Goal: Task Accomplishment & Management: Complete application form

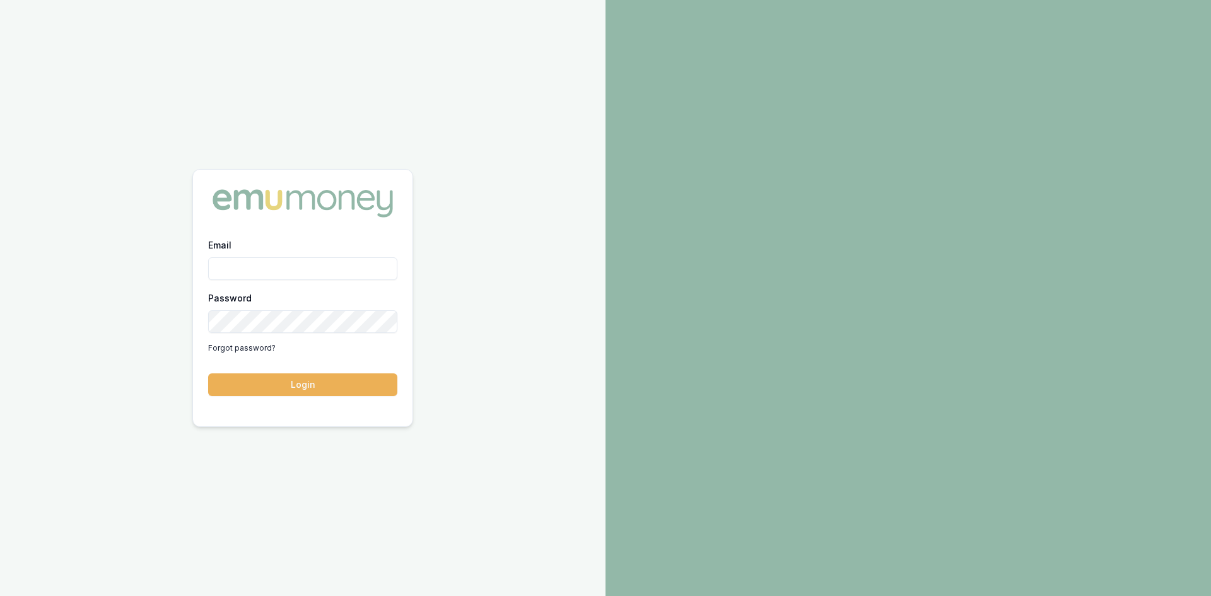
click at [293, 261] on input "Email" at bounding box center [302, 268] width 189 height 23
type input "wendy.fonseka@emumoney.com.au"
click at [323, 388] on button "Login" at bounding box center [302, 384] width 189 height 23
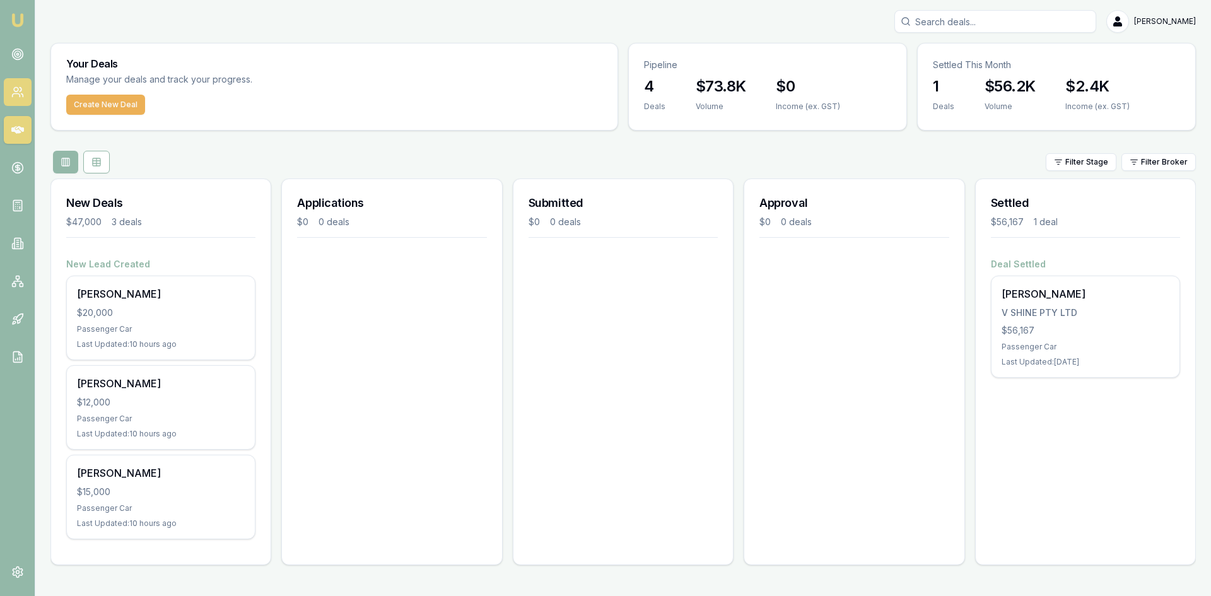
click at [18, 91] on icon at bounding box center [17, 92] width 13 height 13
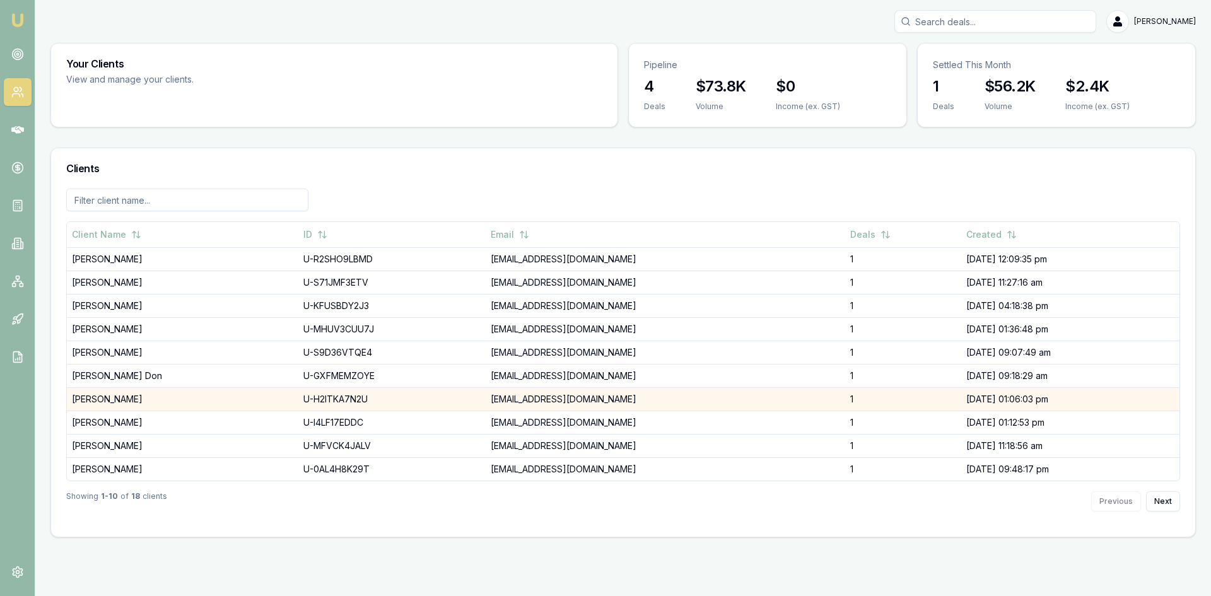
drag, startPoint x: 111, startPoint y: 399, endPoint x: 91, endPoint y: 401, distance: 19.6
click at [91, 400] on td "[PERSON_NAME]" at bounding box center [182, 398] width 231 height 23
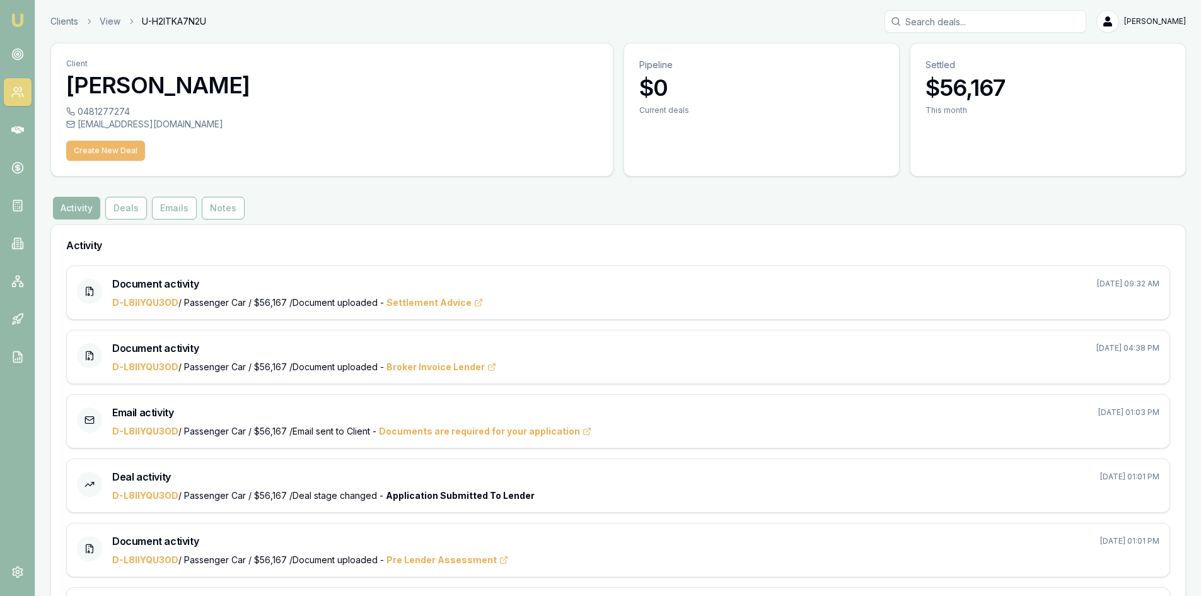
click at [100, 148] on button "Create New Deal" at bounding box center [105, 151] width 79 height 20
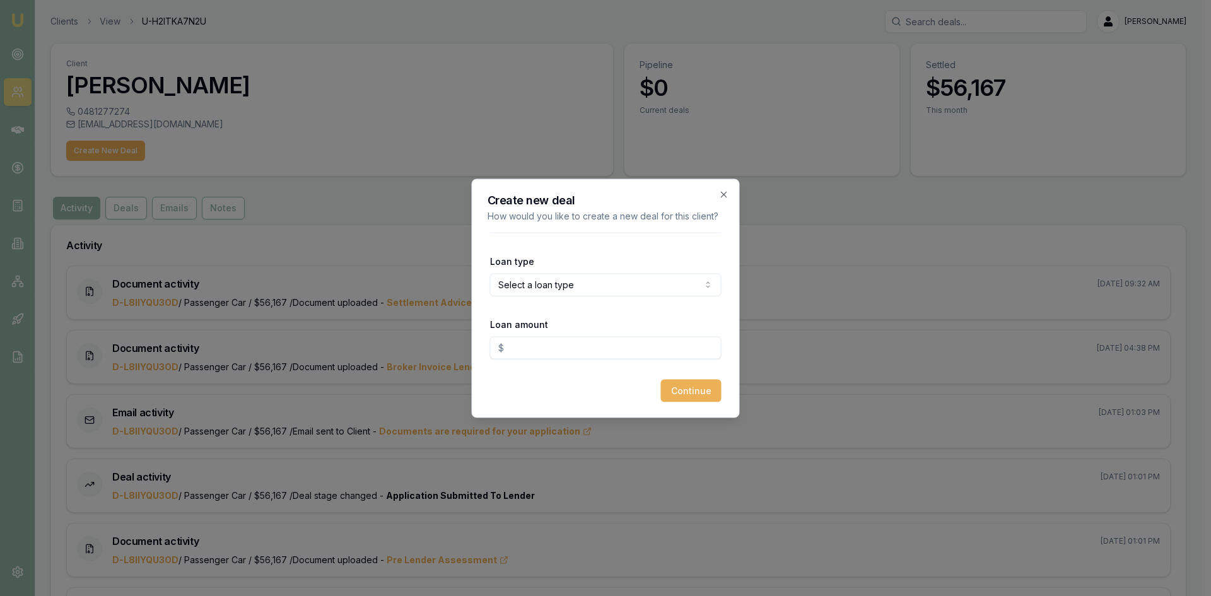
click at [562, 281] on body "Emu Broker Clients View U-H2ITKA7N2U Wendy Fonseka Toggle Menu Client Sella Sil…" at bounding box center [600, 298] width 1201 height 596
select select "COMMERCIAL_ASSET"
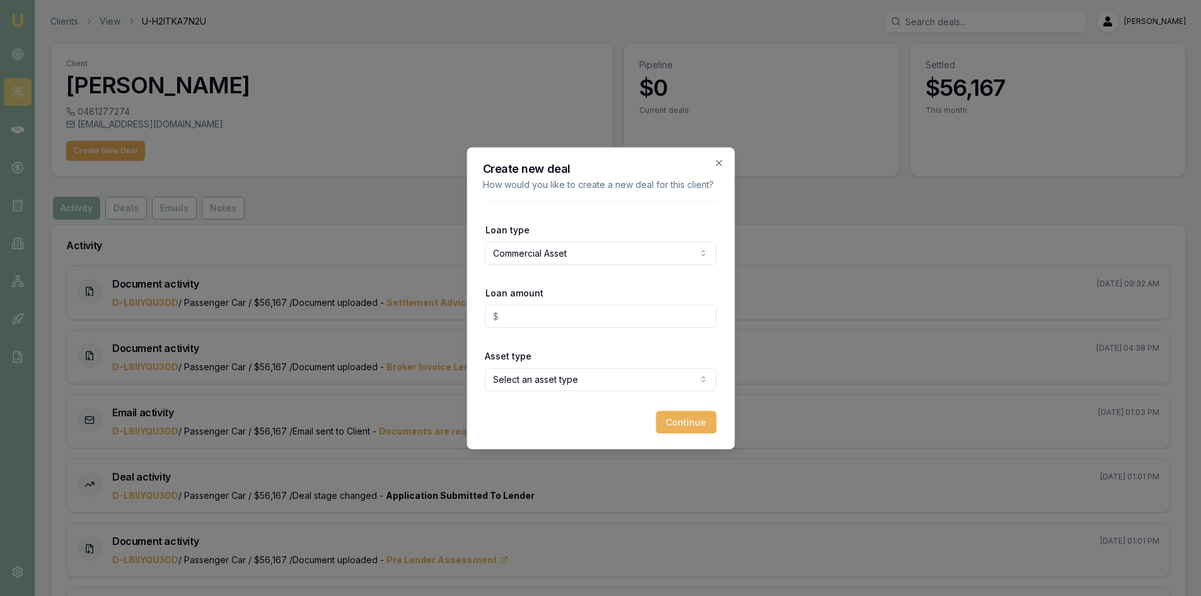
click at [524, 316] on input "Loan amount" at bounding box center [600, 316] width 231 height 23
click at [524, 315] on input "Loan amount" at bounding box center [600, 316] width 231 height 23
type input "$50,000.00"
click at [530, 384] on body "Emu Broker Clients View U-H2ITKA7N2U Wendy Fonseka Toggle Menu Client Sella Sil…" at bounding box center [600, 298] width 1201 height 596
click at [688, 420] on button "Continue" at bounding box center [686, 421] width 61 height 23
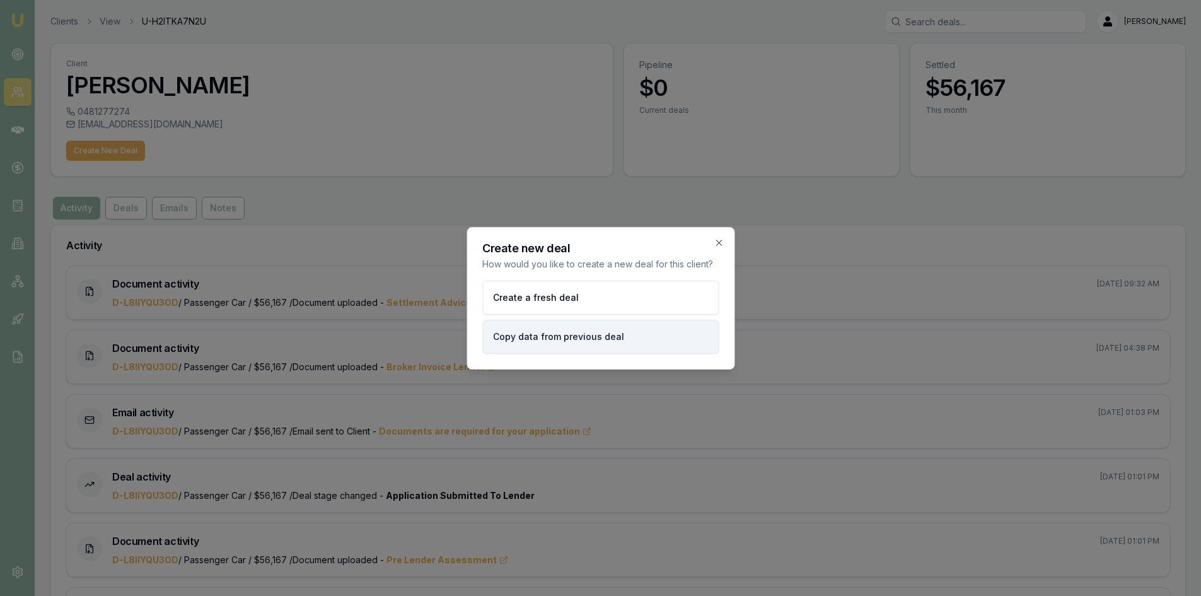
click at [552, 337] on button "Copy data from previous deal" at bounding box center [600, 337] width 236 height 34
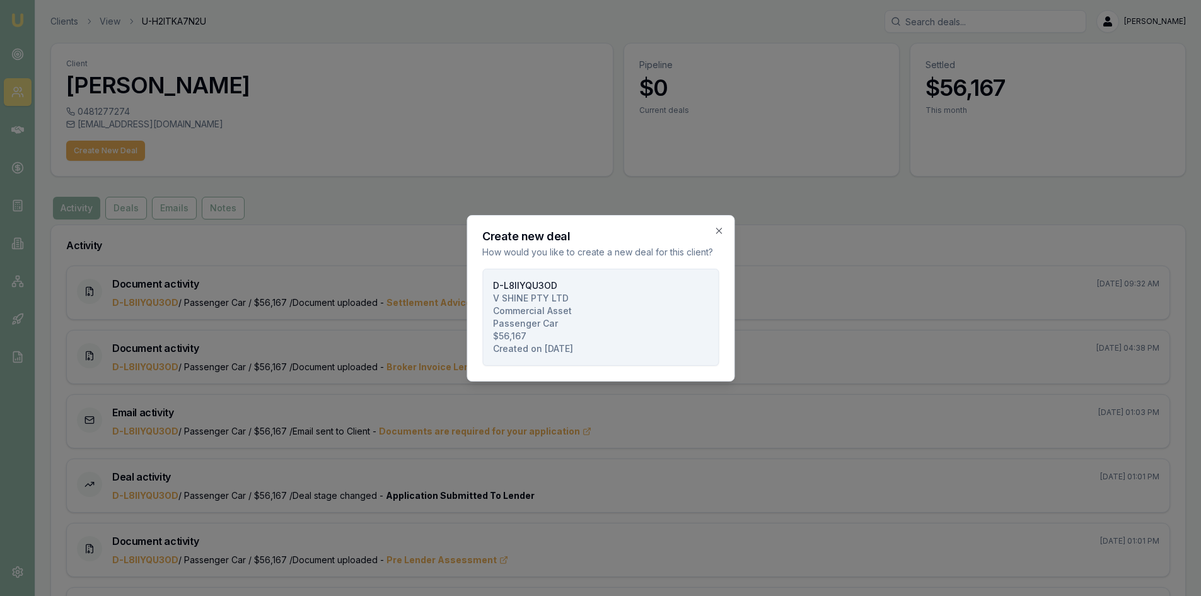
click at [523, 306] on span "Commercial Asset" at bounding box center [532, 311] width 79 height 13
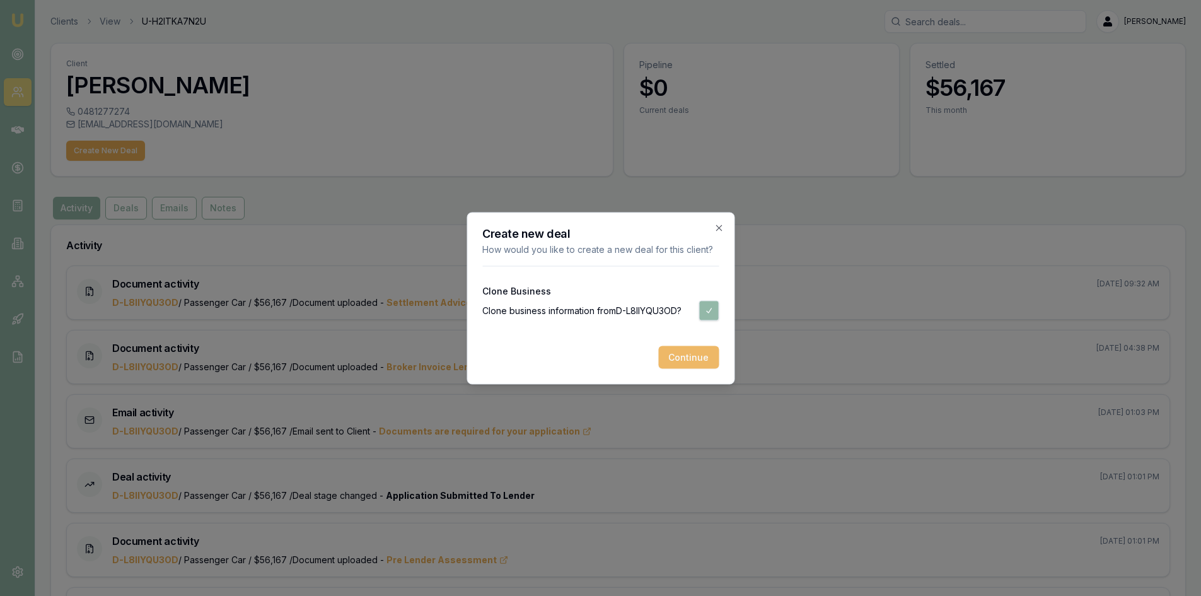
click at [675, 354] on button "Continue" at bounding box center [688, 357] width 61 height 23
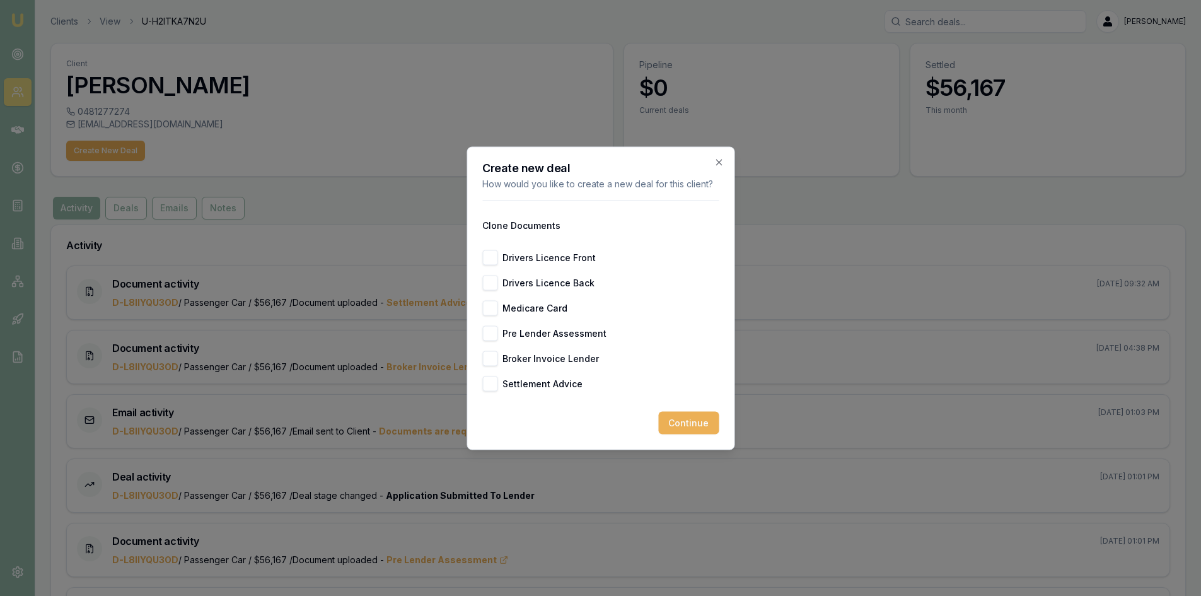
click at [496, 255] on button "Drivers Licence Front" at bounding box center [489, 257] width 15 height 15
checkbox input "true"
click at [496, 282] on button "Drivers Licence Back" at bounding box center [489, 282] width 15 height 15
checkbox input "true"
click at [496, 301] on button "Medicare Card" at bounding box center [489, 307] width 15 height 15
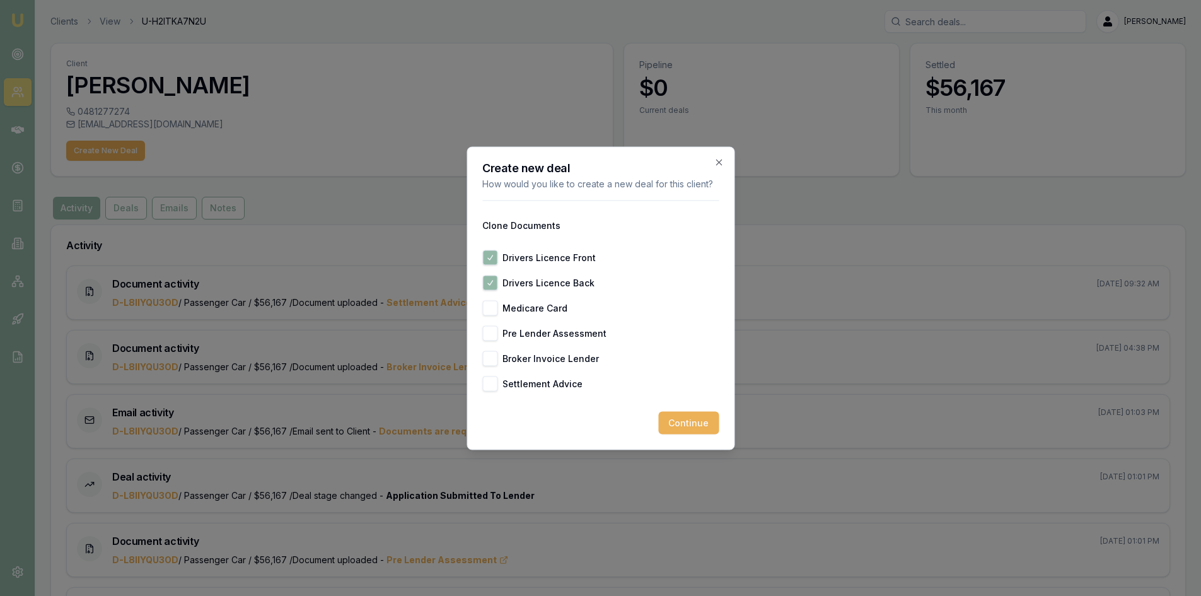
checkbox input "true"
click at [675, 421] on button "Continue" at bounding box center [688, 422] width 61 height 23
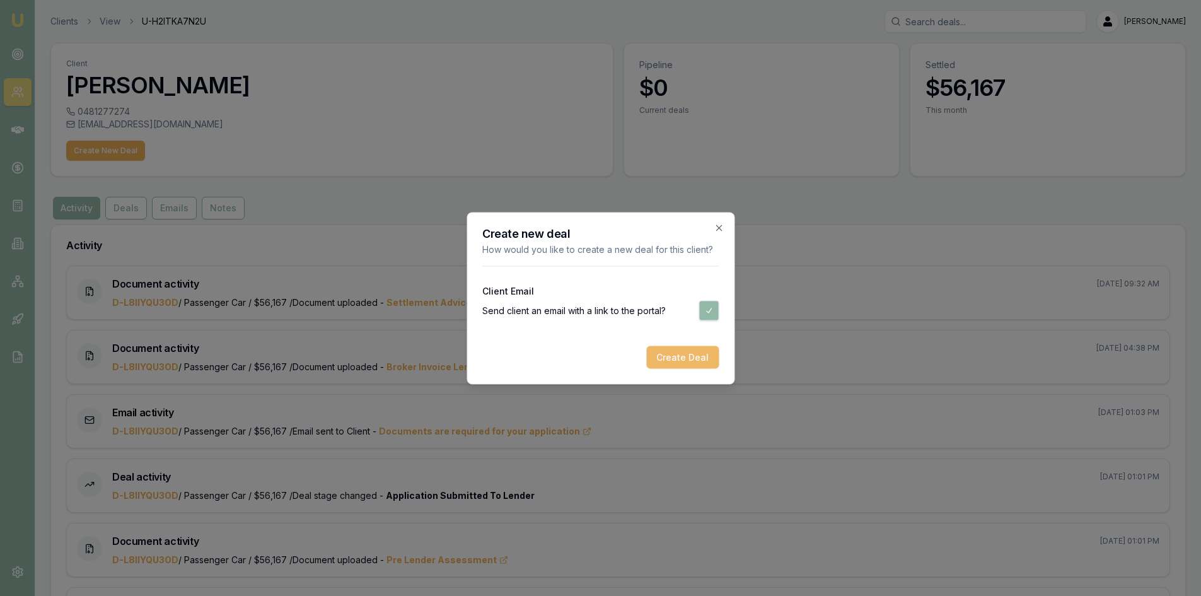
click at [670, 354] on button "Create Deal" at bounding box center [682, 357] width 73 height 23
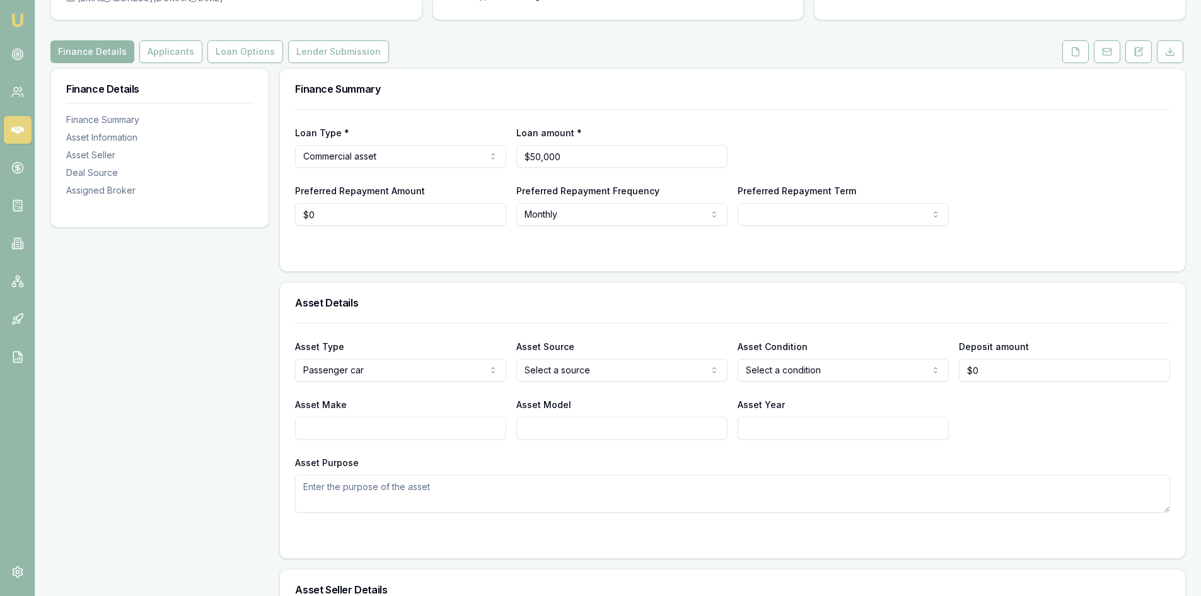
scroll to position [189, 0]
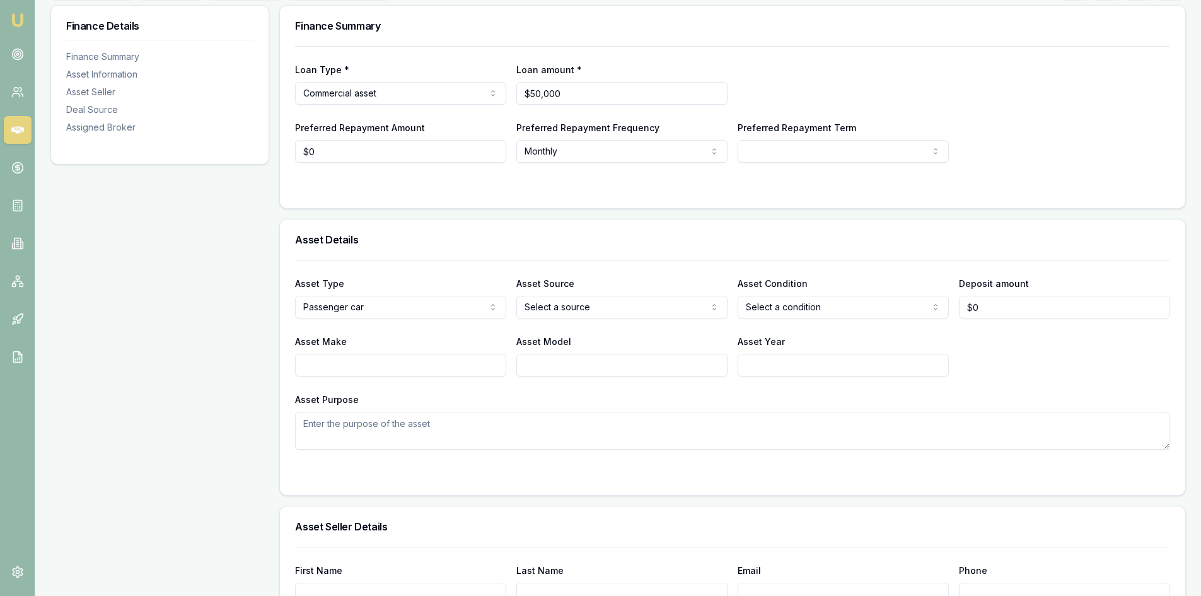
click at [344, 308] on html "Emu Broker Deals View D-ENN3BD4695 Wendy Fonseka Toggle Menu Customer Sella Sil…" at bounding box center [600, 109] width 1201 height 596
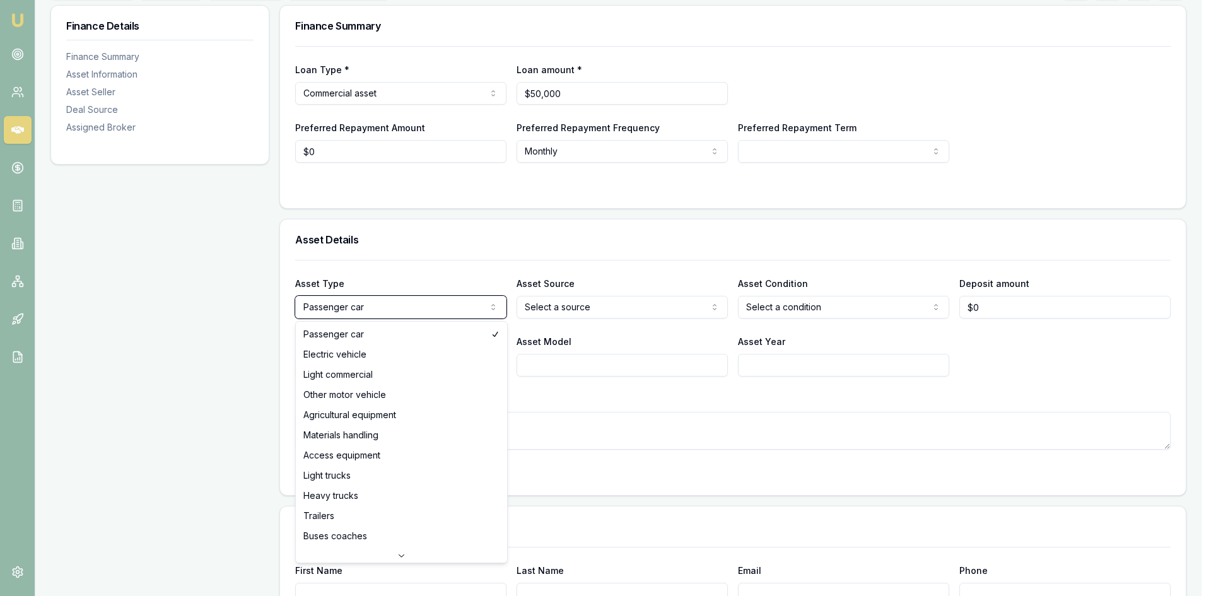
click at [350, 310] on html "Emu Broker Deals View D-ENN3BD4695 Wendy Fonseka Toggle Menu Customer Sella Sil…" at bounding box center [605, 109] width 1211 height 596
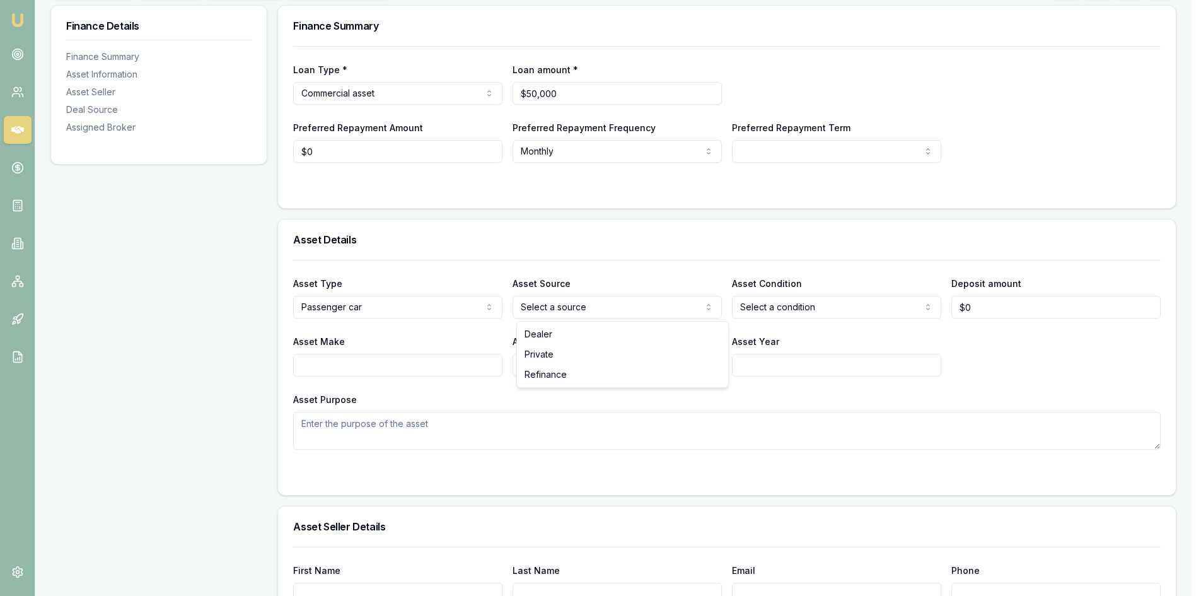
click at [540, 308] on html "Emu Broker Deals View D-ENN3BD4695 Wendy Fonseka Toggle Menu Customer Sella Sil…" at bounding box center [600, 109] width 1201 height 596
click at [777, 311] on html "Emu Broker Deals View D-ENN3BD4695 Wendy Fonseka Toggle Menu Customer Sella Sil…" at bounding box center [600, 109] width 1201 height 596
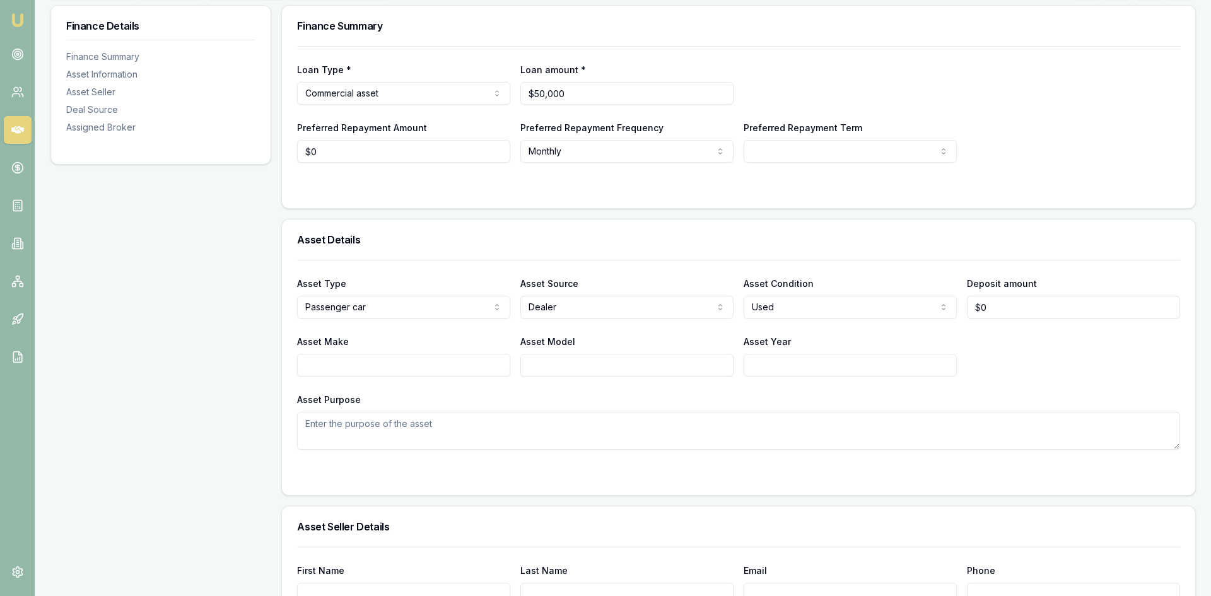
click at [897, 310] on html "Emu Broker Deals View D-ENN3BD4695 Wendy Fonseka Toggle Menu Customer Sella Sil…" at bounding box center [605, 109] width 1211 height 596
select select "NEW_OR_DEMO"
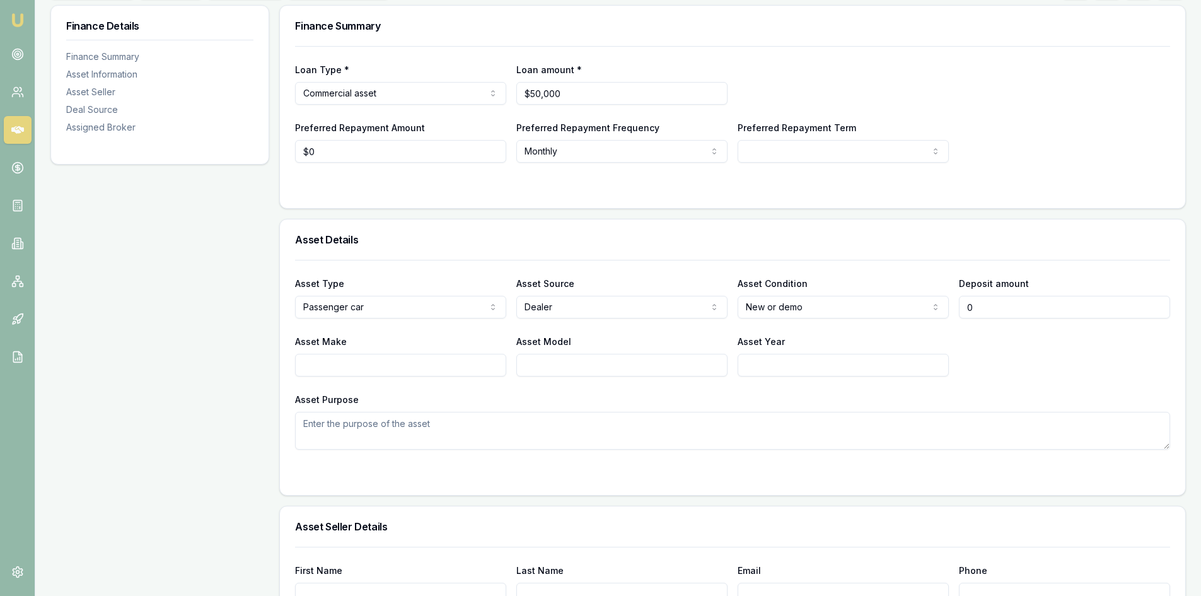
click at [1003, 308] on input "0" at bounding box center [1064, 307] width 211 height 23
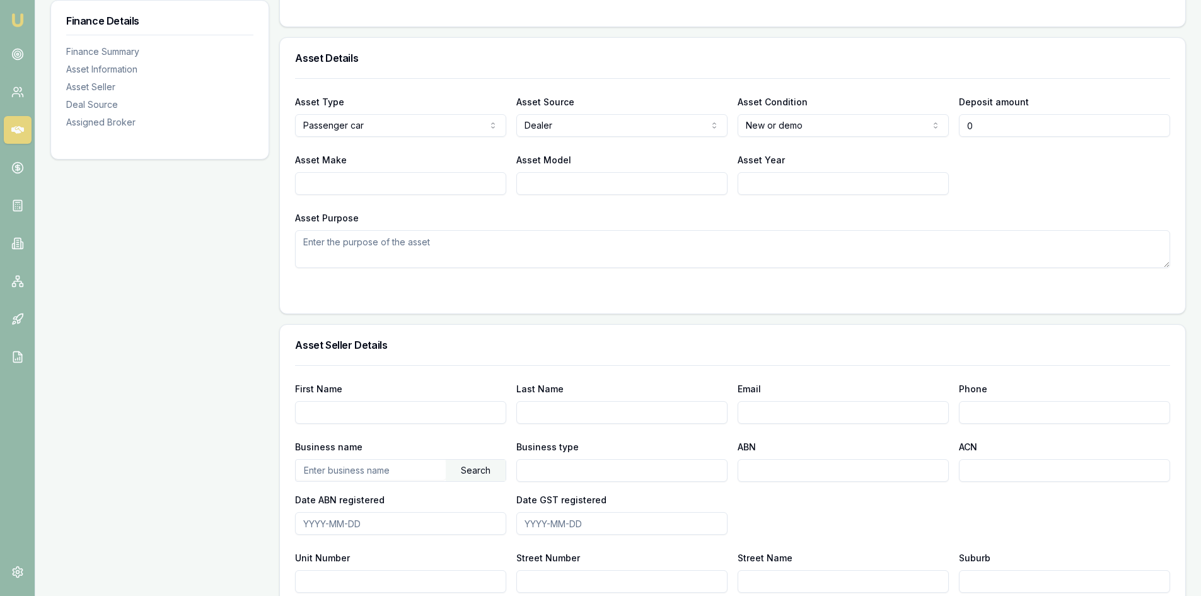
scroll to position [378, 0]
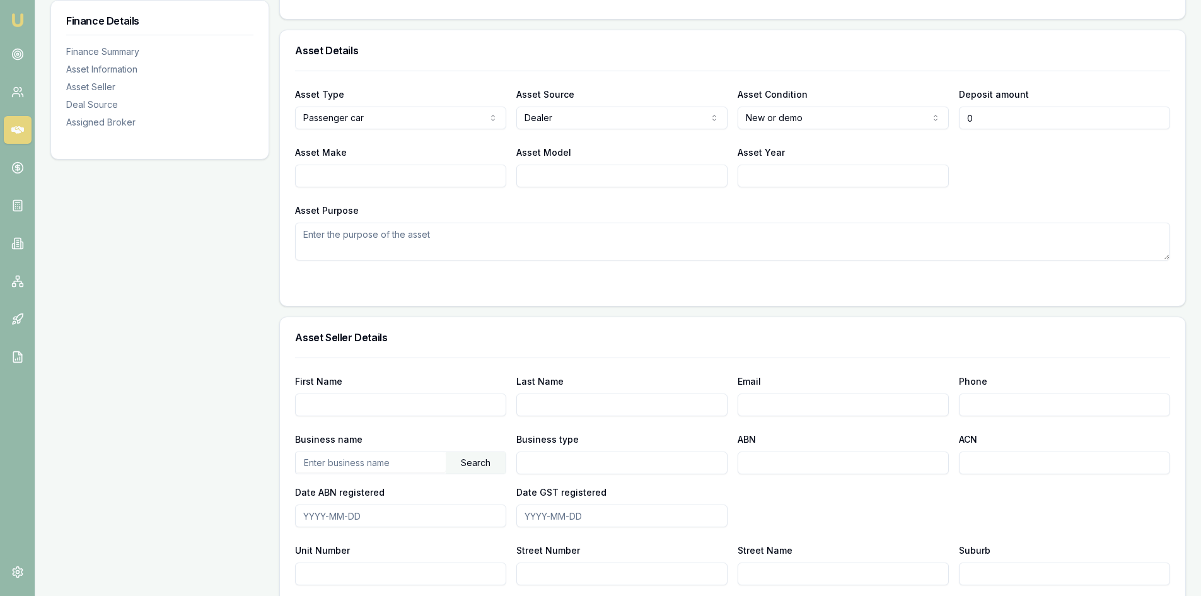
type input "$0"
click at [363, 245] on textarea "Asset Purpose" at bounding box center [732, 242] width 875 height 38
type textarea "3 car deal"
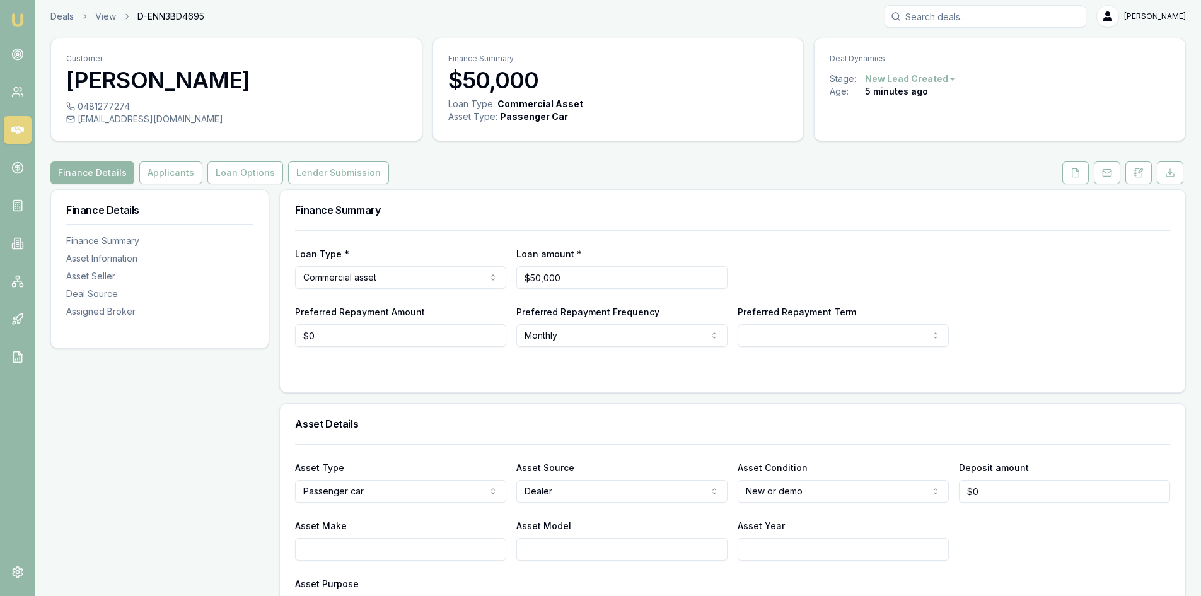
scroll to position [0, 0]
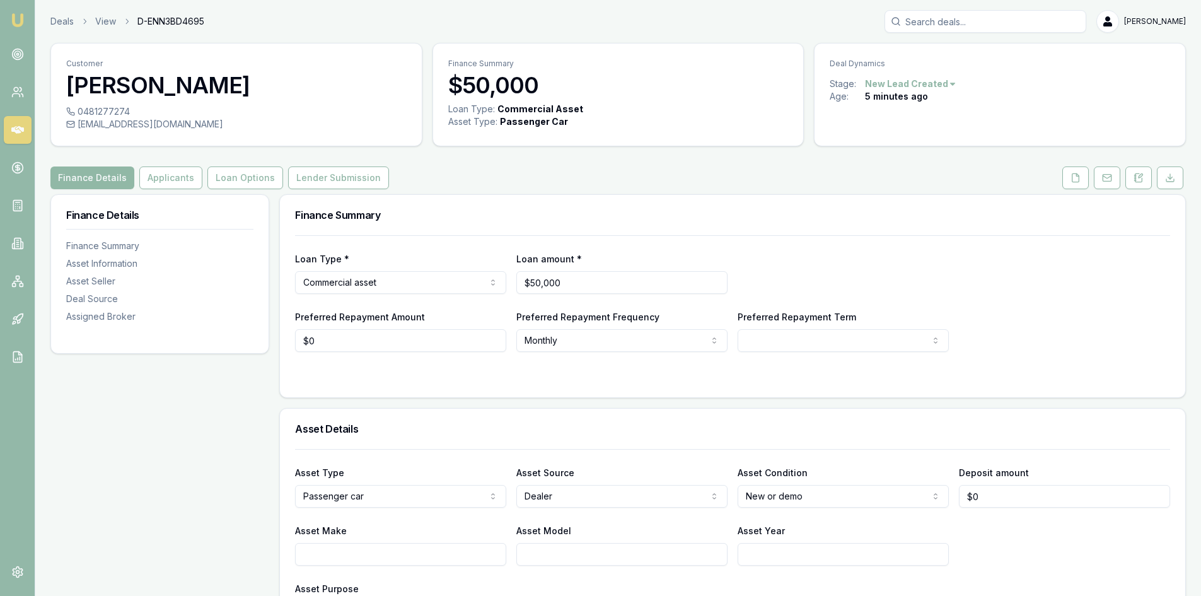
click at [107, 175] on button "Finance Details" at bounding box center [92, 177] width 84 height 23
drag, startPoint x: 567, startPoint y: 280, endPoint x: 579, endPoint y: 287, distance: 13.8
click at [569, 286] on input "50000" at bounding box center [621, 282] width 211 height 23
drag, startPoint x: 557, startPoint y: 282, endPoint x: 389, endPoint y: 294, distance: 168.1
click at [385, 293] on div "Loan Type * Commercial asset Consumer loan Consumer asset Commercial loan Comme…" at bounding box center [732, 272] width 875 height 43
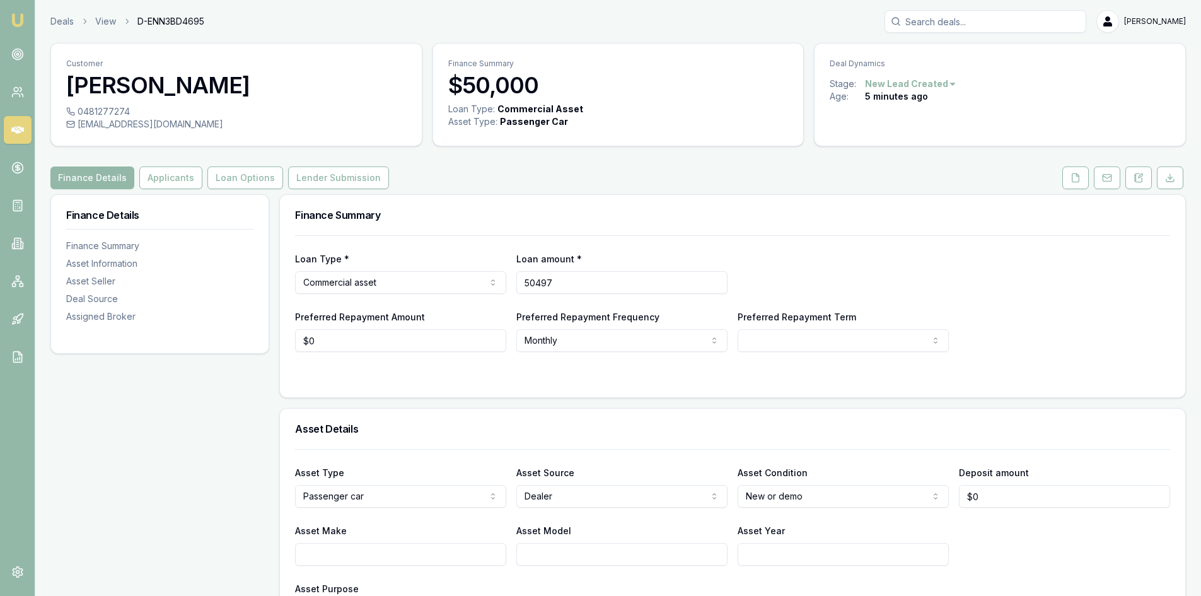
type input "$50,497"
click at [458, 381] on div "Loan Type * Commercial asset Consumer loan Consumer asset Commercial loan Comme…" at bounding box center [732, 316] width 905 height 162
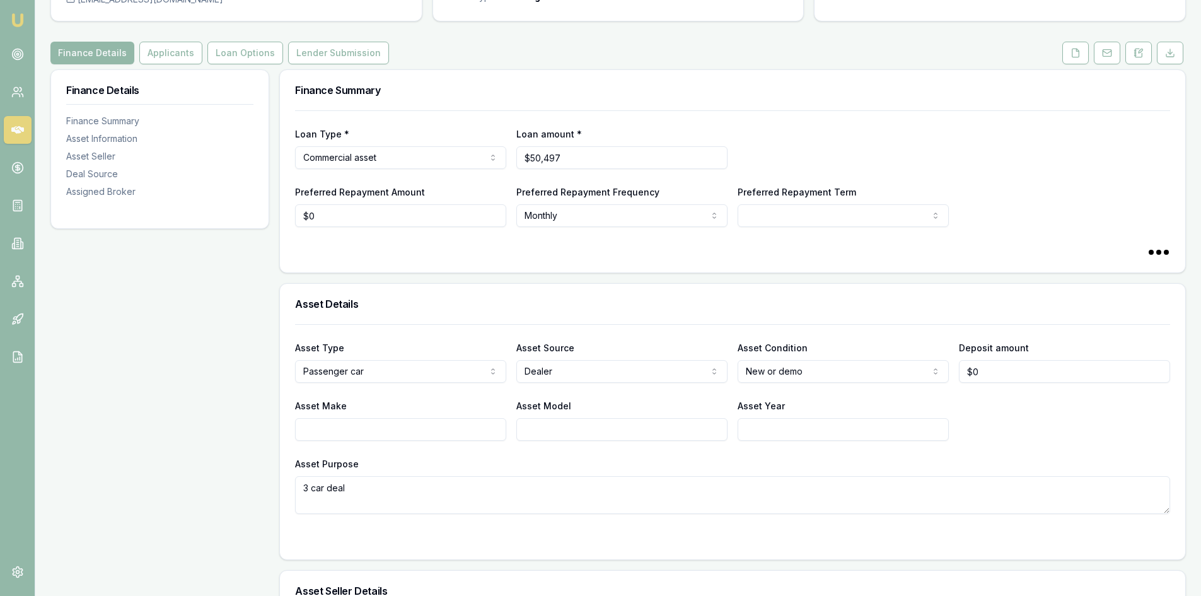
scroll to position [252, 0]
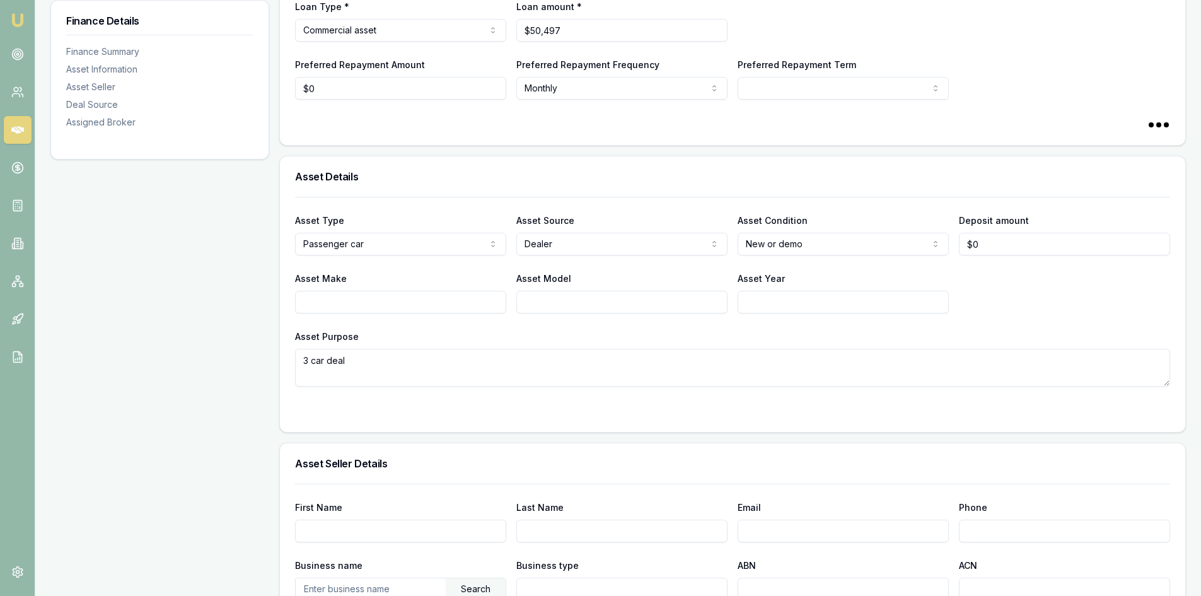
select select "60"
click at [771, 242] on html "Emu Broker Deals View D-ENN3BD4695 Wendy Fonseka Toggle Menu Customer Sella Sil…" at bounding box center [600, 46] width 1201 height 596
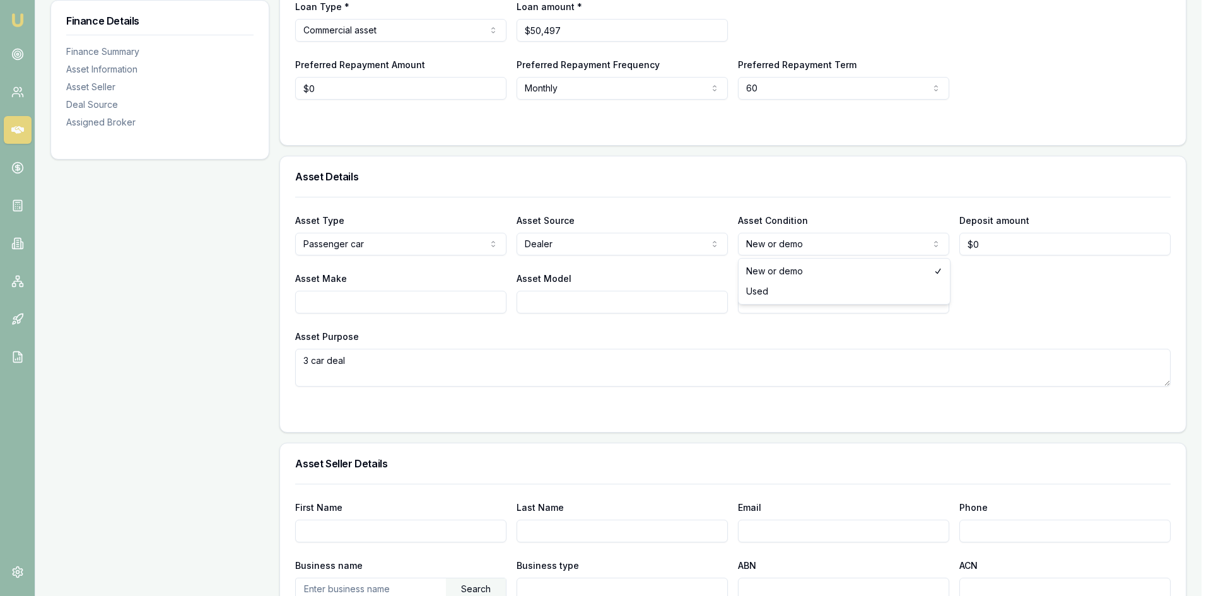
select select "USED"
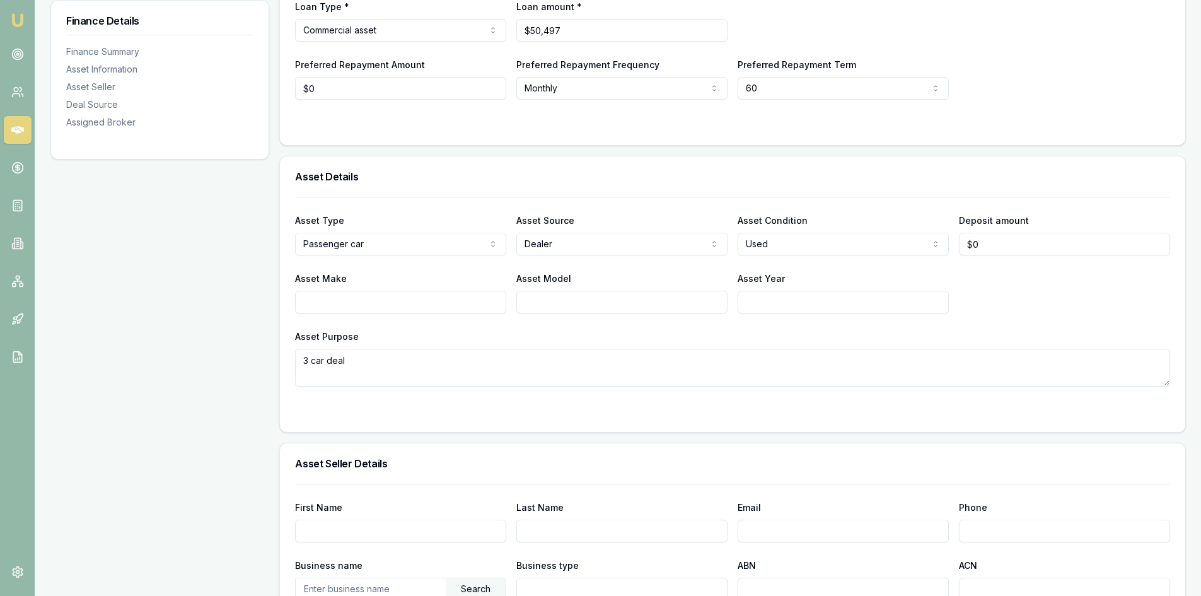
click at [1011, 269] on div "Asset Type Passenger car Passenger car Electric vehicle Light commercial Other …" at bounding box center [732, 292] width 875 height 190
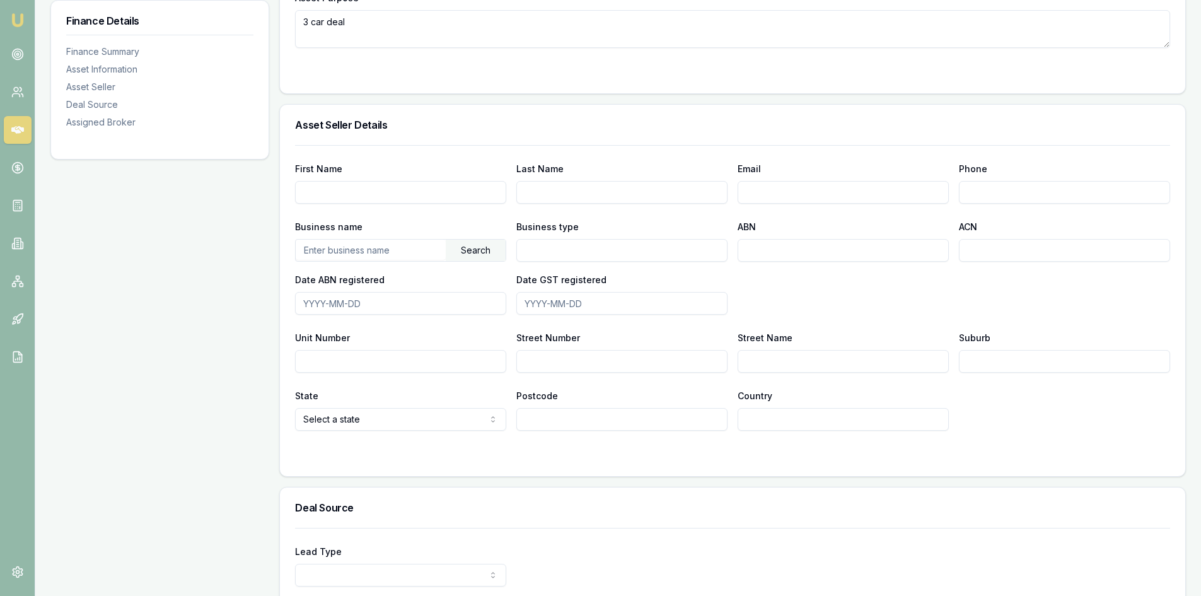
scroll to position [631, 0]
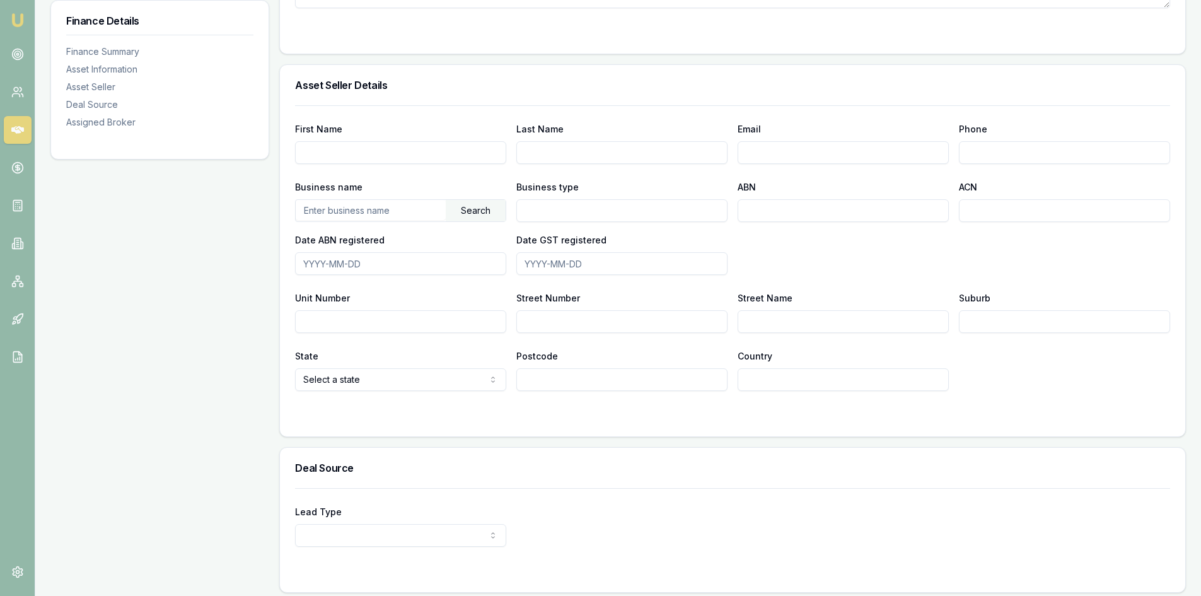
click at [355, 208] on input "text" at bounding box center [371, 210] width 150 height 20
click at [325, 259] on input "Date ABN registered" at bounding box center [400, 263] width 211 height 23
click at [322, 203] on input "text" at bounding box center [371, 210] width 150 height 20
click at [467, 207] on div "Search" at bounding box center [476, 210] width 60 height 21
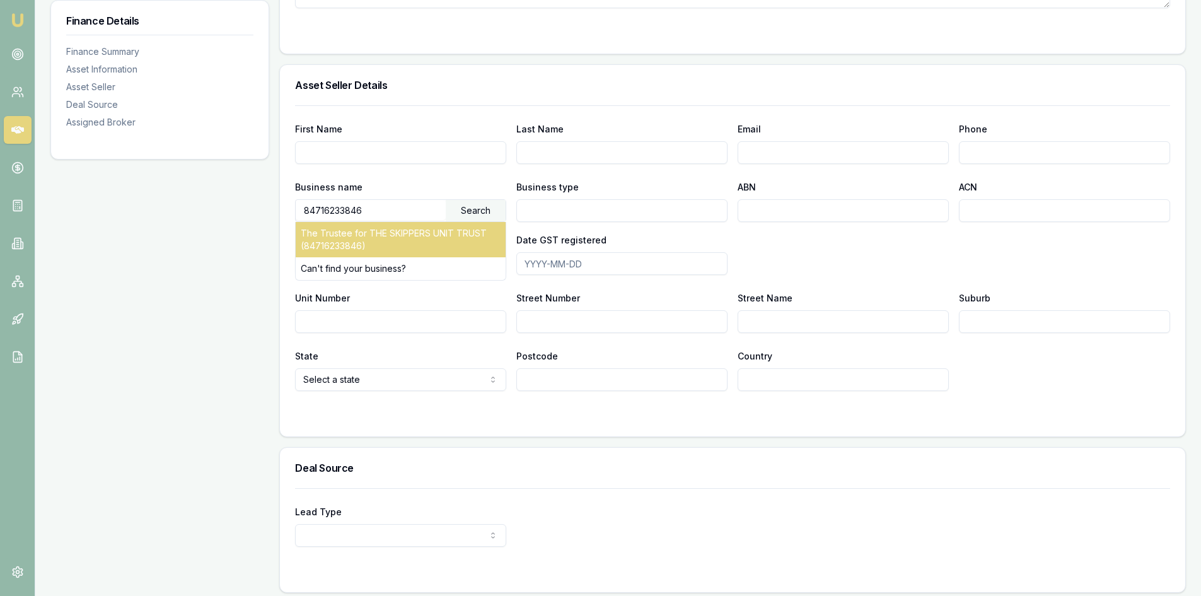
click at [364, 238] on div "The Trustee for THE SKIPPERS UNIT TRUST (84716233846)" at bounding box center [401, 239] width 210 height 35
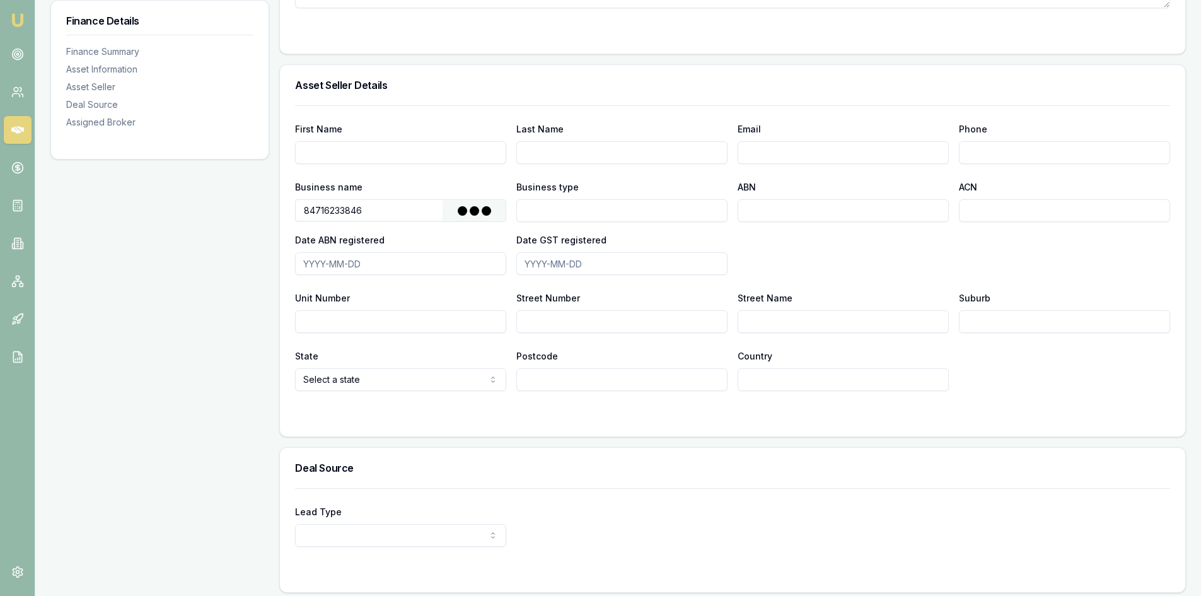
type input "The Trustee for THE SKIPPERS UNIT TRUST"
type input "Fixed Unit Trust"
type input "84716233846"
type input "2000-03-18"
type input "2000-07-01"
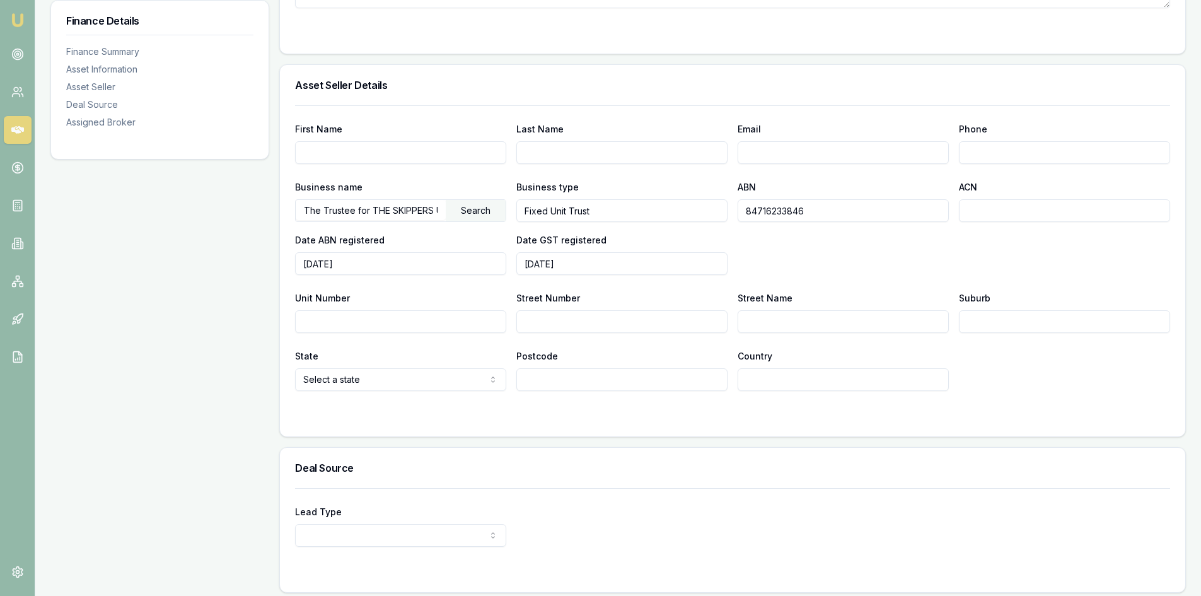
click at [579, 320] on input "Street Number" at bounding box center [621, 321] width 211 height 23
type input "2"
type input "Teddington Road"
type input "Vitoria Park"
select select "WA"
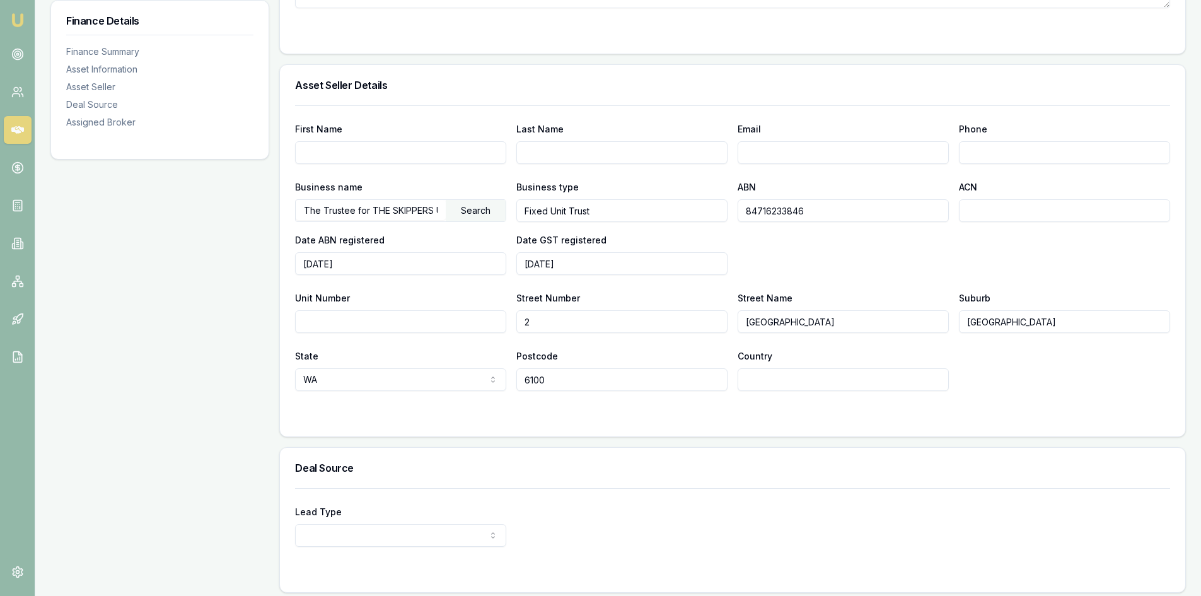
type input "6100"
click at [771, 382] on input "Country" at bounding box center [843, 379] width 211 height 23
click at [782, 382] on input "Country" at bounding box center [843, 379] width 211 height 23
type input "Australia"
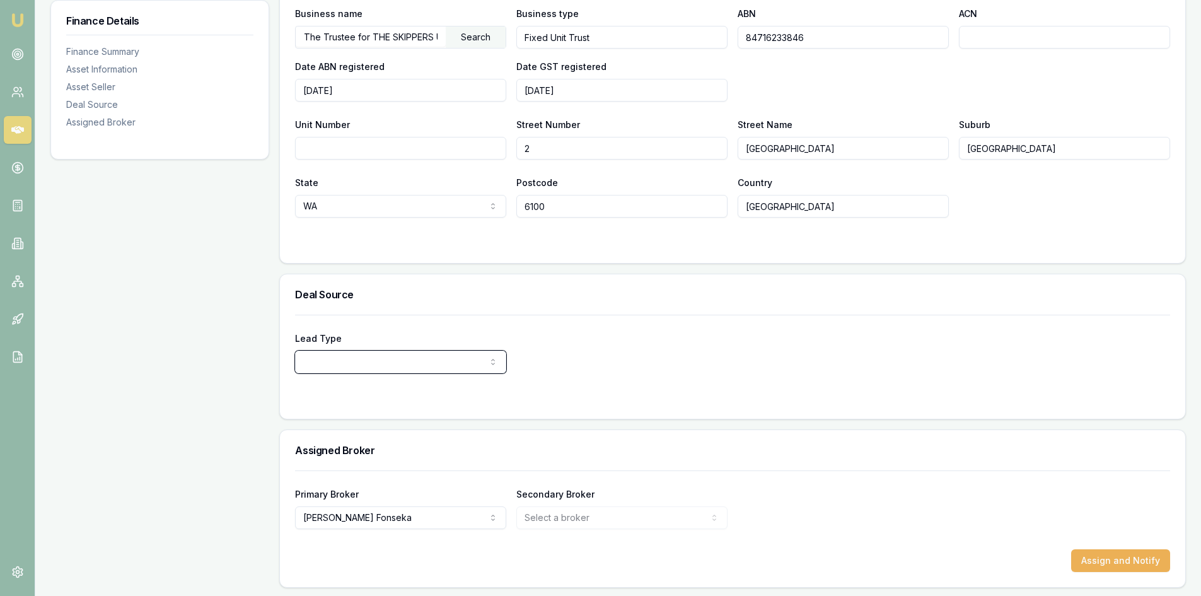
scroll to position [806, 0]
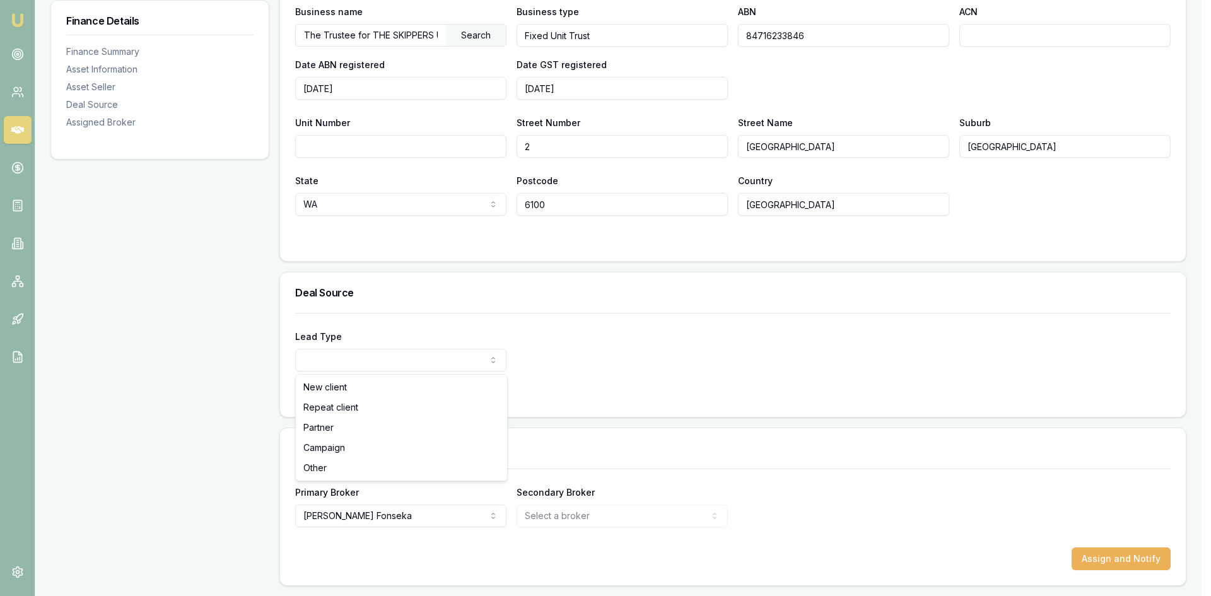
select select "REPEAT_CLIENT"
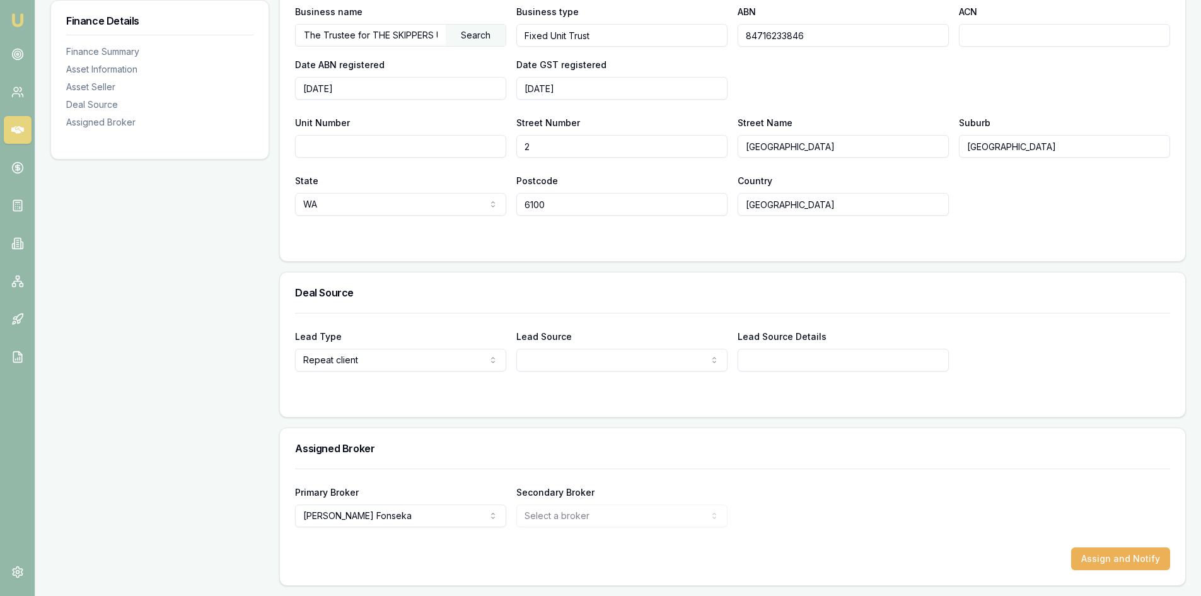
click at [789, 354] on input "Lead Source Details" at bounding box center [843, 360] width 211 height 23
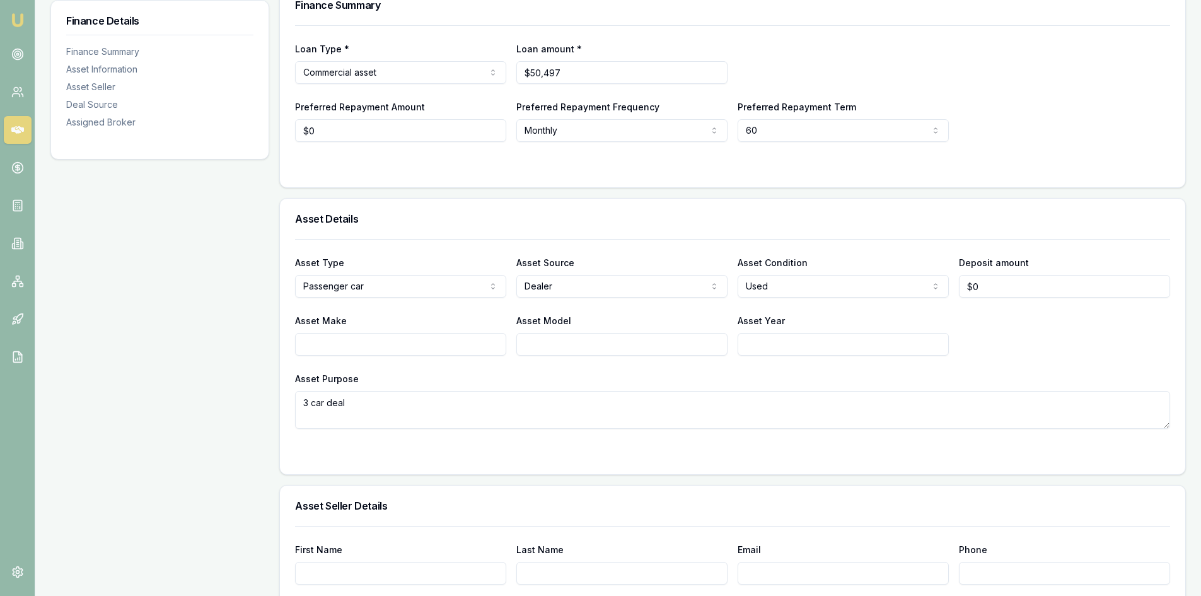
scroll to position [0, 0]
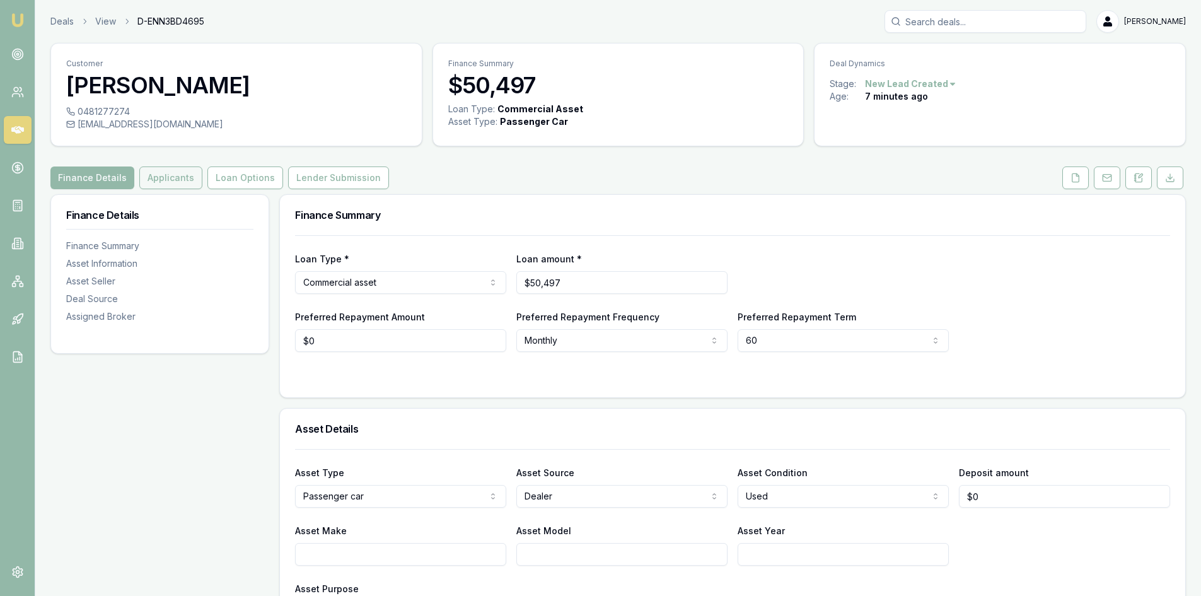
click at [178, 175] on button "Applicants" at bounding box center [170, 177] width 63 height 23
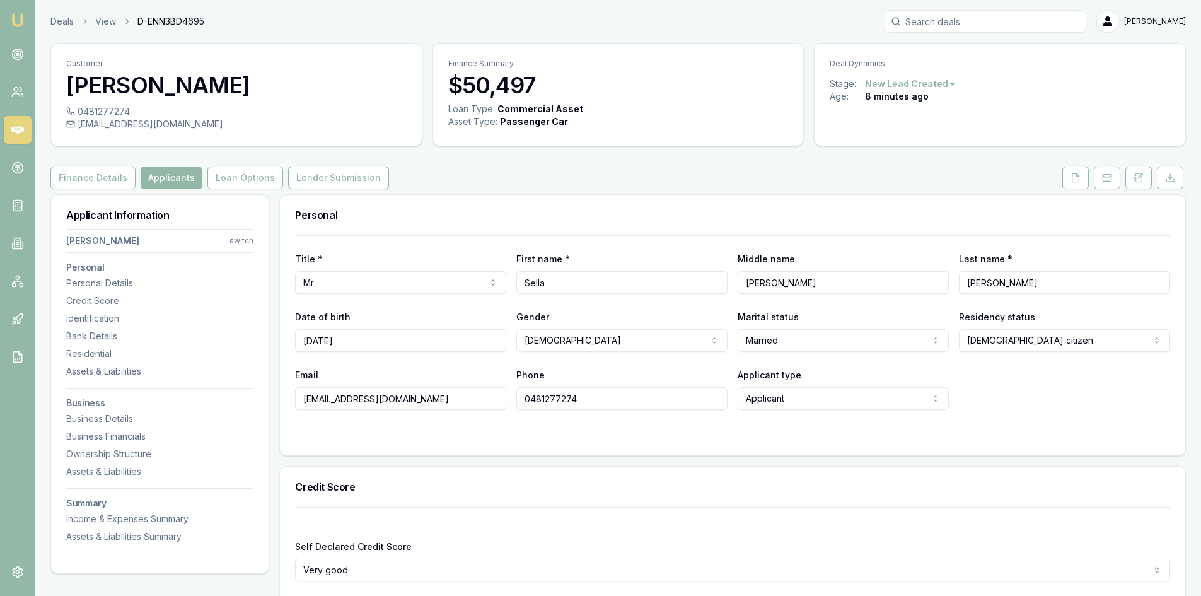
drag, startPoint x: 619, startPoint y: 402, endPoint x: 477, endPoint y: 401, distance: 141.2
click at [477, 401] on div "Email surasilva75@hotmail.com Phone 0481277274 Applicant type Applicant Applica…" at bounding box center [732, 388] width 875 height 43
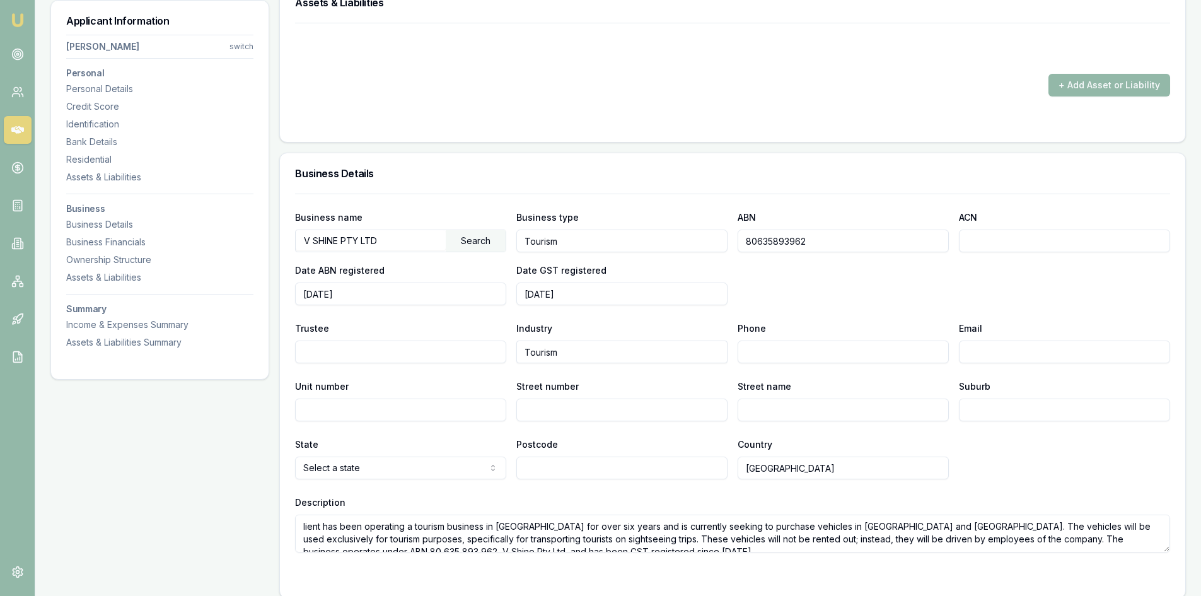
scroll to position [1576, 0]
click at [571, 406] on input "Street number" at bounding box center [621, 409] width 211 height 23
click at [762, 402] on input "Street name" at bounding box center [843, 409] width 211 height 23
click at [764, 351] on input "Phone" at bounding box center [843, 351] width 211 height 23
paste input "0481 277 274"
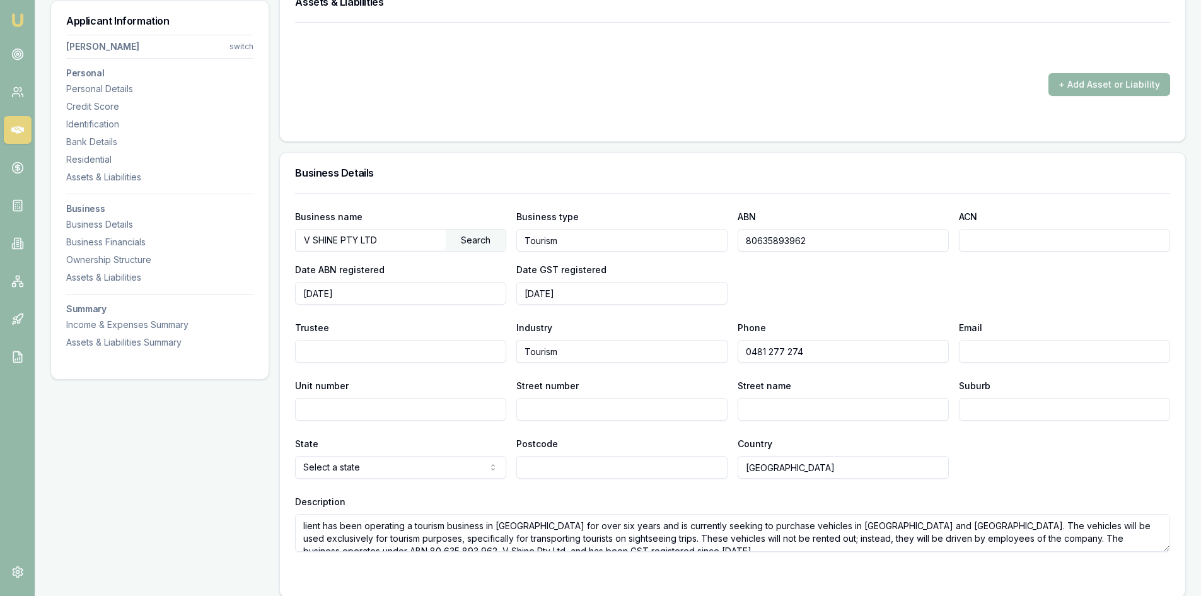
type input "0481 277 274"
click at [977, 349] on input "Email" at bounding box center [1064, 351] width 211 height 23
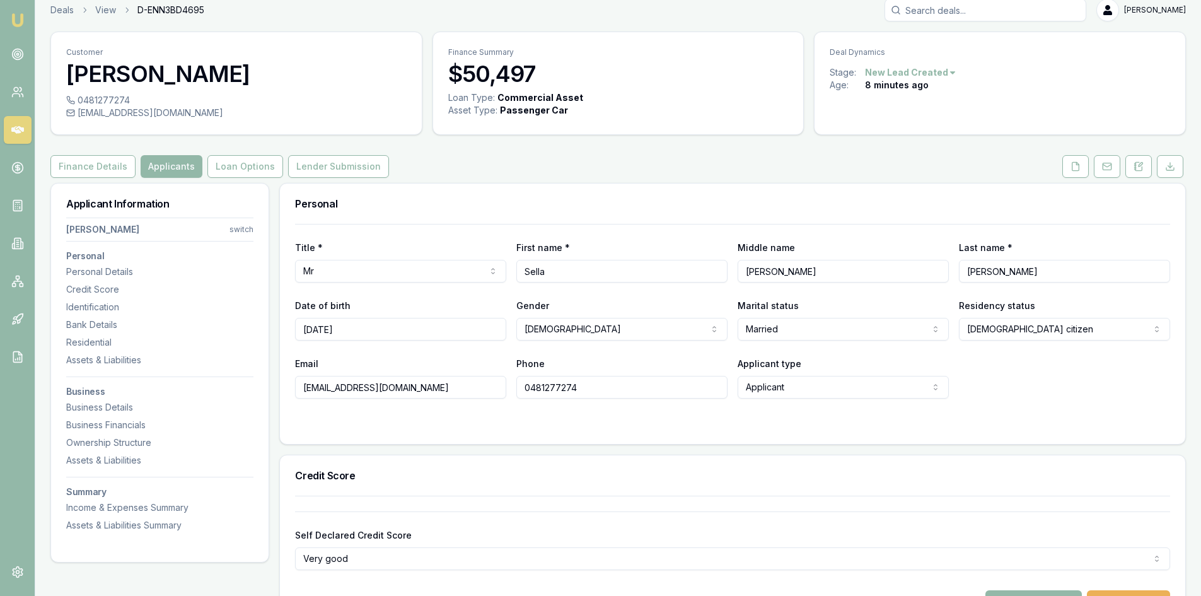
scroll to position [0, 0]
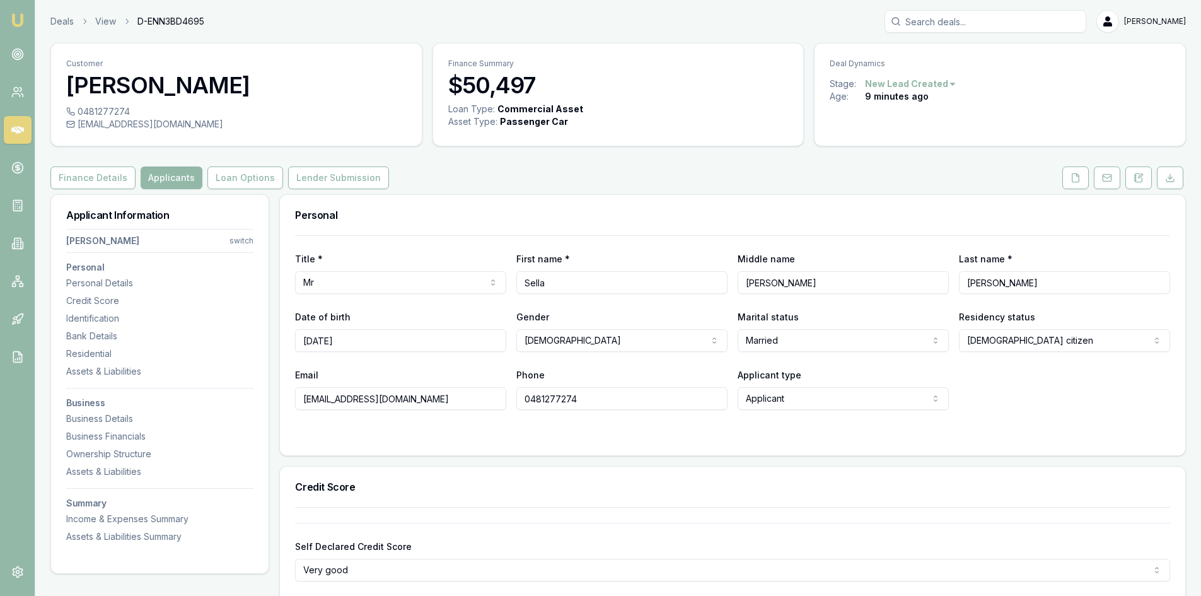
drag, startPoint x: 439, startPoint y: 396, endPoint x: 300, endPoint y: 400, distance: 140.0
click at [300, 400] on input "surasilva75@hotmail.com" at bounding box center [400, 398] width 211 height 23
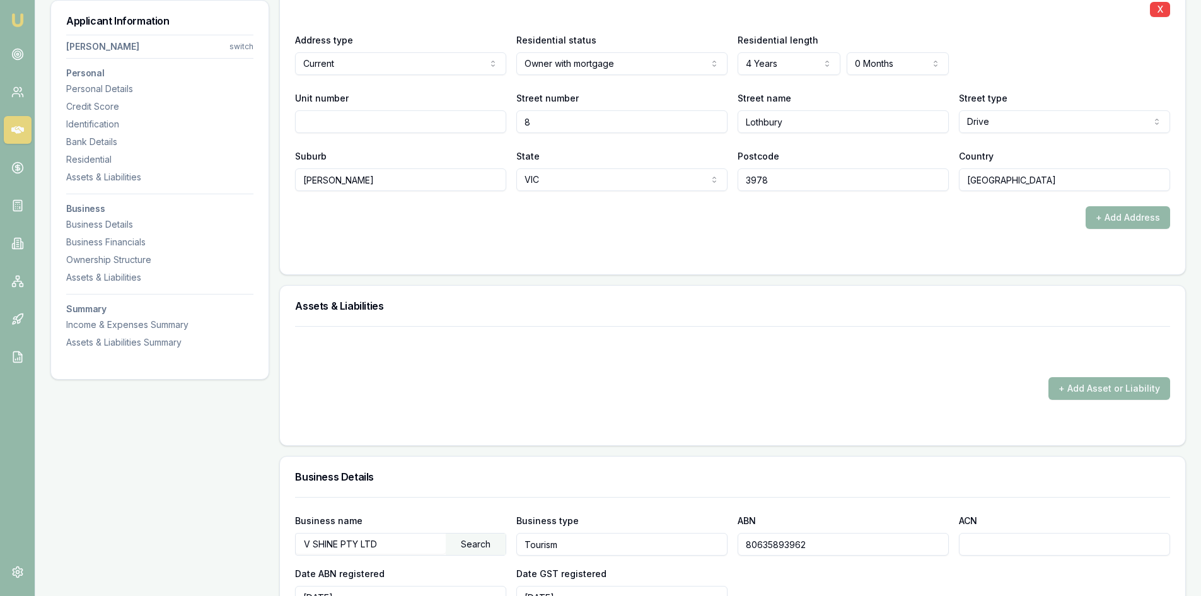
scroll to position [1576, 0]
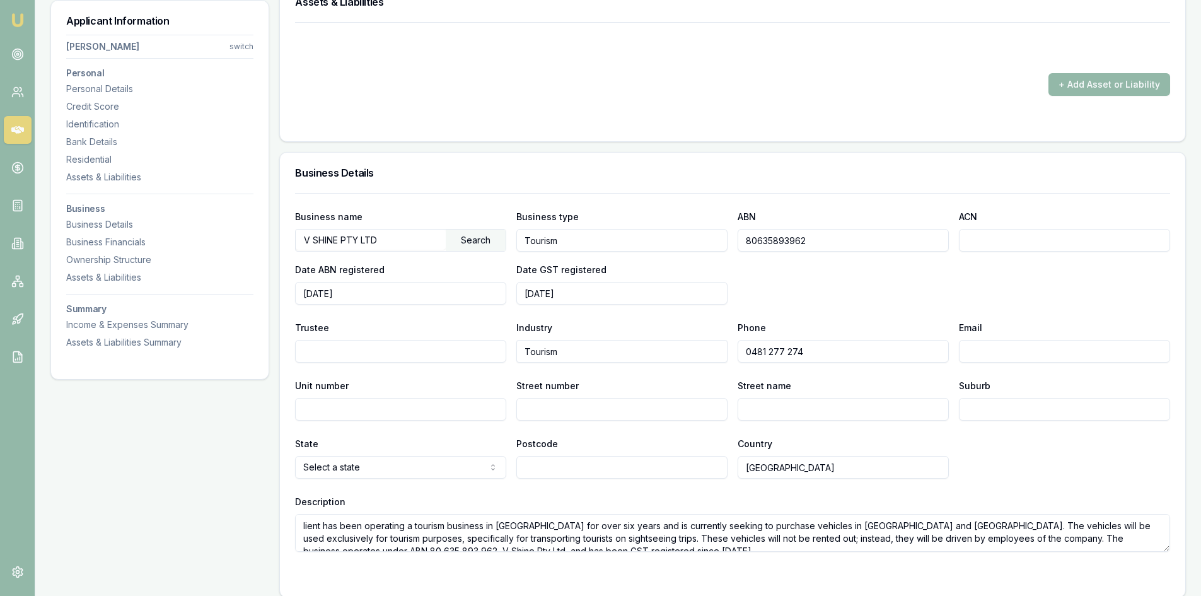
click at [979, 352] on input "Email" at bounding box center [1064, 351] width 211 height 23
paste input "surasilva75@hotmail.com"
type input "surasilva75@hotmail.com"
click at [625, 407] on input "Street number" at bounding box center [621, 409] width 211 height 23
type input "8"
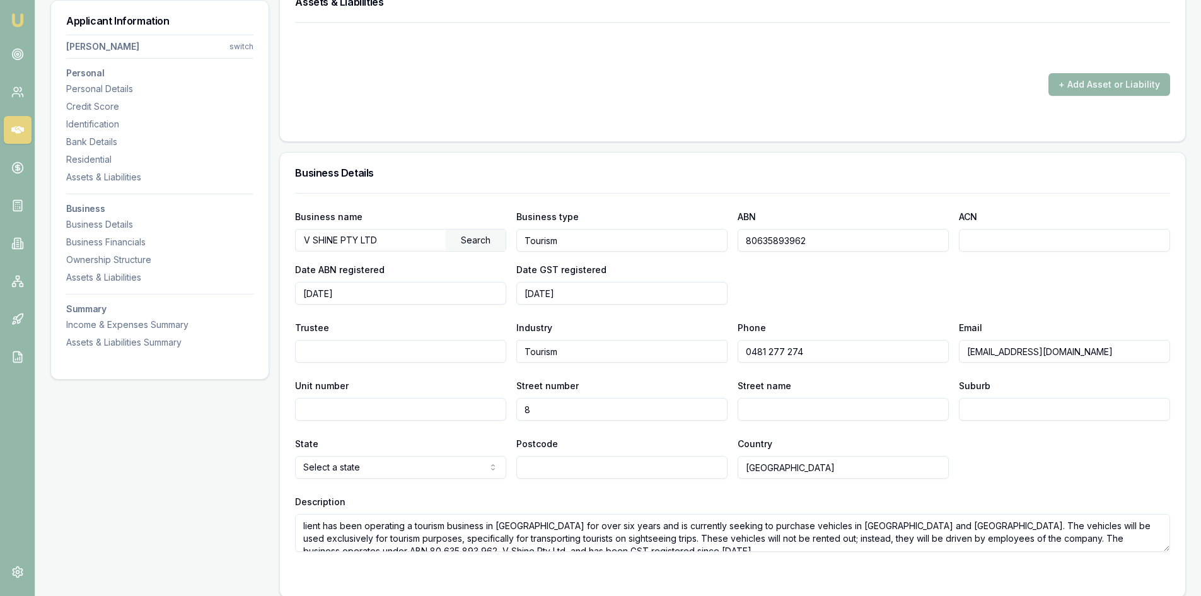
click at [818, 404] on input "Street name" at bounding box center [843, 409] width 211 height 23
type input "Lothbury Drive"
type input "Clyde North"
select select "VIC"
type input "3978"
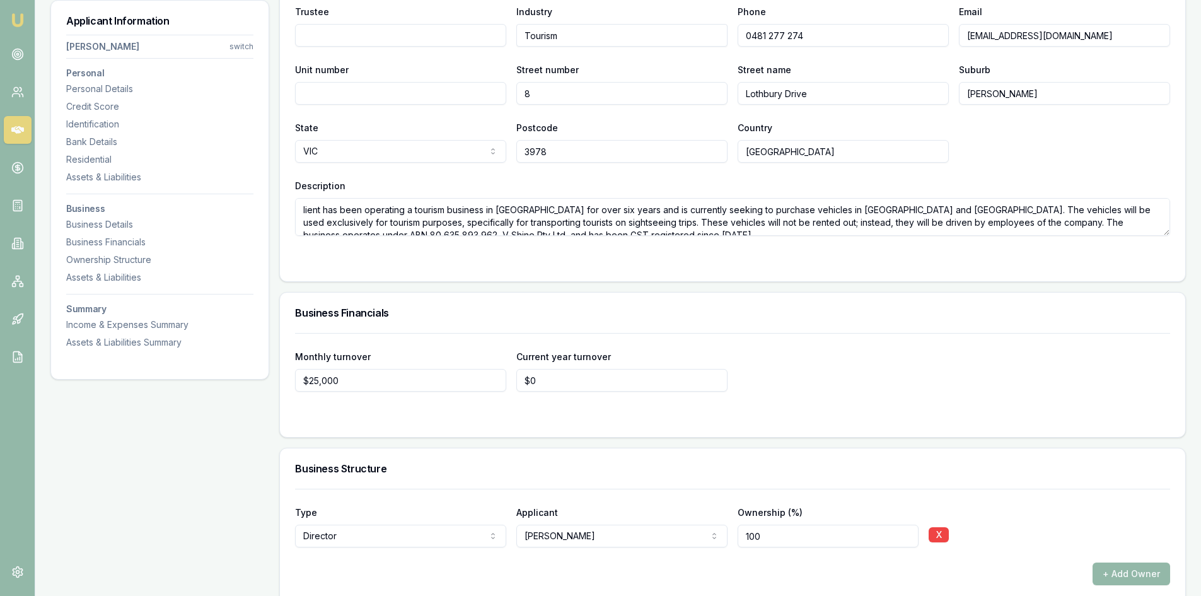
scroll to position [1955, 0]
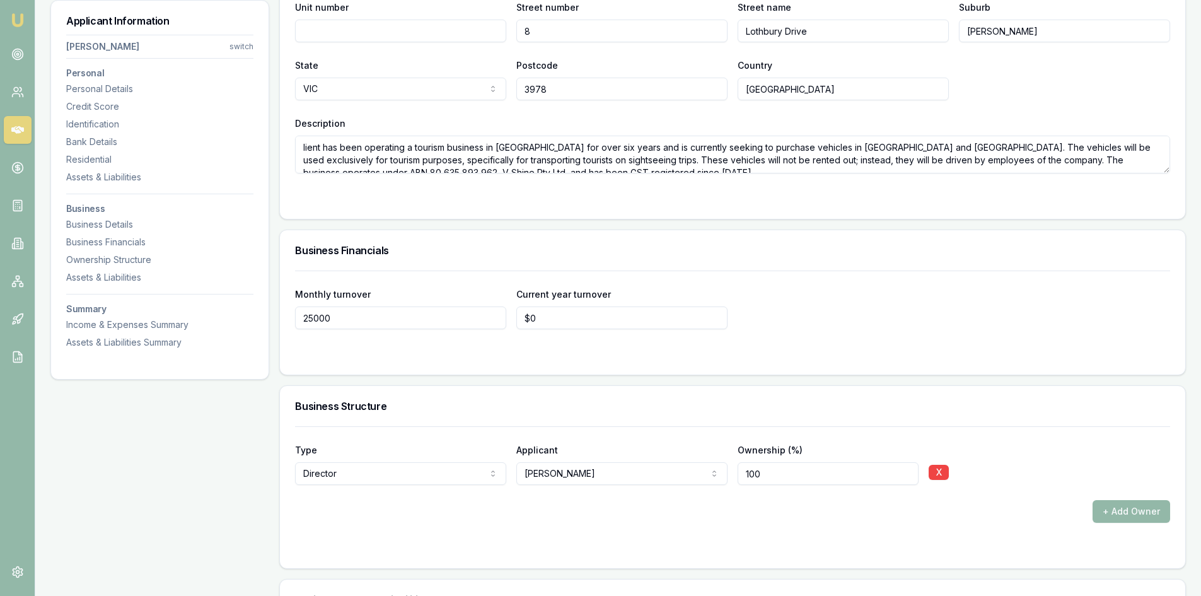
click at [386, 327] on input "25000" at bounding box center [400, 317] width 211 height 23
drag, startPoint x: 379, startPoint y: 320, endPoint x: 246, endPoint y: 319, distance: 133.0
click at [246, 318] on div "Applicant Information Sella Silva switch Personal Personal Details Credit Score…" at bounding box center [618, 95] width 1136 height 3710
type input "$30,000"
click at [387, 359] on div at bounding box center [732, 354] width 875 height 10
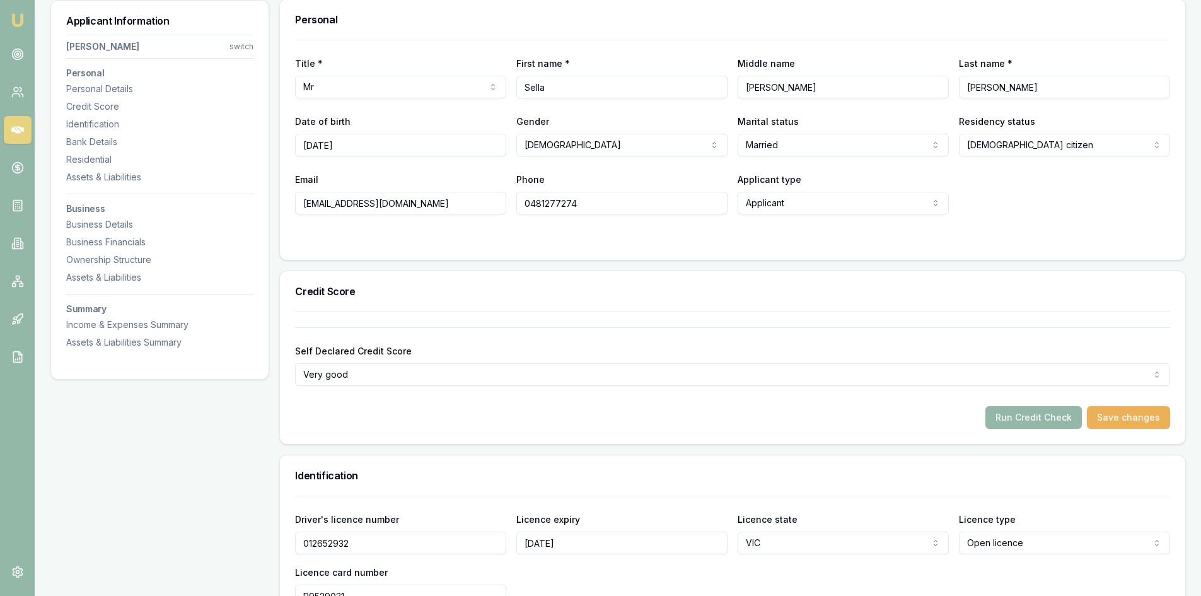
scroll to position [40, 0]
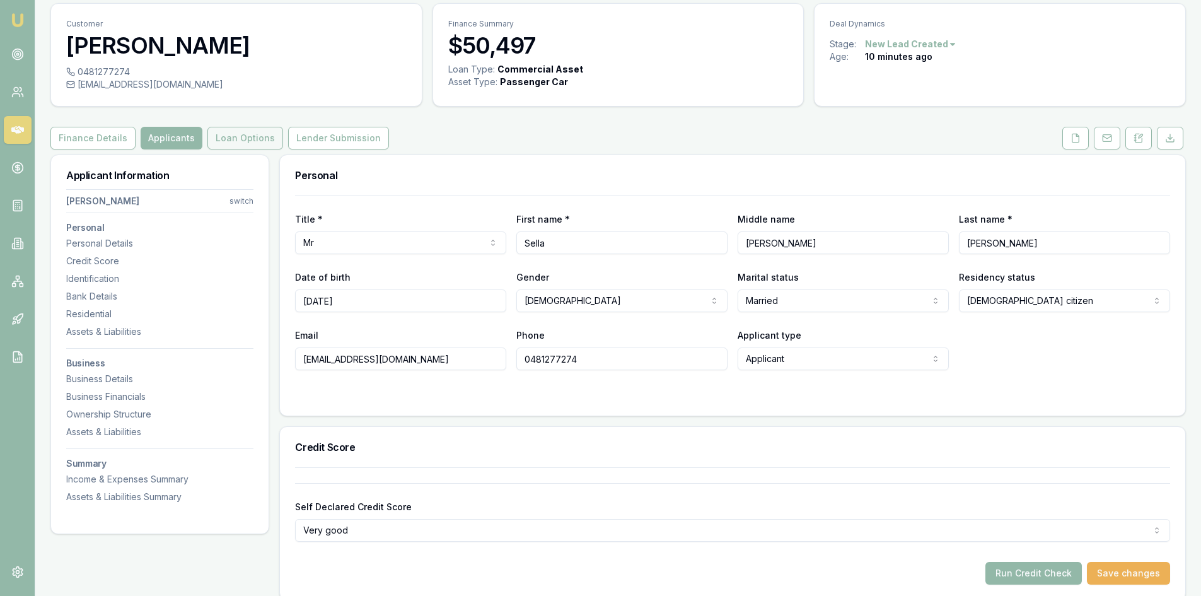
click at [226, 144] on button "Loan Options" at bounding box center [245, 138] width 76 height 23
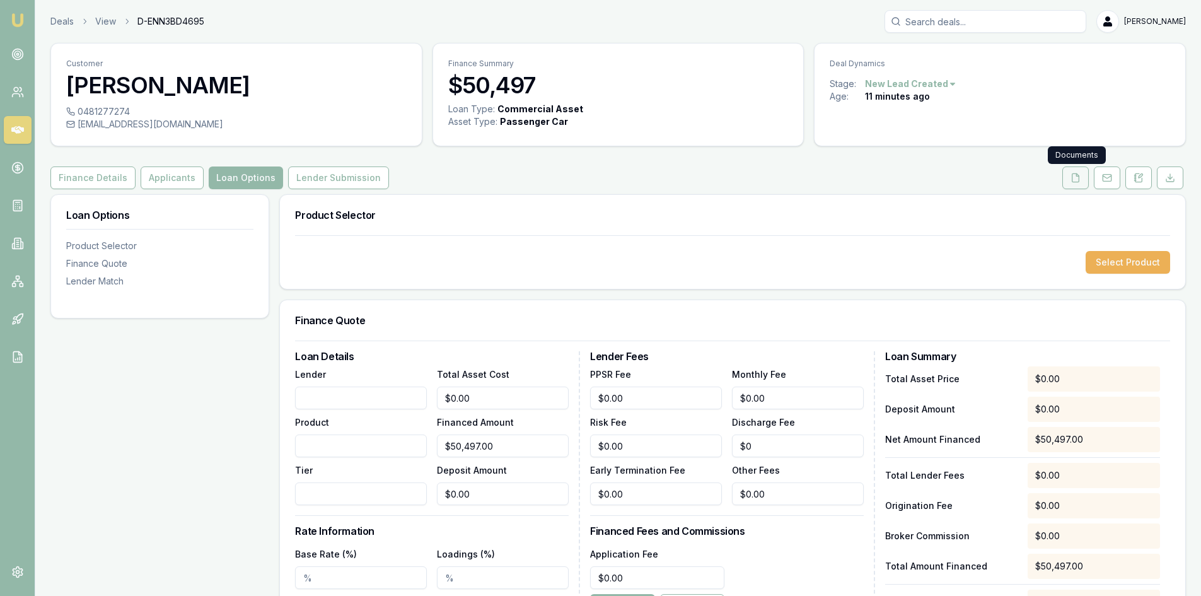
click at [1067, 178] on button at bounding box center [1075, 177] width 26 height 23
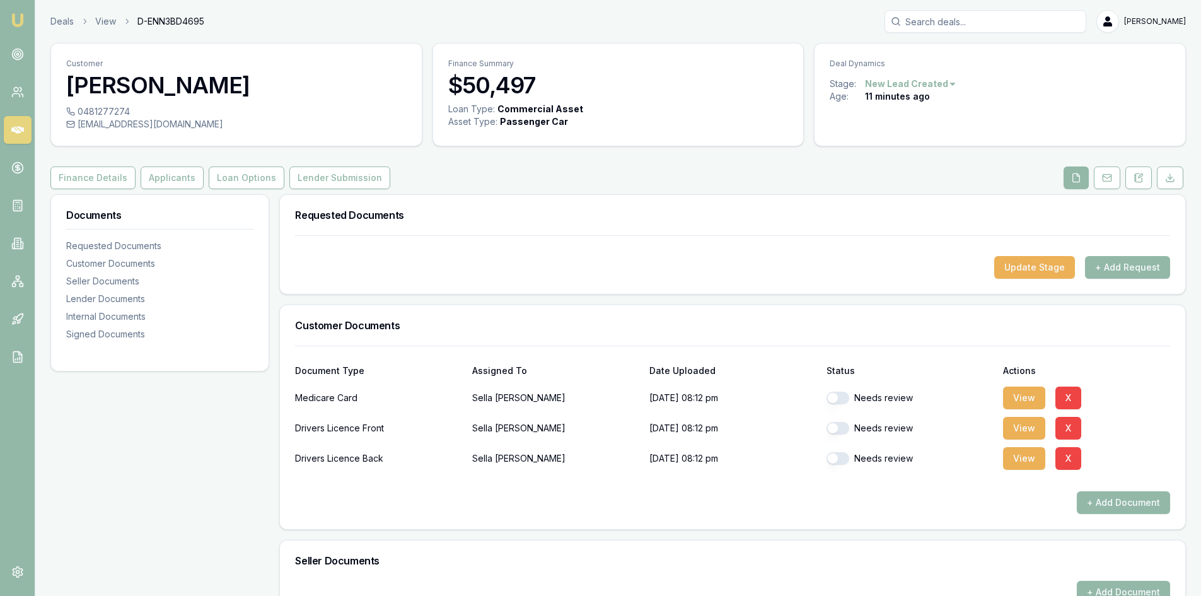
click at [839, 399] on button "button" at bounding box center [838, 398] width 23 height 13
checkbox input "true"
click at [836, 418] on div "Needs review" at bounding box center [910, 428] width 167 height 25
click at [837, 431] on button "button" at bounding box center [838, 428] width 23 height 13
checkbox input "true"
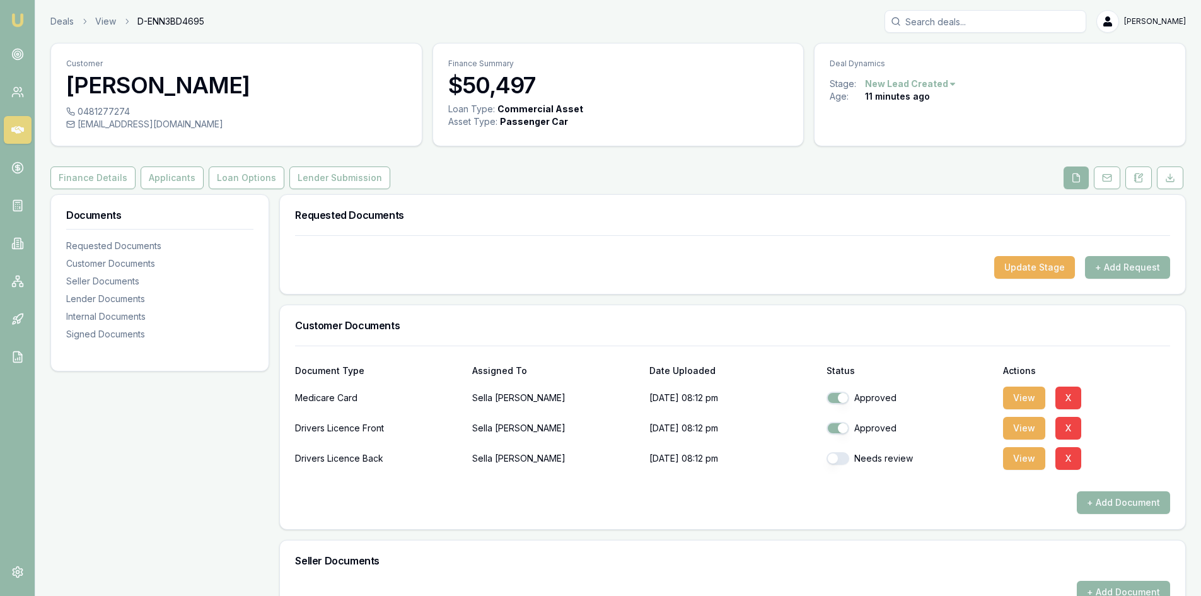
click at [841, 459] on button "button" at bounding box center [838, 458] width 23 height 13
checkbox input "true"
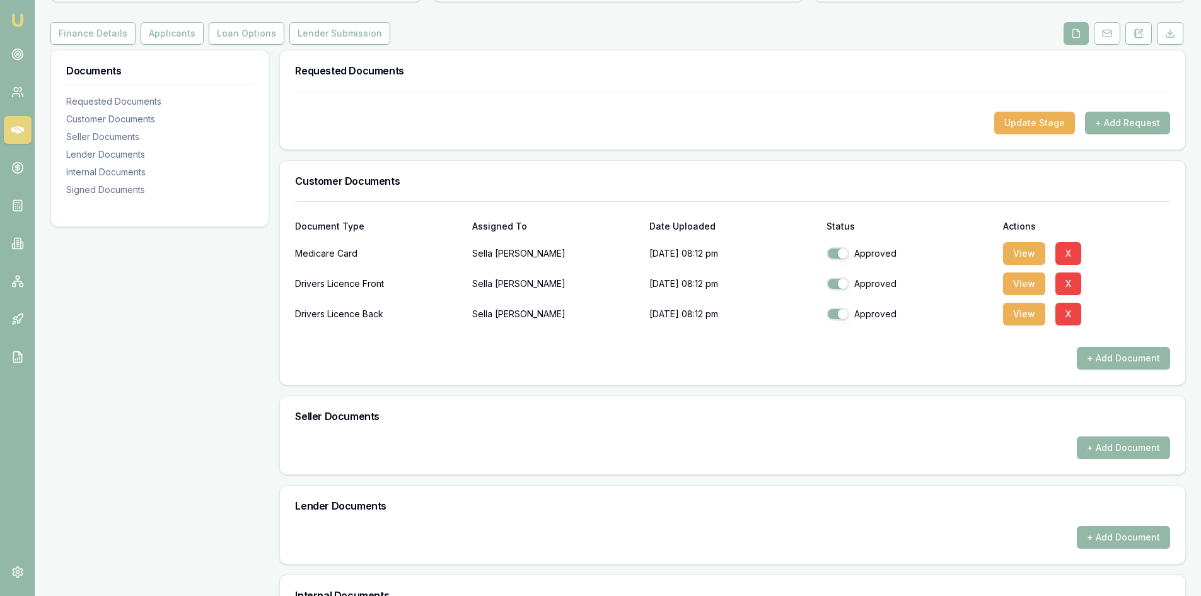
scroll to position [302, 0]
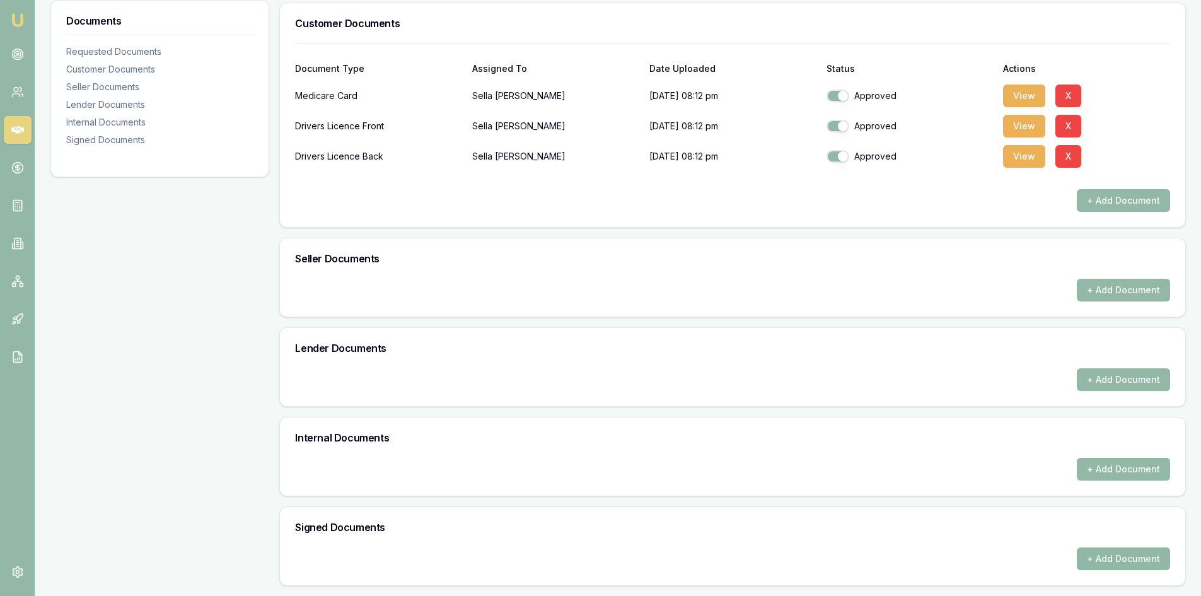
click at [1093, 555] on button "+ Add Document" at bounding box center [1123, 558] width 93 height 23
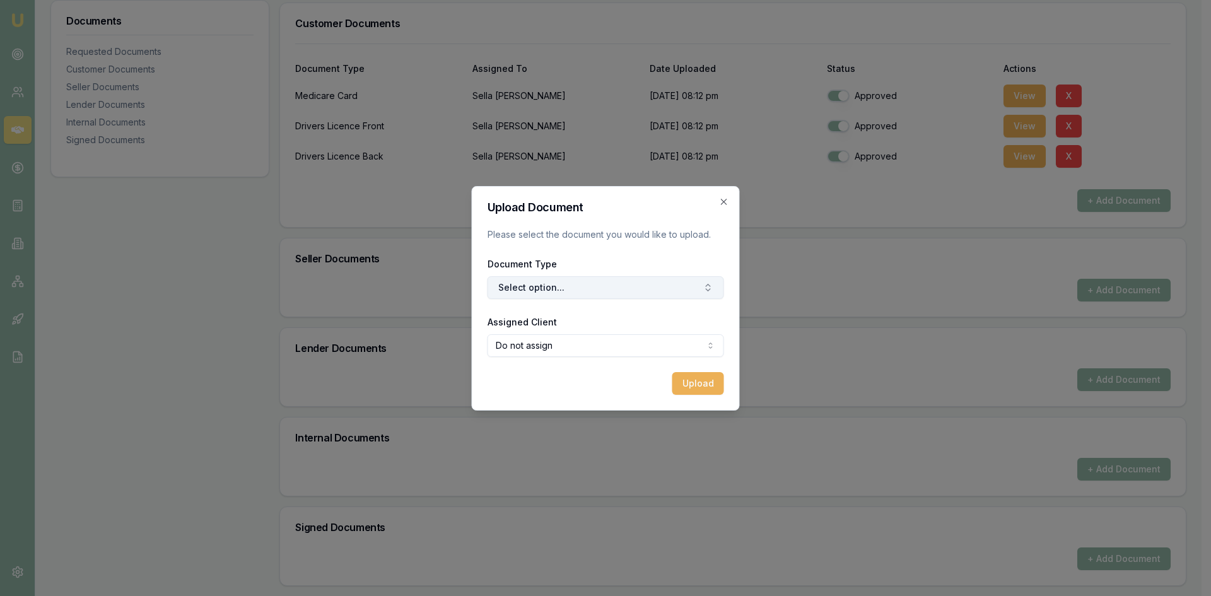
click at [575, 284] on button "Select option..." at bounding box center [605, 287] width 236 height 23
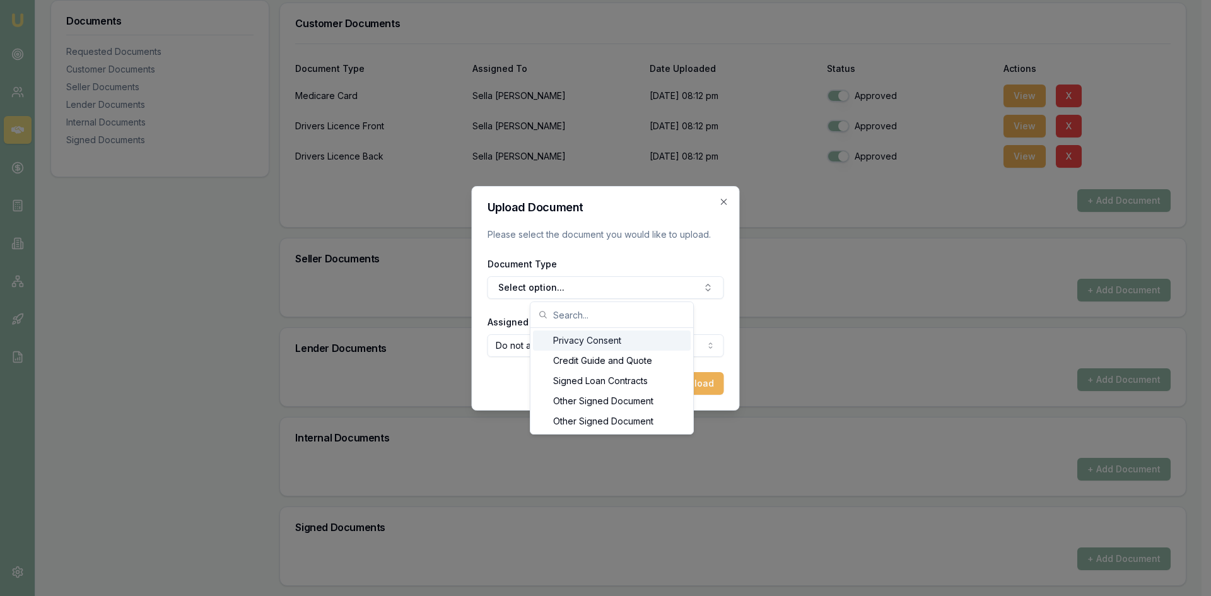
click at [592, 342] on div "Privacy Consent" at bounding box center [612, 340] width 158 height 20
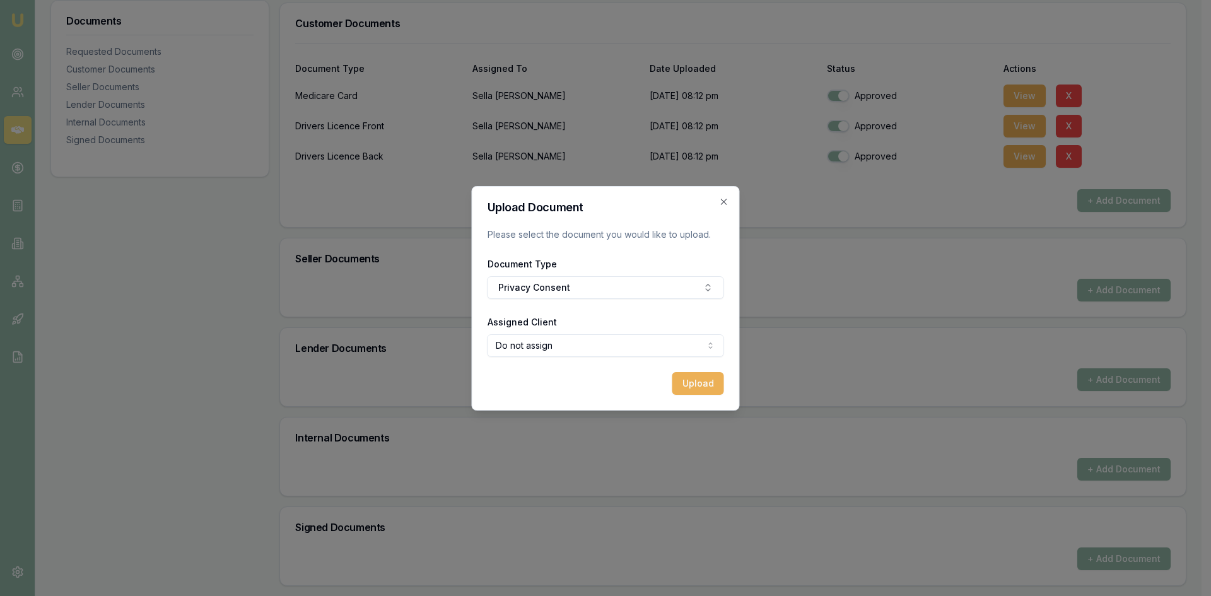
select select "U-H2ITKA7N2U"
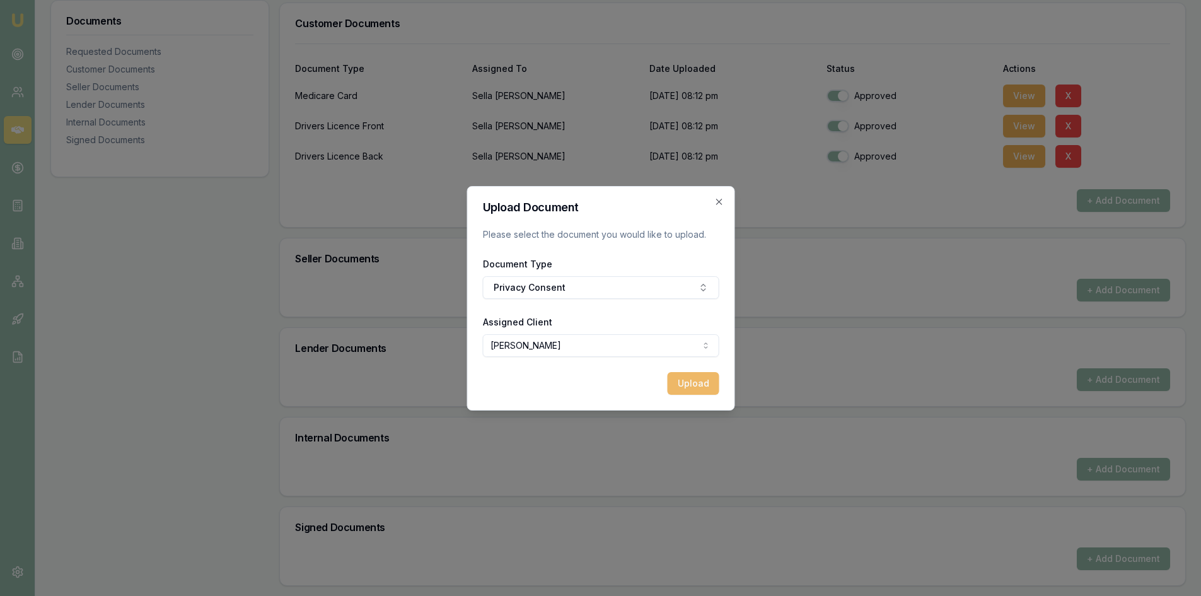
click at [691, 378] on button "Upload" at bounding box center [693, 383] width 52 height 23
click at [717, 201] on icon "button" at bounding box center [719, 202] width 10 height 10
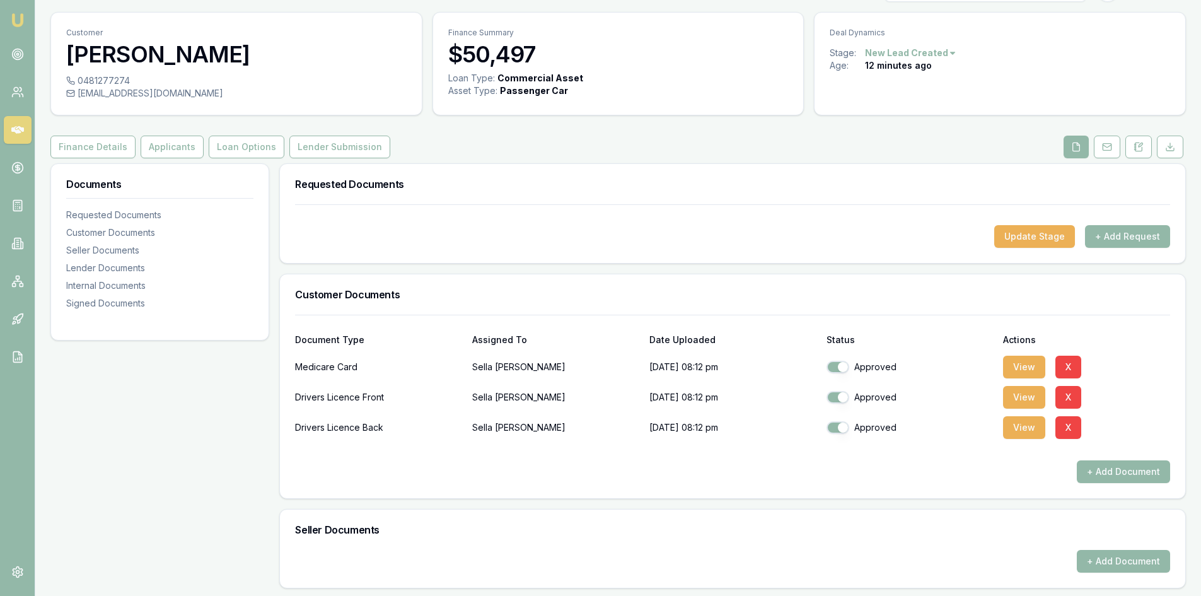
scroll to position [0, 0]
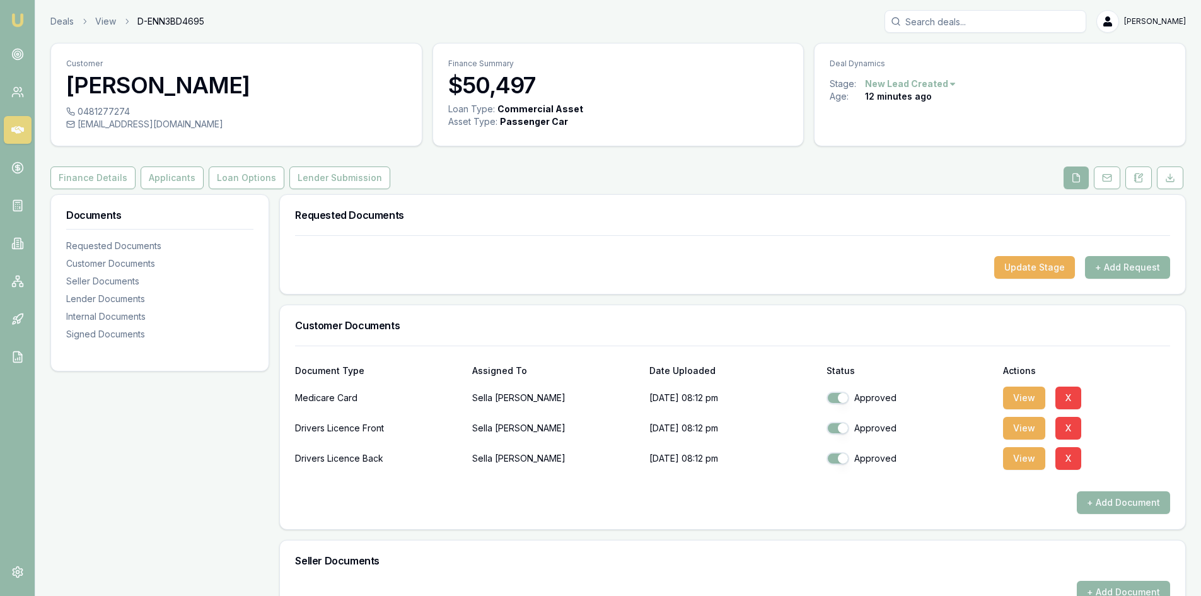
click at [1118, 274] on button "+ Add Request" at bounding box center [1127, 267] width 85 height 23
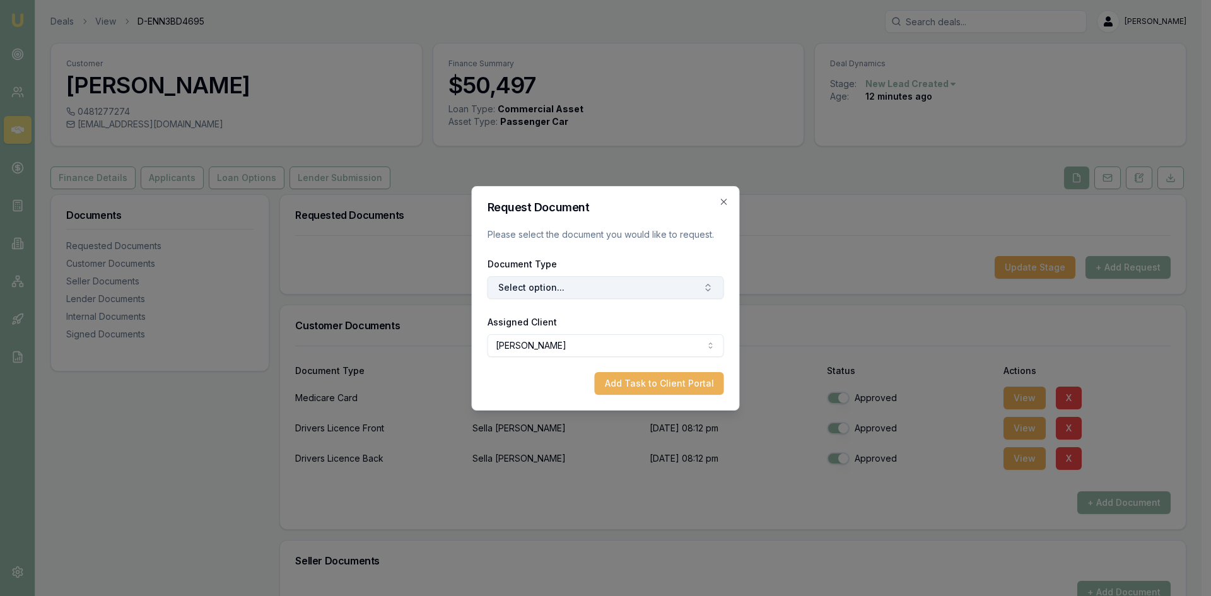
click at [579, 288] on button "Select option..." at bounding box center [605, 287] width 236 height 23
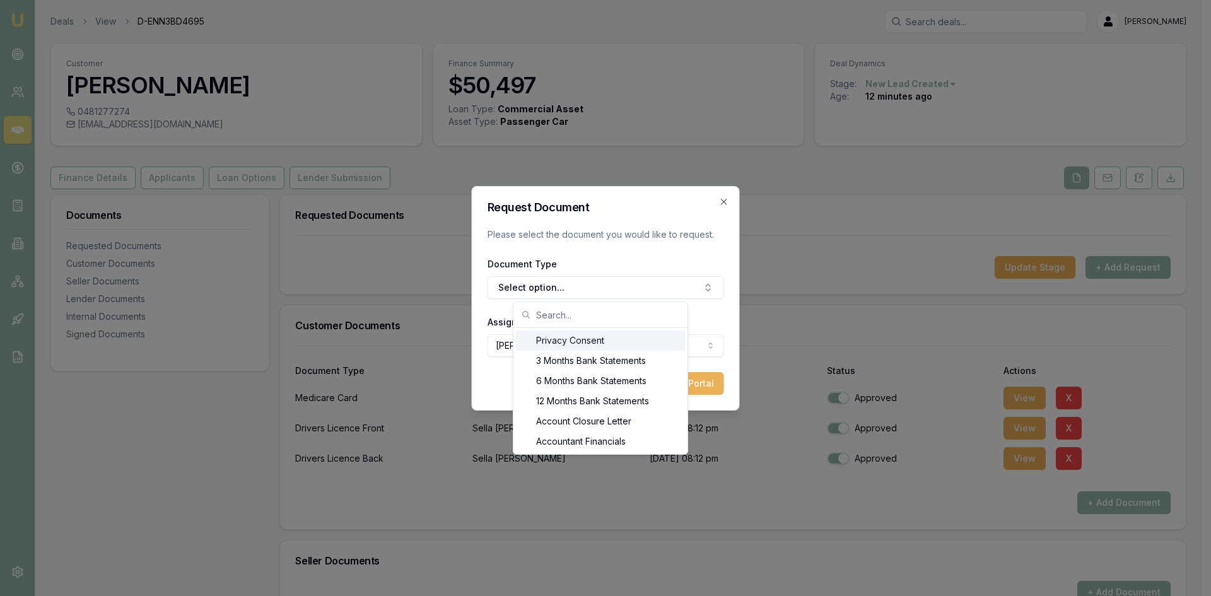
click at [568, 344] on div "Privacy Consent" at bounding box center [600, 340] width 169 height 20
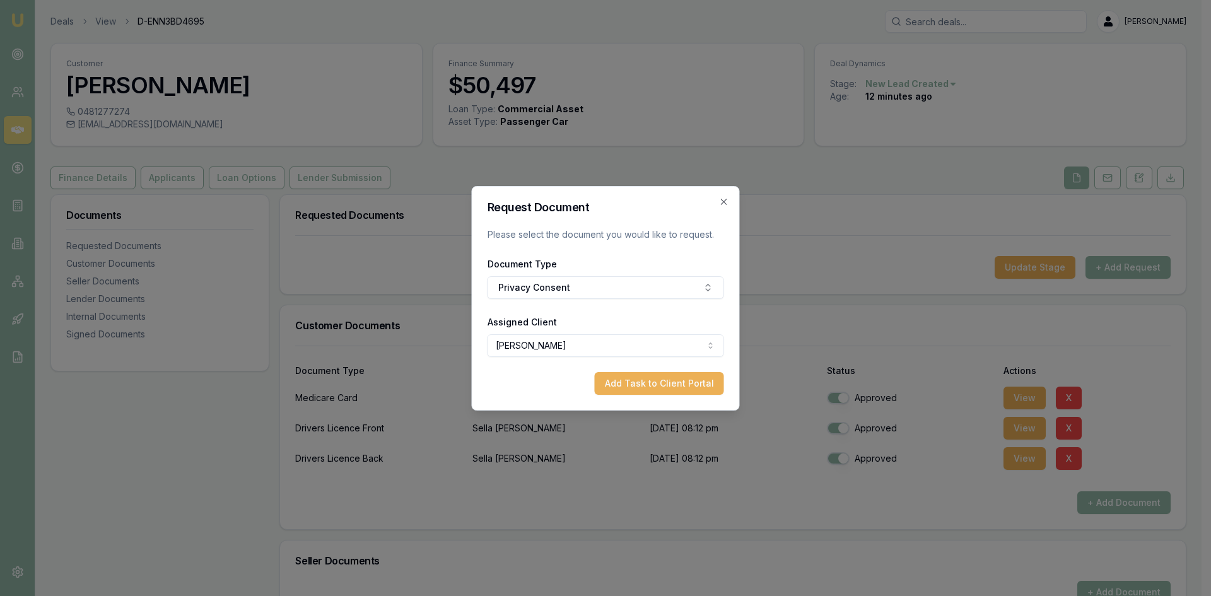
click at [551, 348] on body "Emu Broker Deals View D-ENN3BD4695 Wendy Fonseka Toggle Menu Customer Sella Sil…" at bounding box center [600, 298] width 1201 height 596
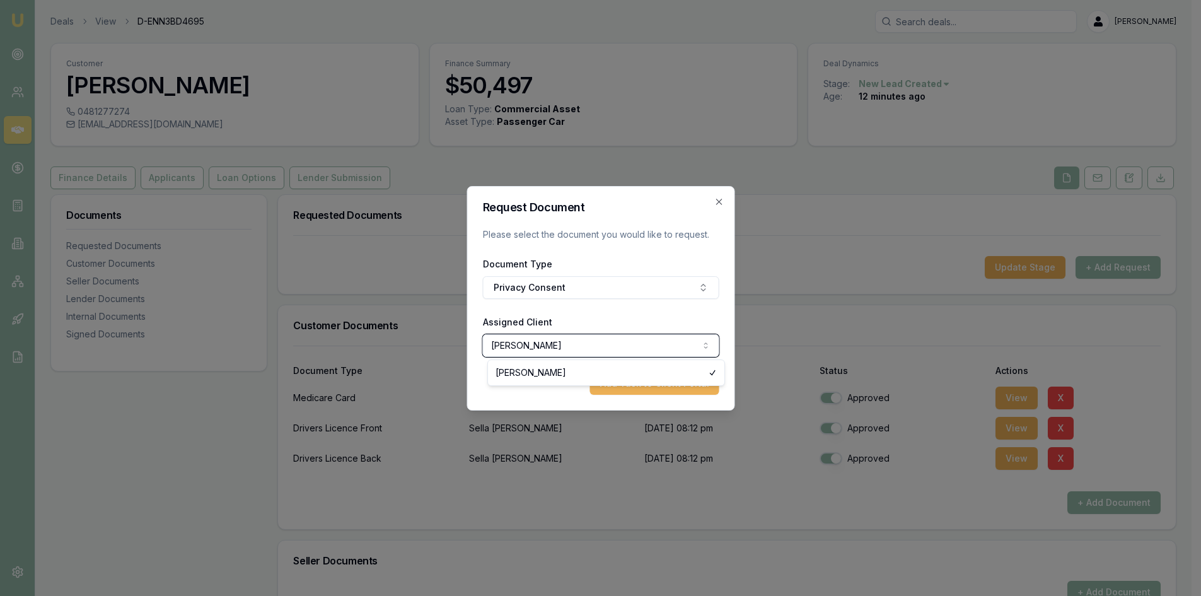
click at [551, 348] on body "Emu Broker Deals View D-ENN3BD4695 Wendy Fonseka Toggle Menu Customer Sella Sil…" at bounding box center [596, 298] width 1192 height 596
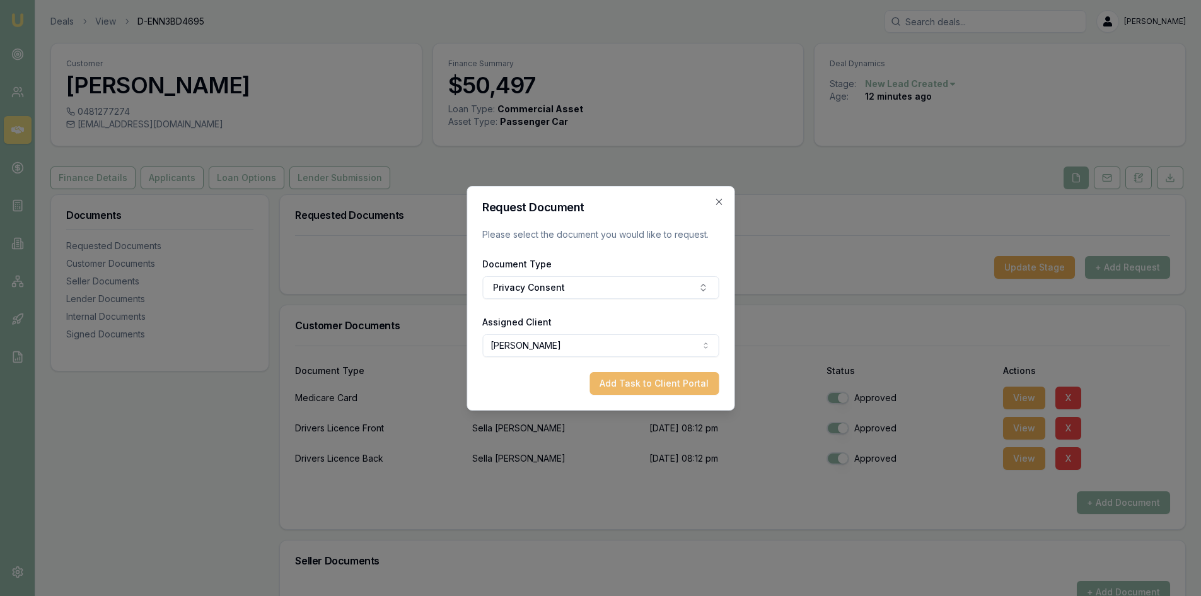
click at [617, 388] on button "Add Task to Client Portal" at bounding box center [654, 383] width 129 height 23
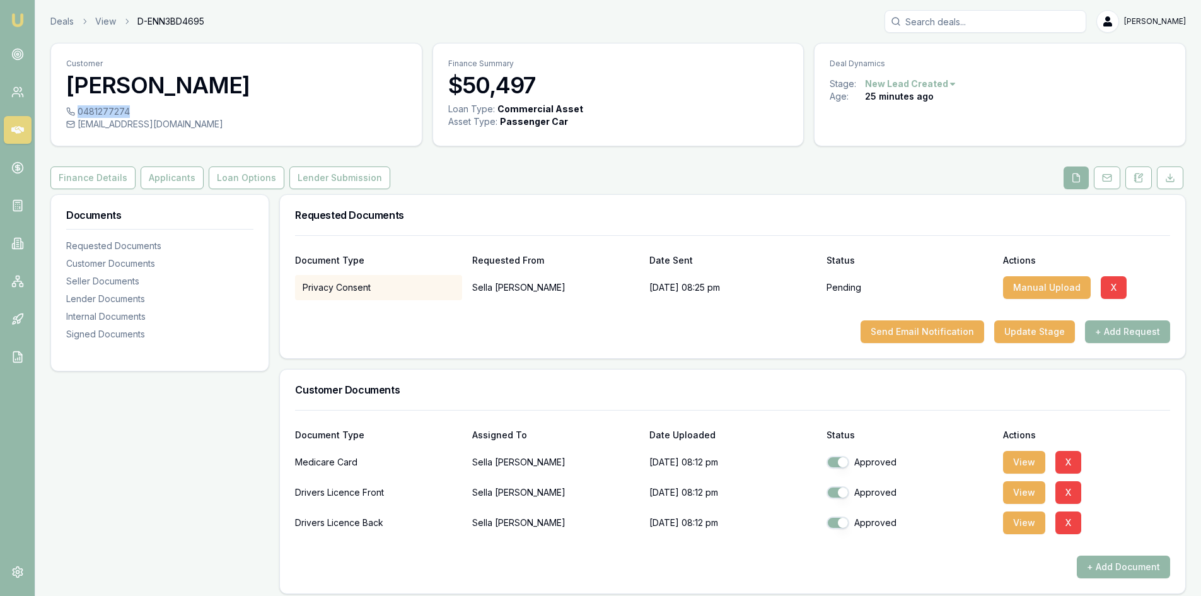
drag, startPoint x: 127, startPoint y: 108, endPoint x: 79, endPoint y: 107, distance: 47.9
click at [79, 107] on div "0481277274" at bounding box center [236, 111] width 340 height 13
copy div "0481277274"
click at [1012, 492] on button "View" at bounding box center [1024, 492] width 42 height 23
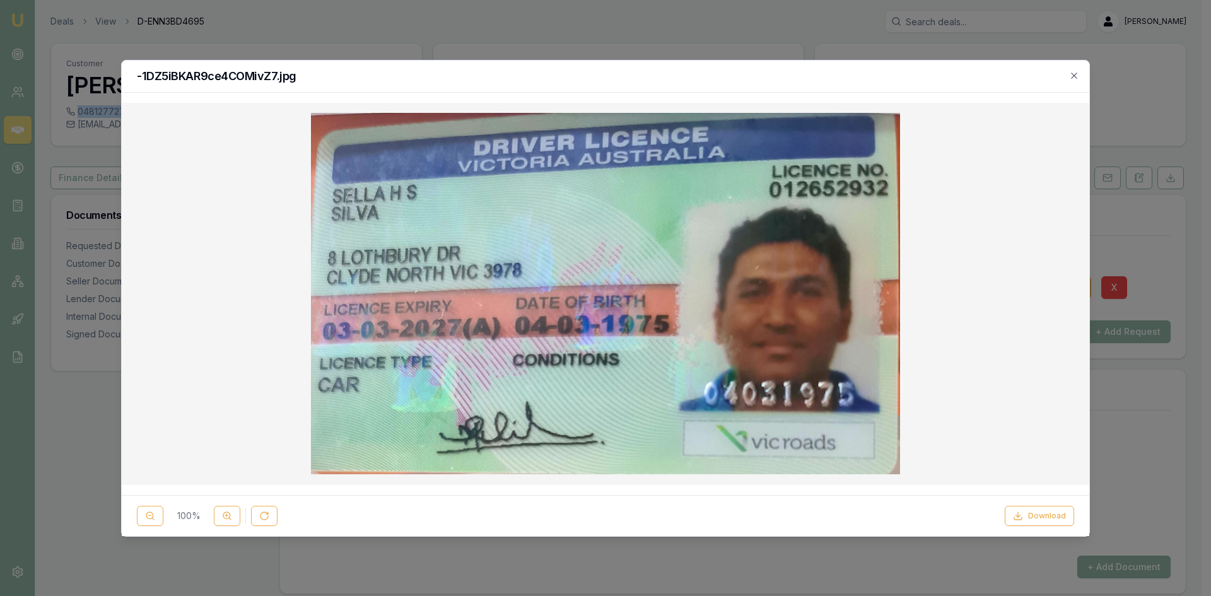
click at [1075, 72] on icon "button" at bounding box center [1074, 76] width 10 height 10
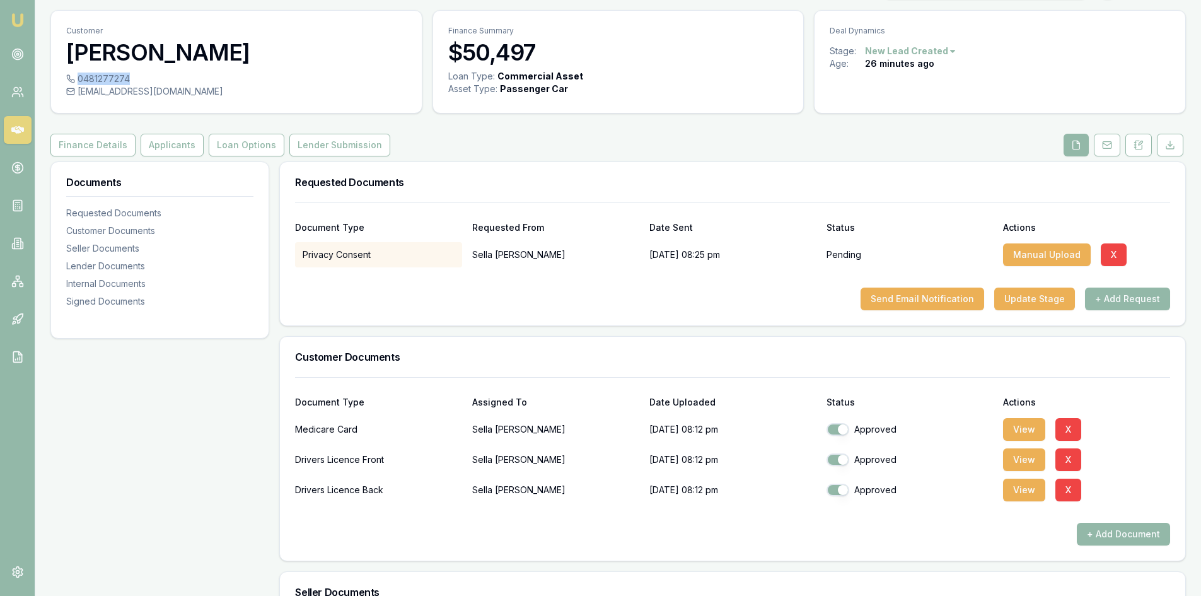
scroll to position [63, 0]
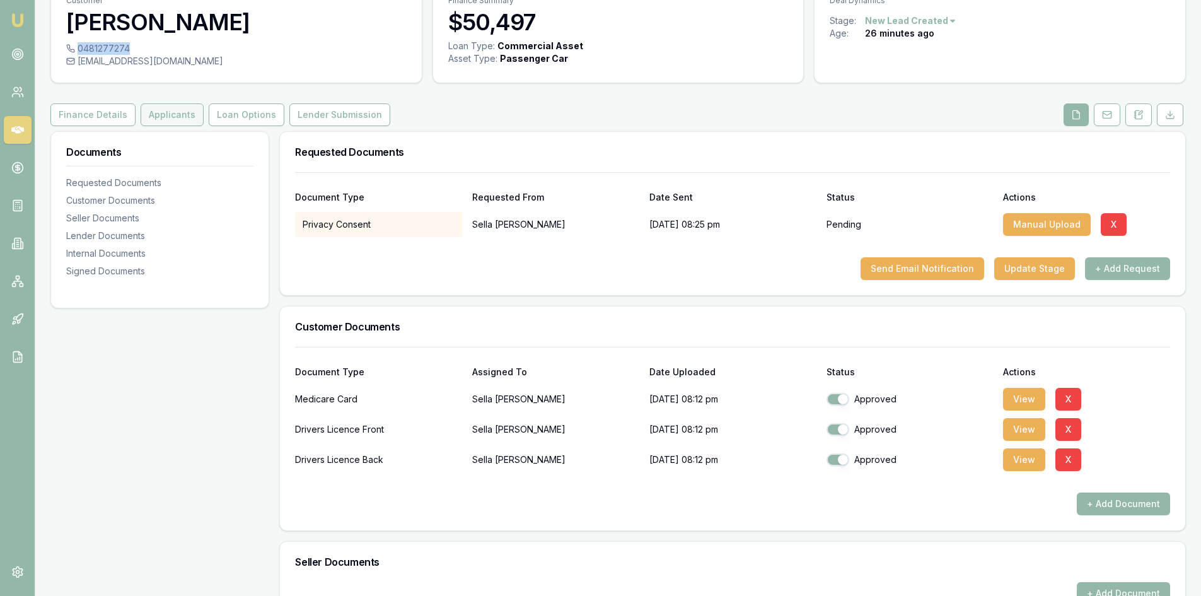
click at [172, 122] on button "Applicants" at bounding box center [172, 114] width 63 height 23
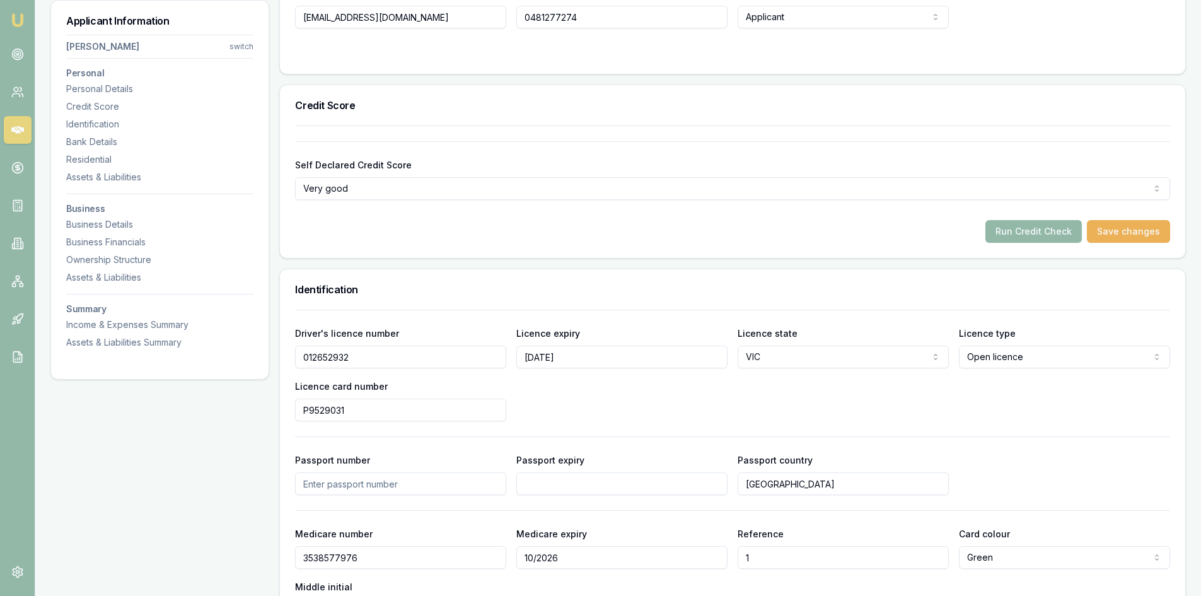
scroll to position [504, 0]
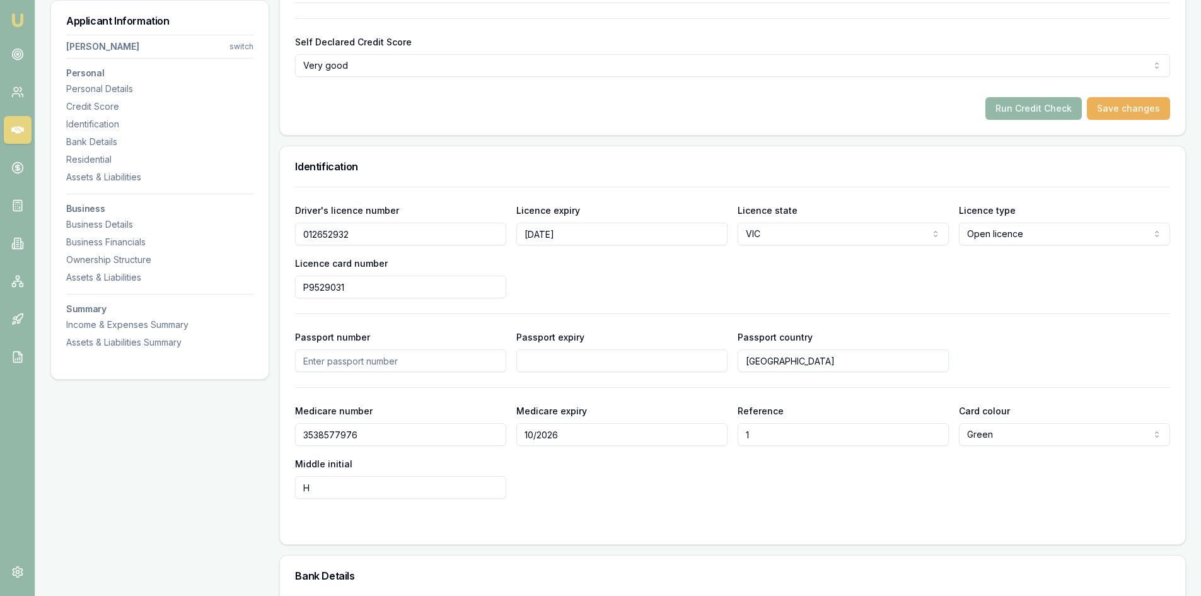
drag, startPoint x: 378, startPoint y: 238, endPoint x: 266, endPoint y: 233, distance: 111.7
drag, startPoint x: 419, startPoint y: 287, endPoint x: 224, endPoint y: 279, distance: 194.4
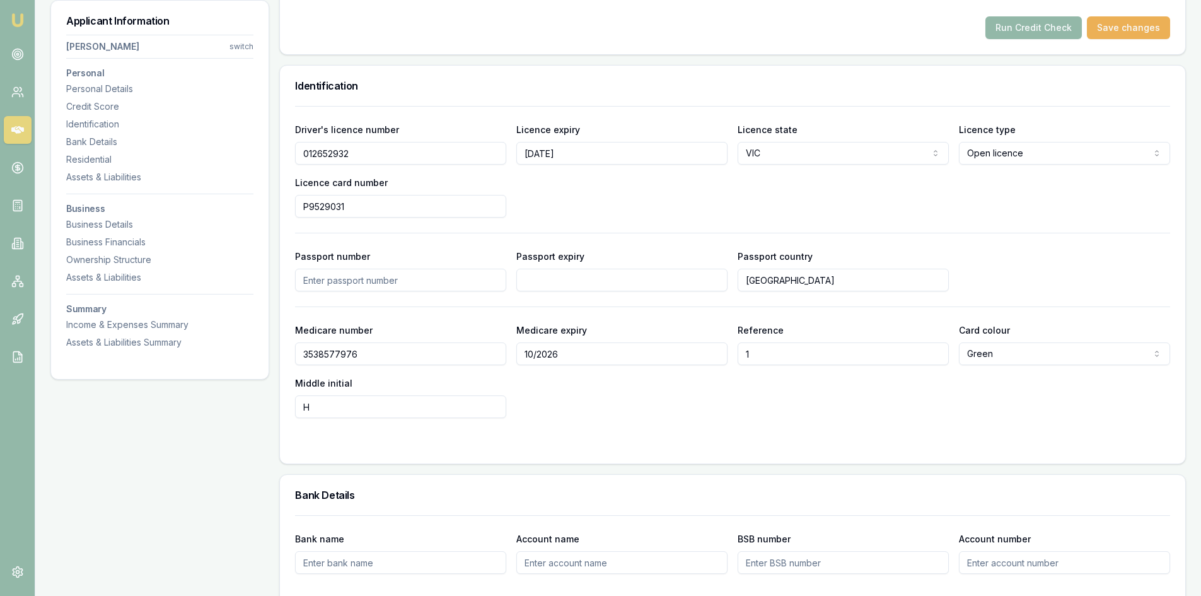
scroll to position [694, 0]
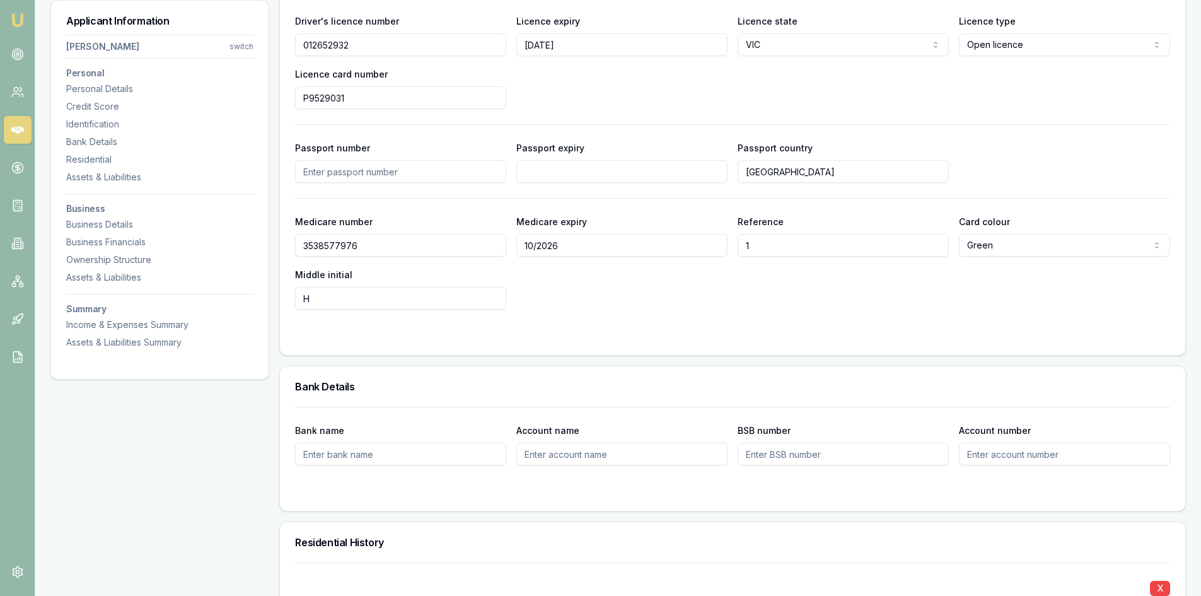
drag, startPoint x: 375, startPoint y: 240, endPoint x: 183, endPoint y: 269, distance: 193.1
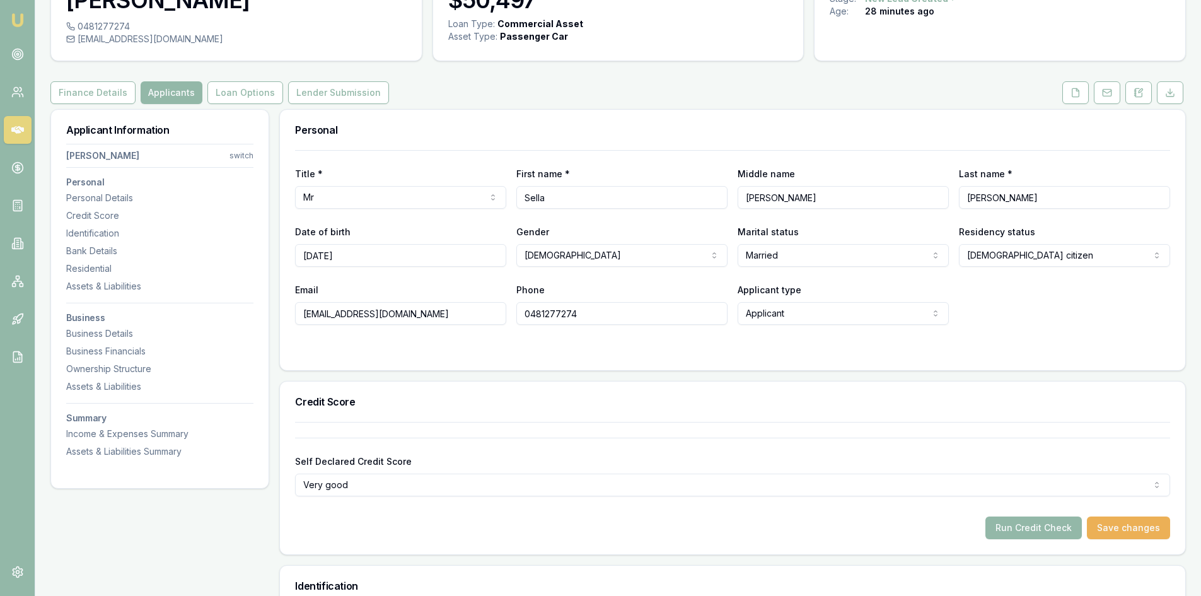
scroll to position [63, 0]
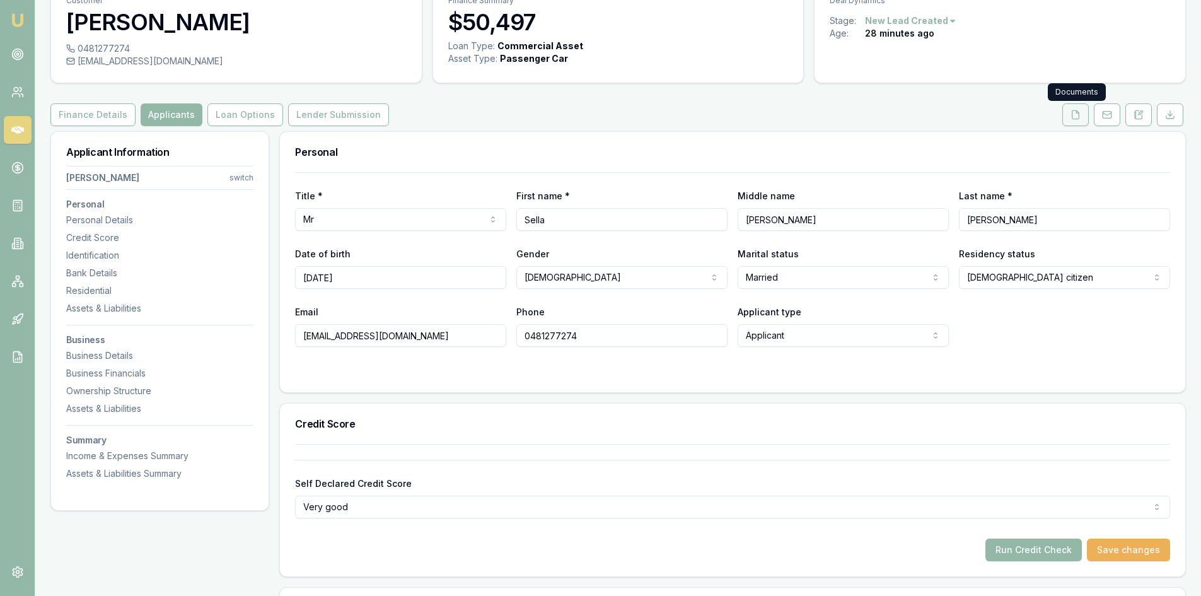
click at [1076, 106] on button at bounding box center [1075, 114] width 26 height 23
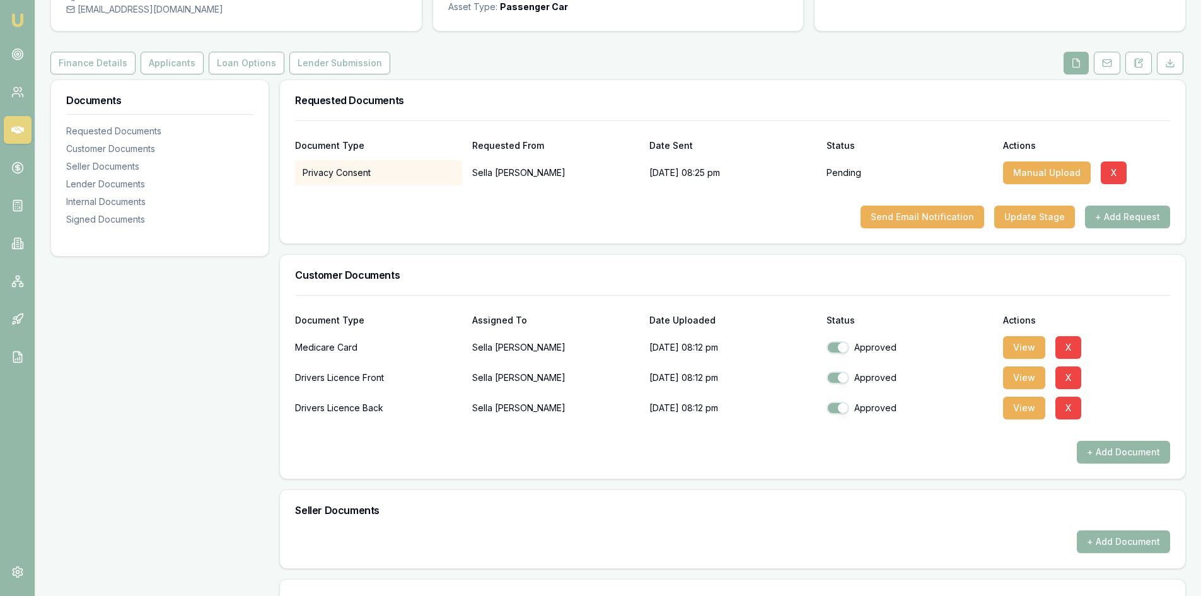
scroll to position [126, 0]
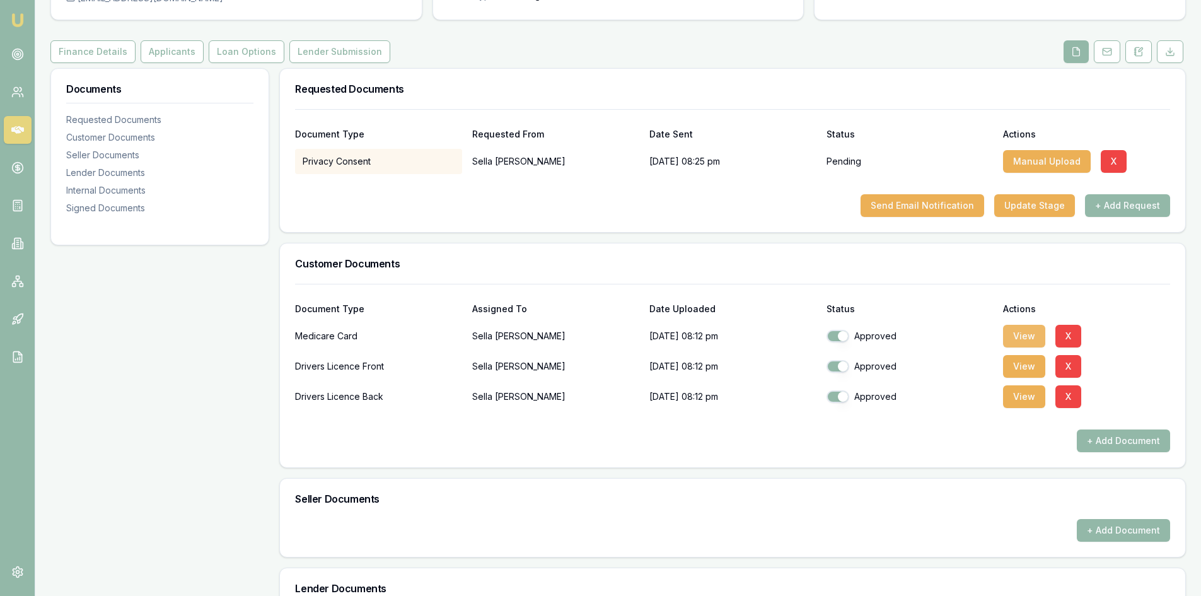
click at [1021, 340] on button "View" at bounding box center [1024, 336] width 42 height 23
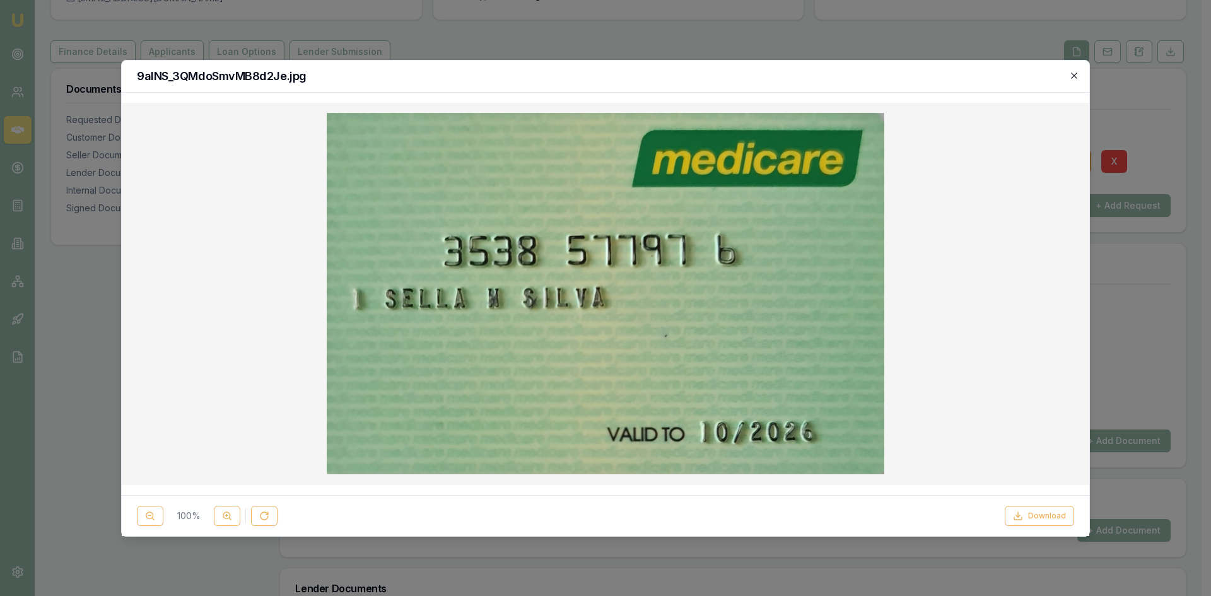
click at [1075, 75] on icon "button" at bounding box center [1074, 76] width 10 height 10
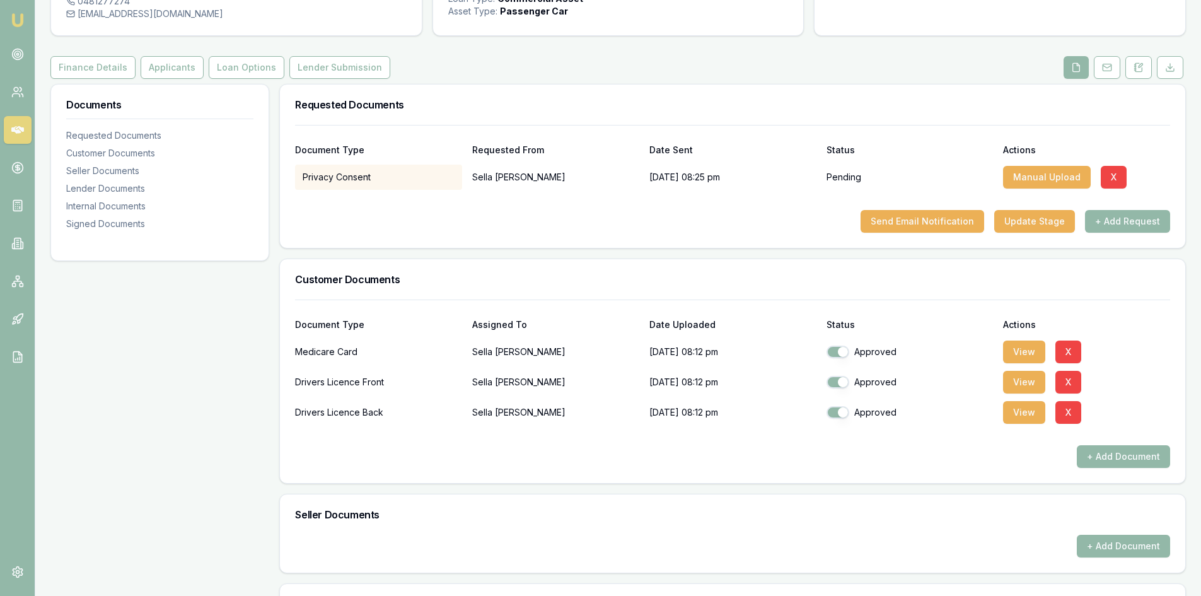
scroll to position [0, 0]
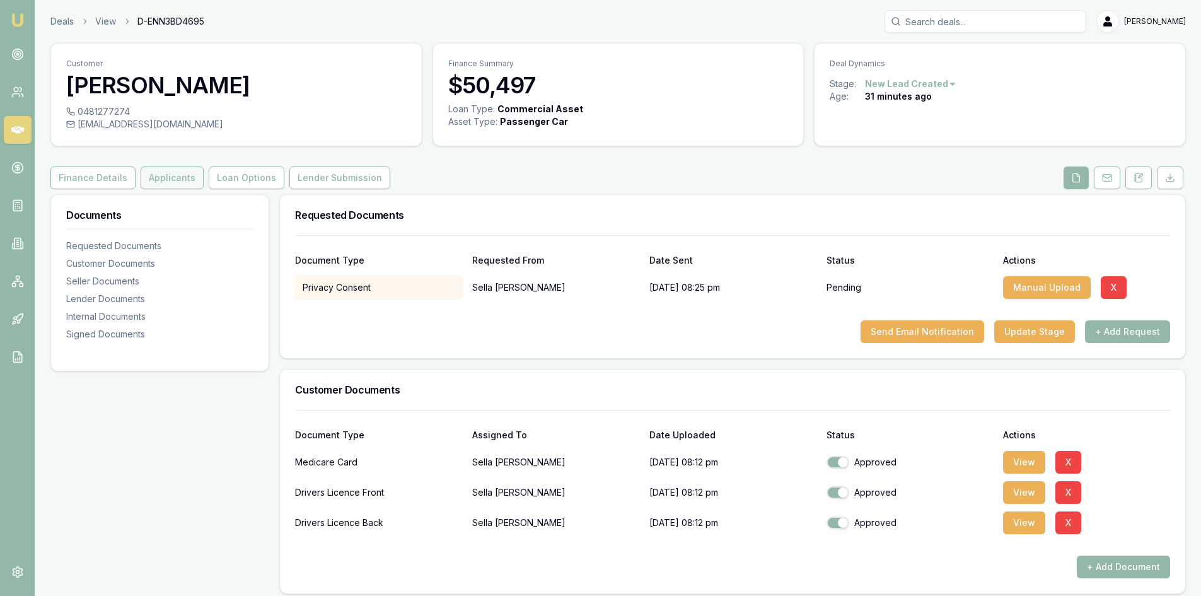
click at [141, 172] on button "Applicants" at bounding box center [172, 177] width 63 height 23
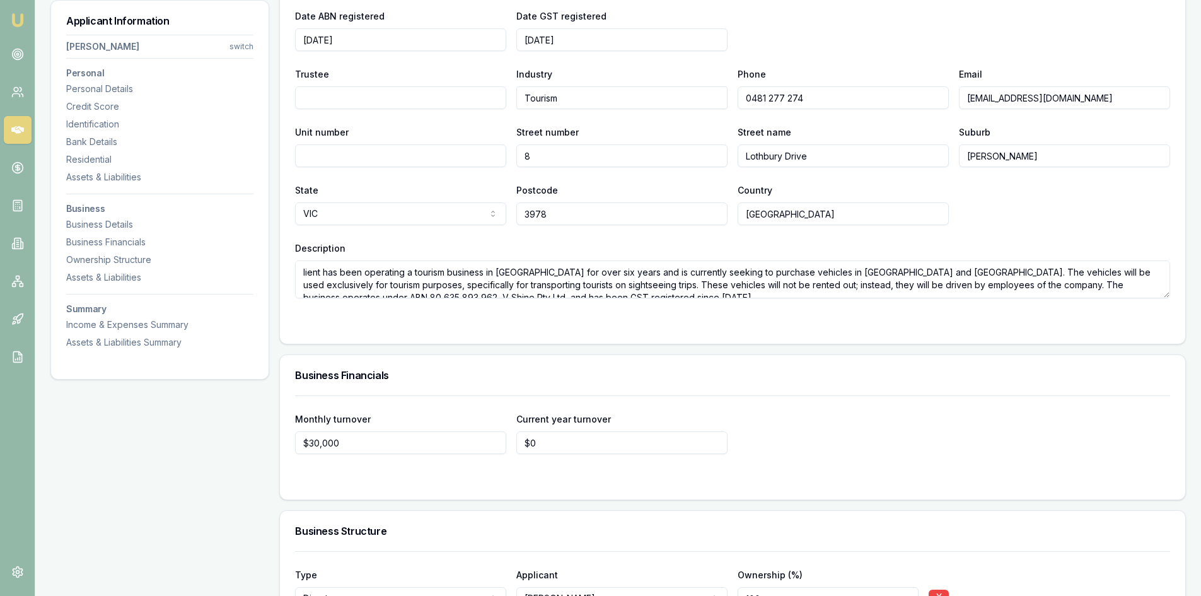
scroll to position [1829, 0]
drag, startPoint x: 305, startPoint y: 272, endPoint x: 293, endPoint y: 272, distance: 11.4
click at [293, 272] on div "Business name V SHINE PTY LTD Search Business type Tourism ABN 80635893962 ACN …" at bounding box center [732, 143] width 905 height 404
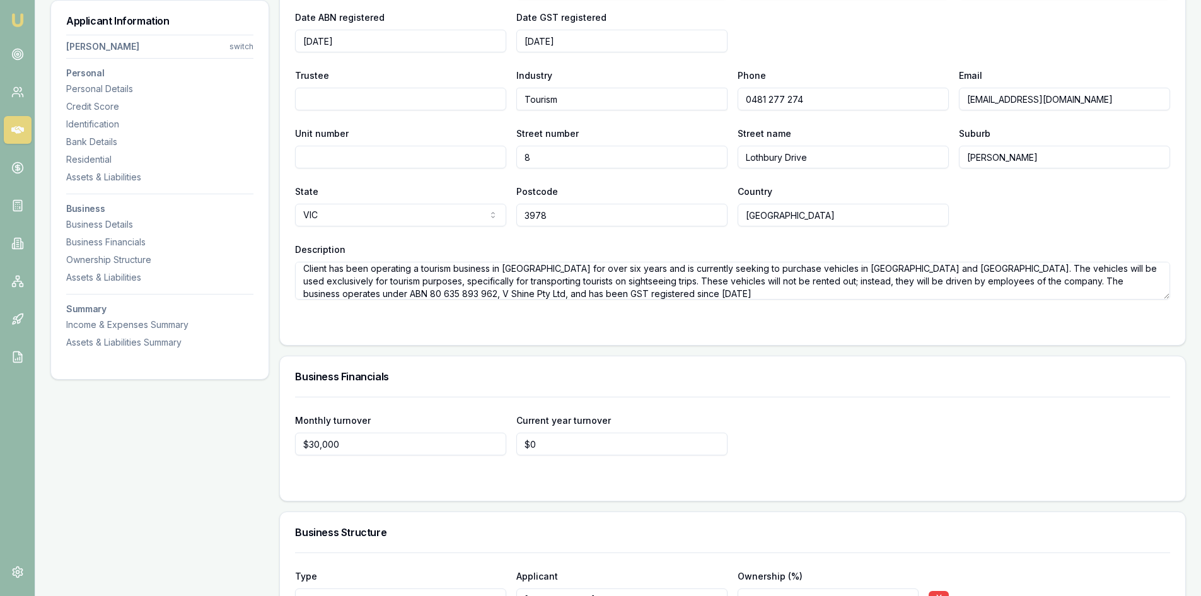
type textarea "Client has been operating a tourism business in Australia for over six years an…"
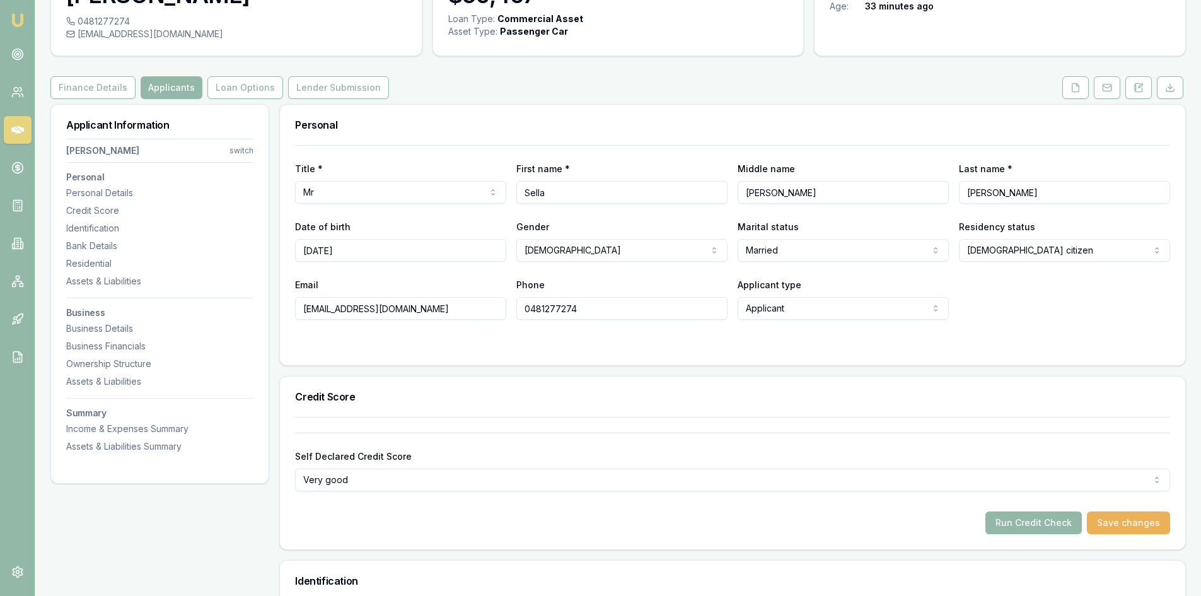
scroll to position [0, 0]
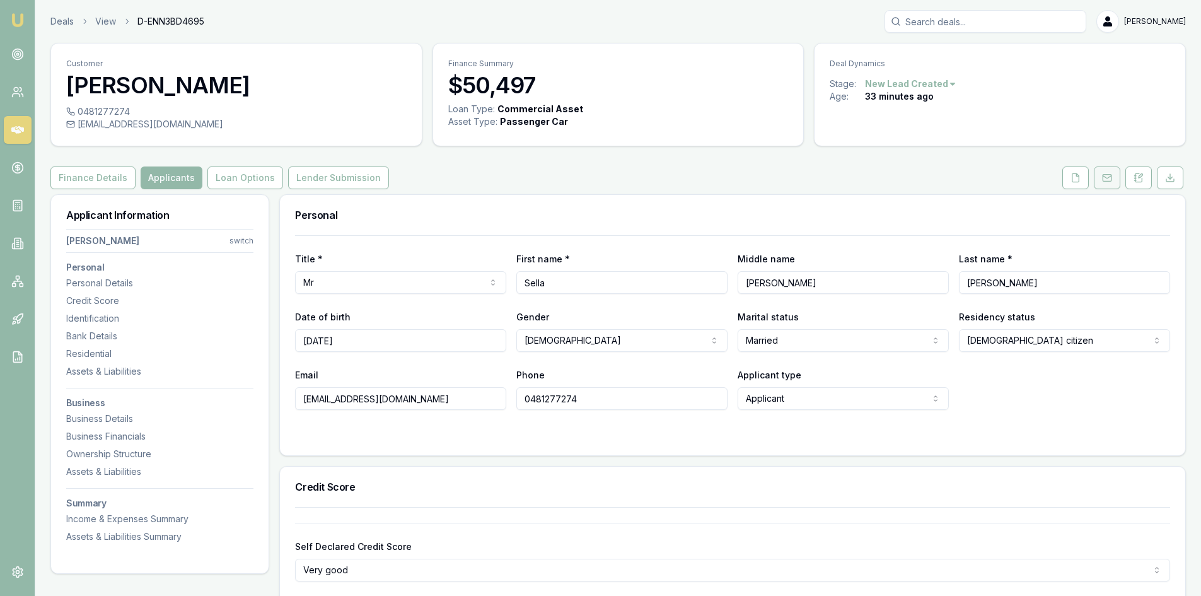
click at [1110, 185] on button at bounding box center [1107, 177] width 26 height 23
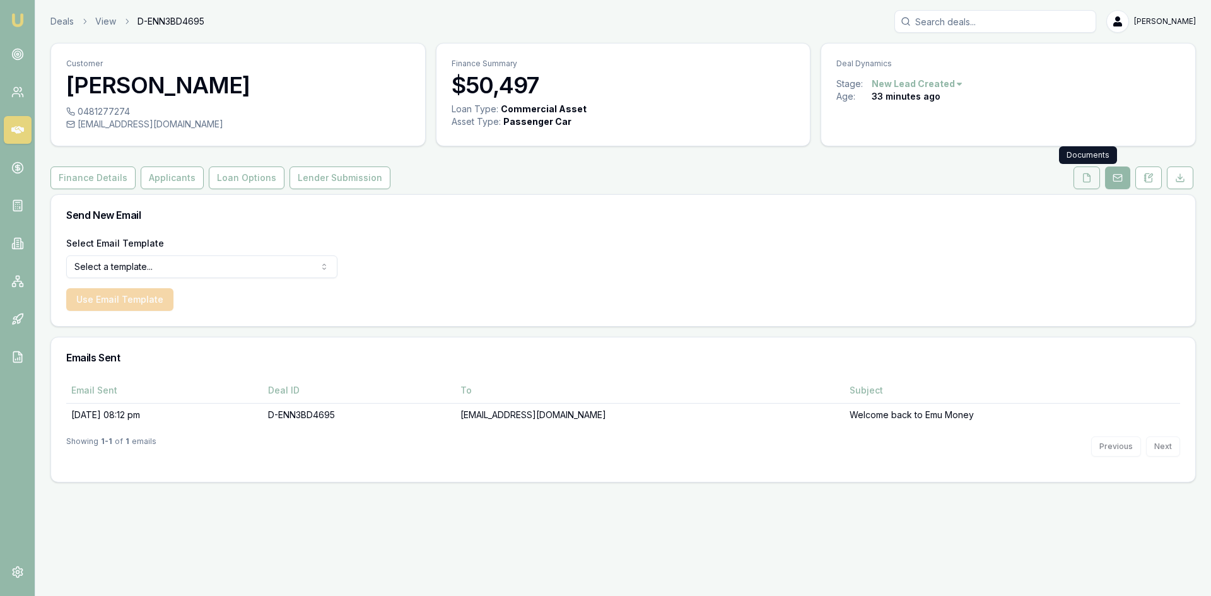
click at [1094, 183] on button at bounding box center [1086, 177] width 26 height 23
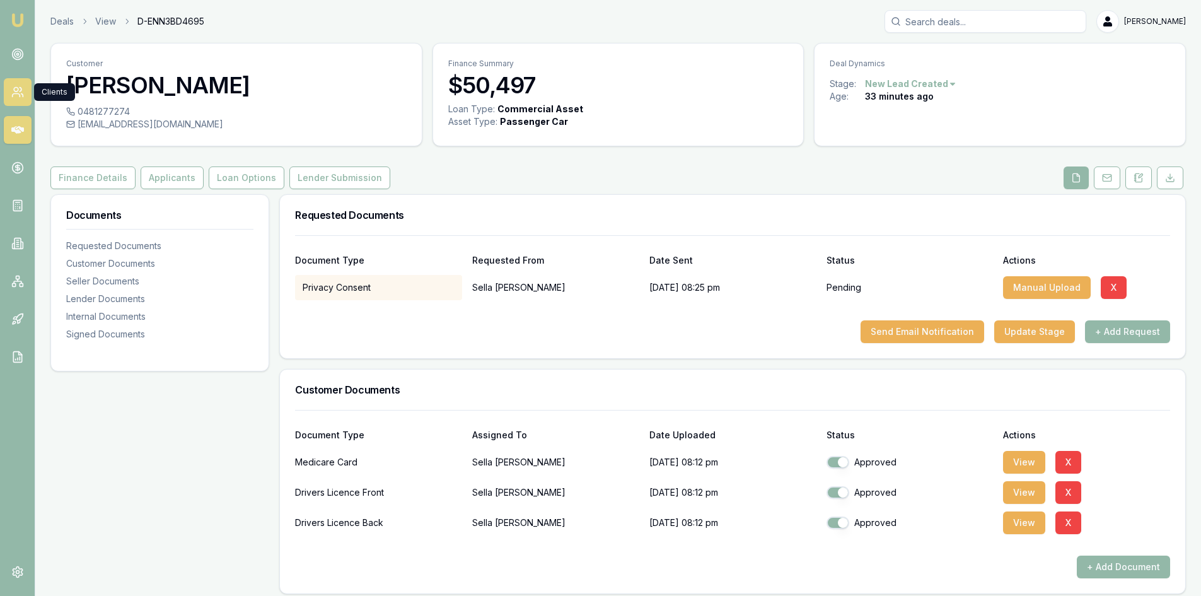
click at [25, 90] on link at bounding box center [18, 92] width 28 height 28
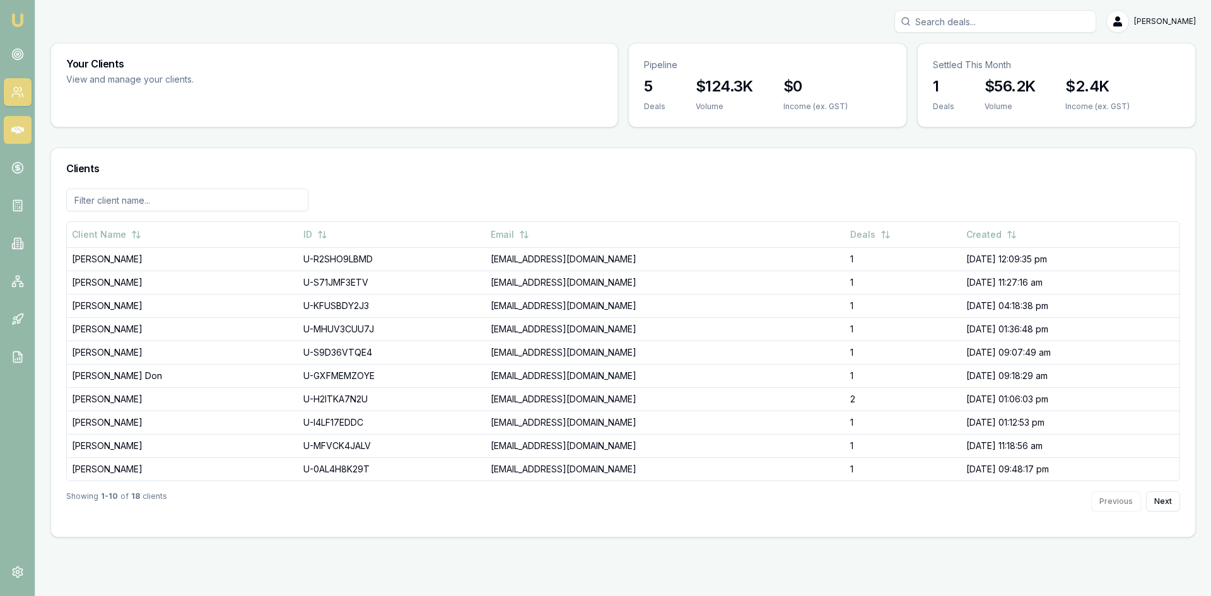
click at [29, 132] on link at bounding box center [18, 130] width 28 height 28
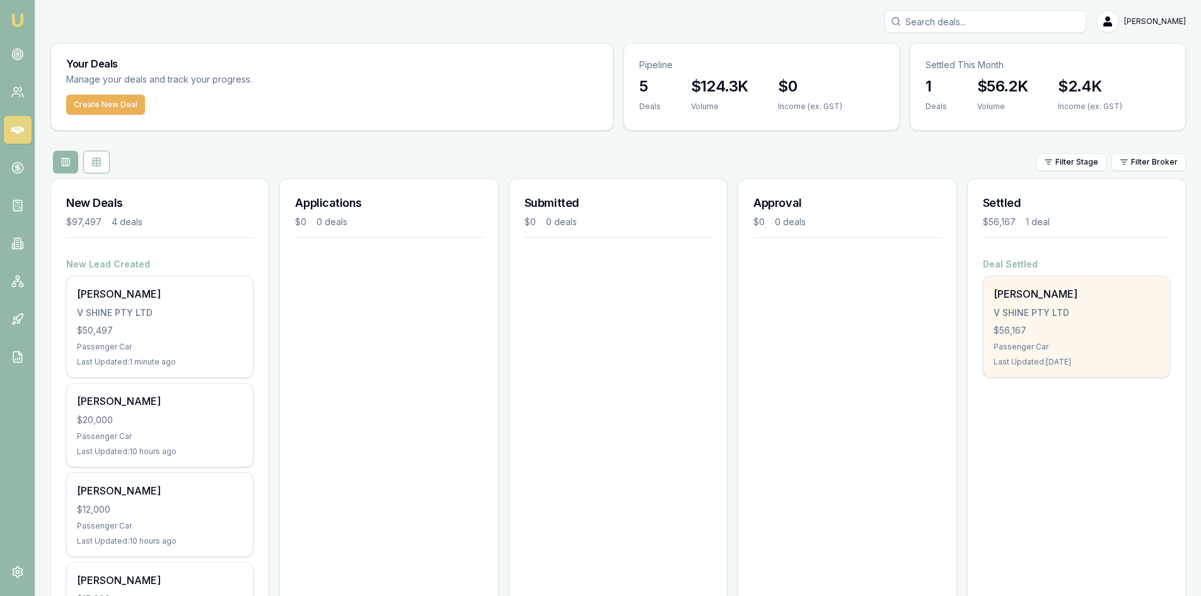
click at [1022, 300] on div "[PERSON_NAME]" at bounding box center [1077, 293] width 166 height 15
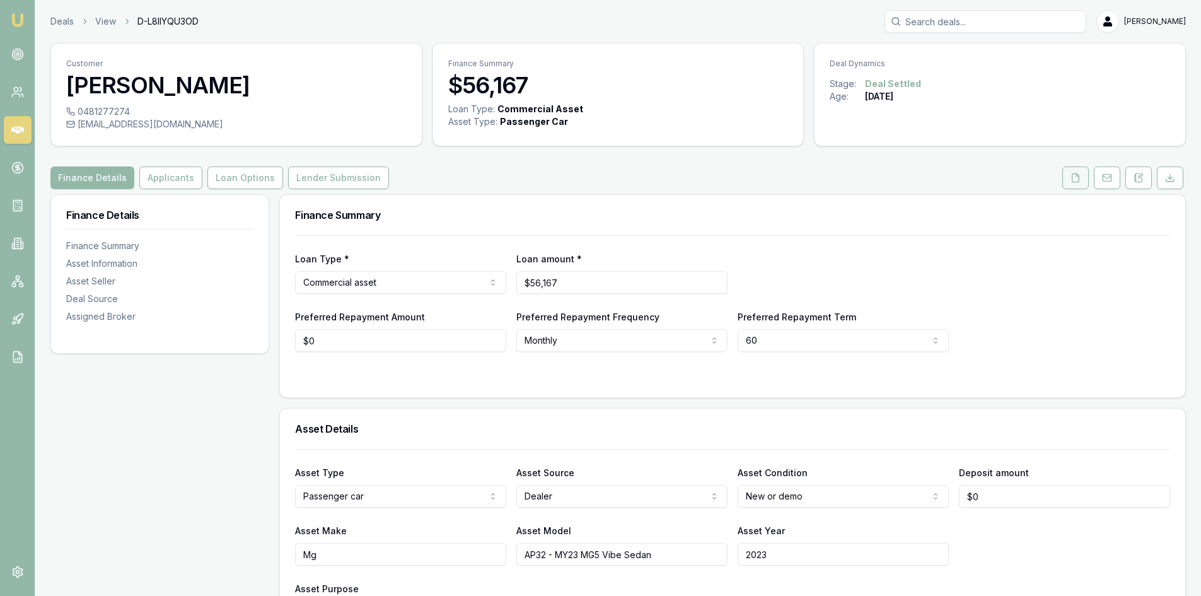
click at [1077, 183] on button at bounding box center [1075, 177] width 26 height 23
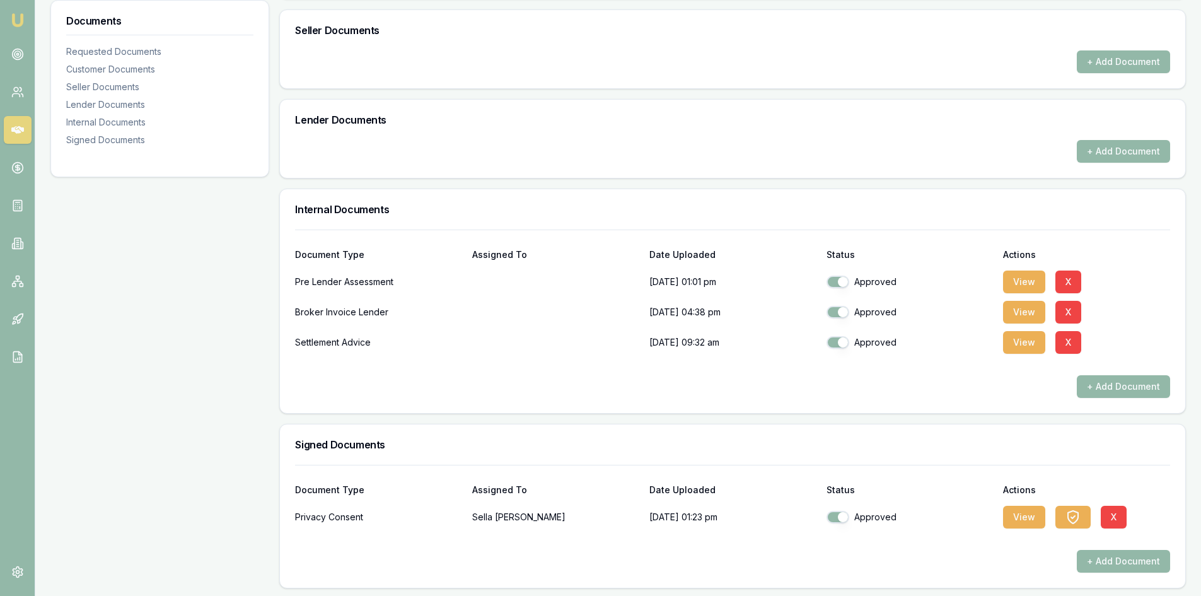
scroll to position [533, 0]
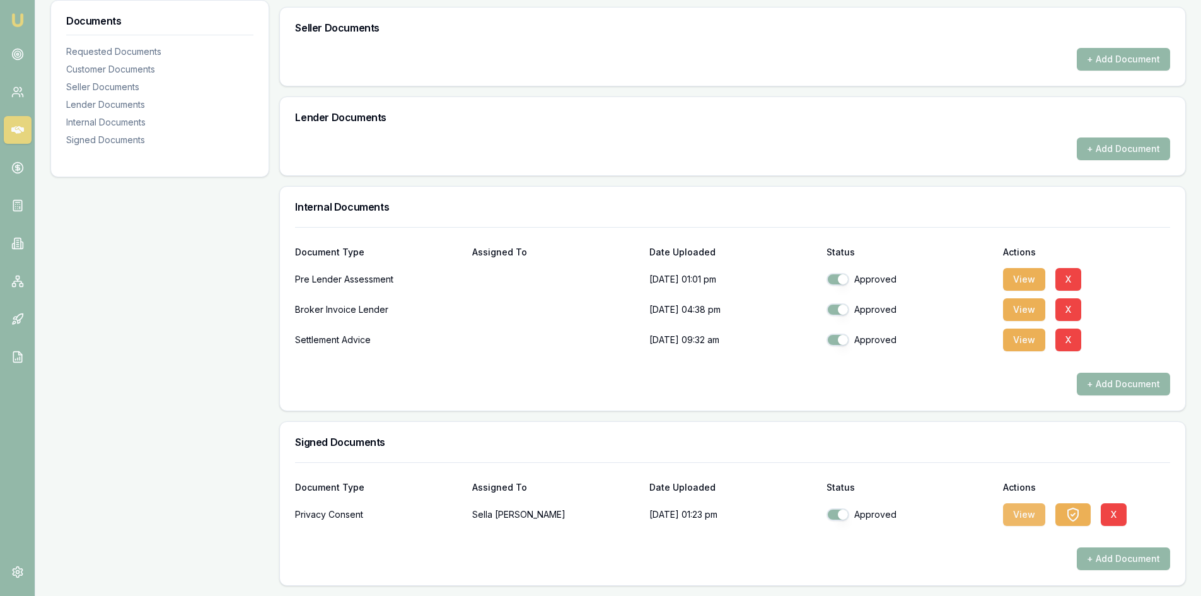
click at [1016, 515] on button "View" at bounding box center [1024, 514] width 42 height 23
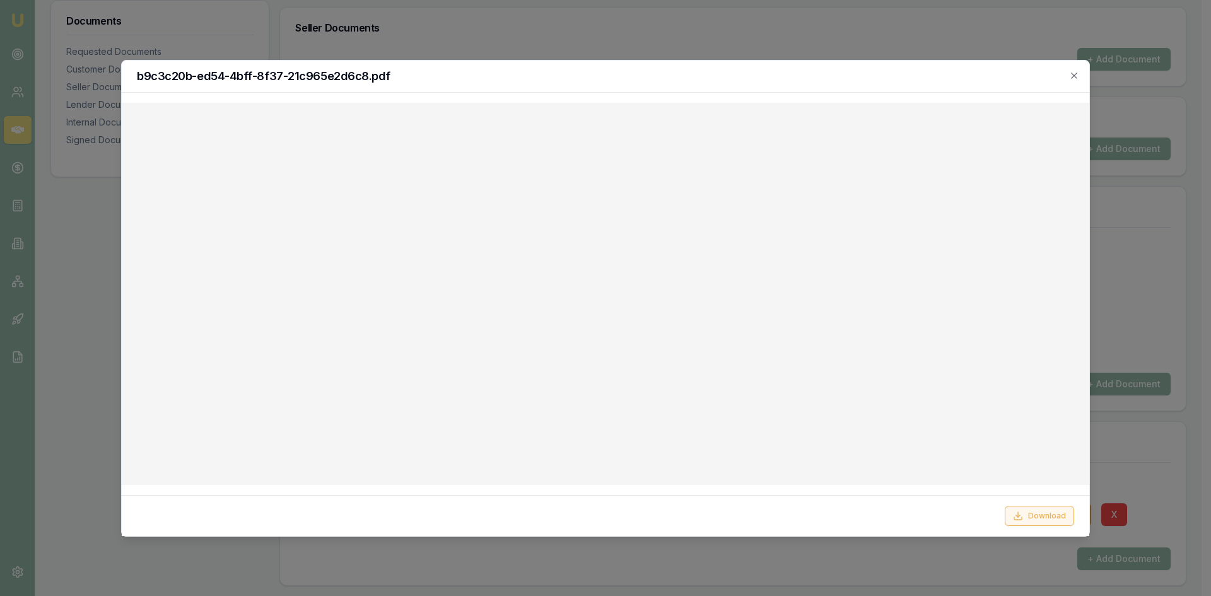
click at [1049, 518] on button "Download" at bounding box center [1038, 516] width 69 height 20
drag, startPoint x: 705, startPoint y: 91, endPoint x: 769, endPoint y: 89, distance: 64.3
click at [705, 91] on div "b9c3c20b-ed54-4bff-8f37-21c965e2d6c8.pdf" at bounding box center [605, 77] width 967 height 32
click at [1071, 72] on icon "button" at bounding box center [1074, 76] width 10 height 10
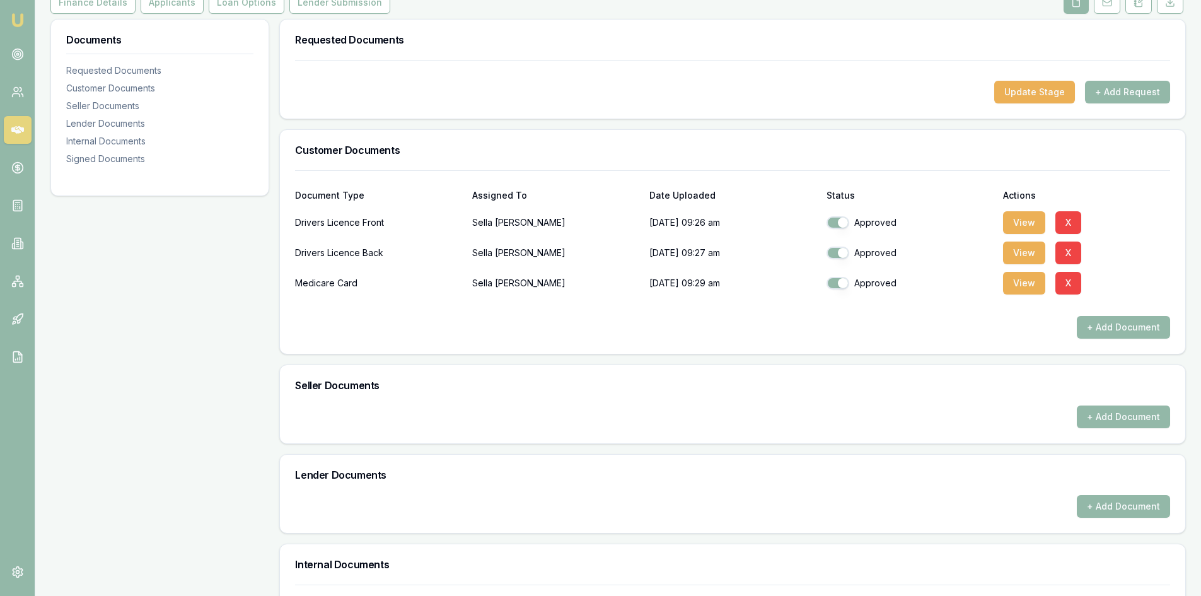
scroll to position [189, 0]
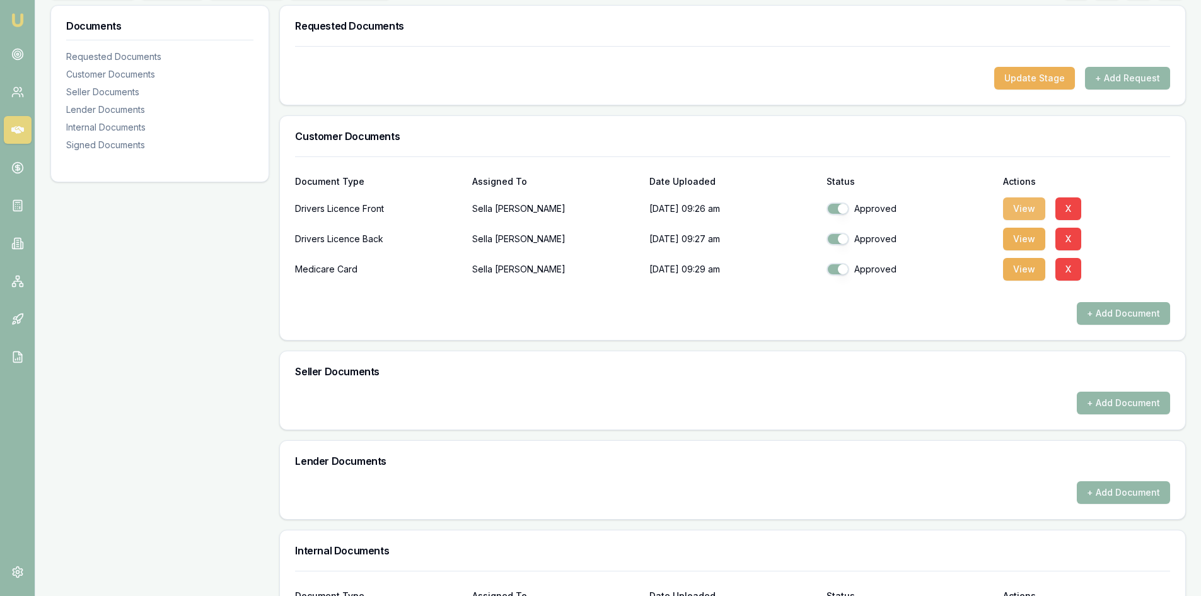
click at [1015, 208] on button "View" at bounding box center [1024, 208] width 42 height 23
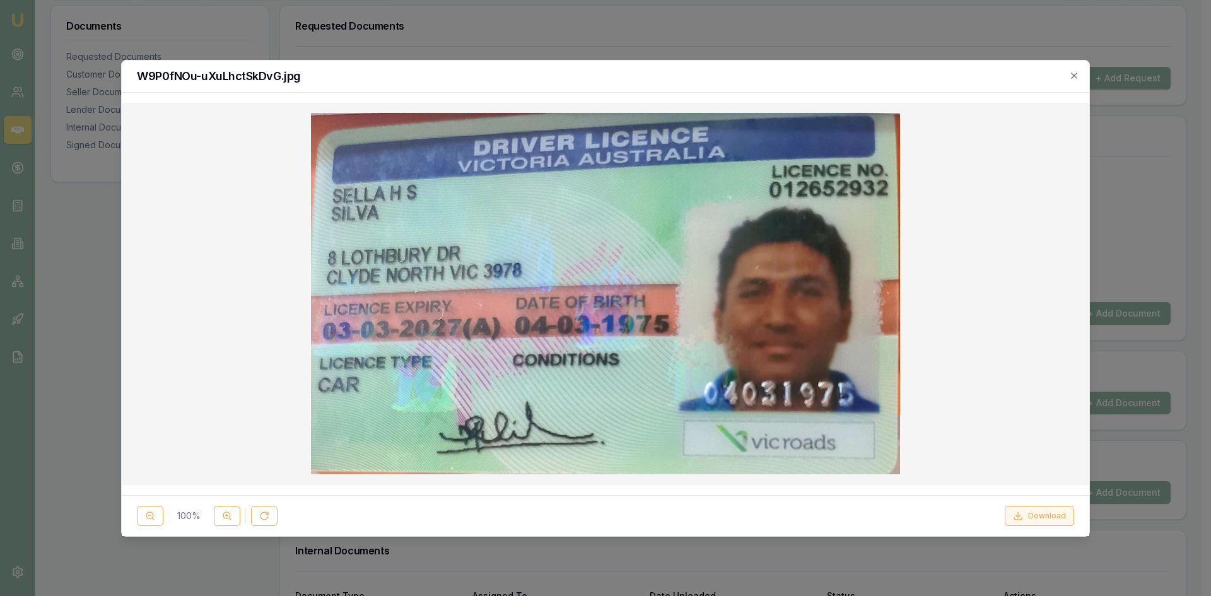
click at [1053, 515] on button "Download" at bounding box center [1038, 516] width 69 height 20
drag, startPoint x: 792, startPoint y: 75, endPoint x: 806, endPoint y: 74, distance: 13.9
click at [792, 75] on h2 "W9P0fNOu-uXuLhctSkDvG.jpg" at bounding box center [605, 76] width 937 height 11
click at [1072, 79] on icon "button" at bounding box center [1074, 76] width 10 height 10
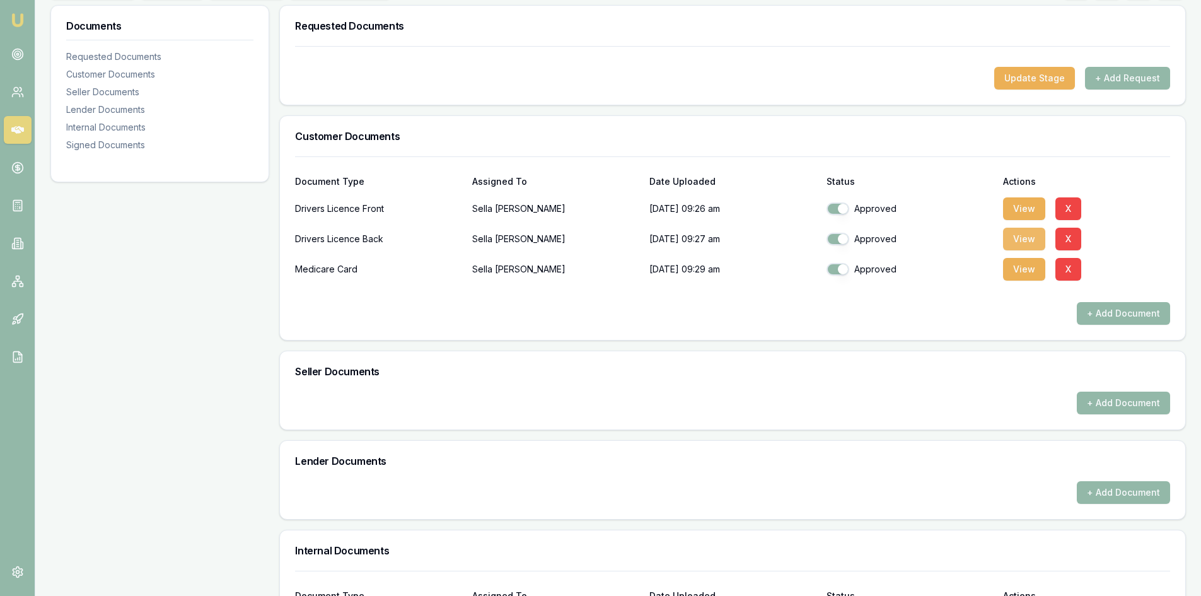
click at [1023, 240] on button "View" at bounding box center [1024, 239] width 42 height 23
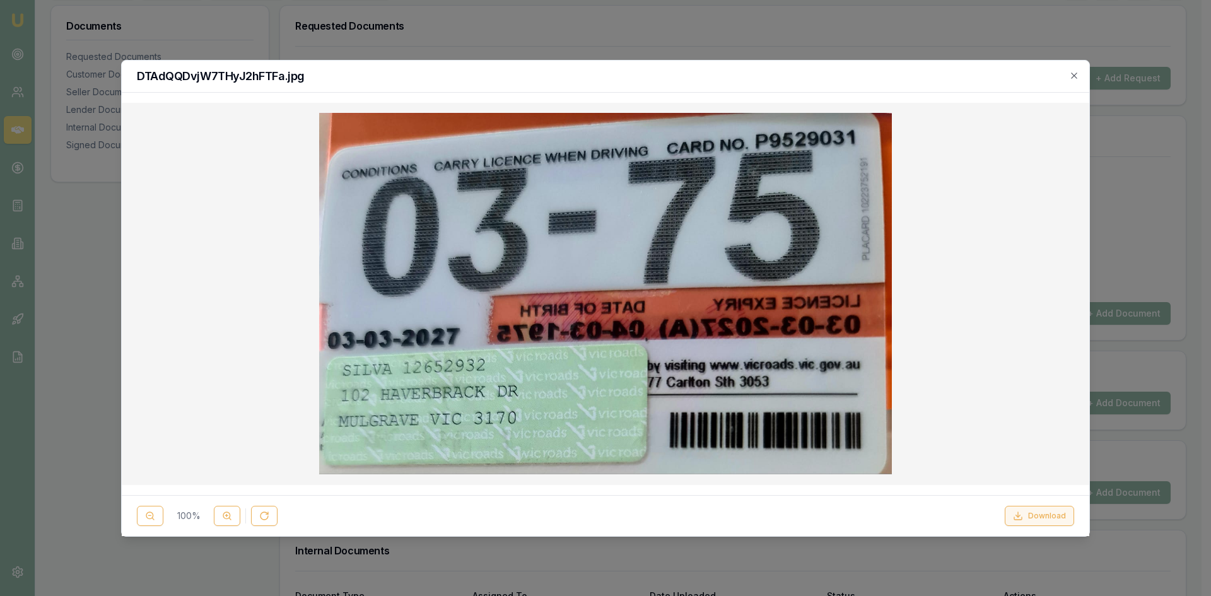
click at [1021, 518] on icon at bounding box center [1018, 516] width 10 height 10
click at [1071, 79] on icon "button" at bounding box center [1074, 76] width 10 height 10
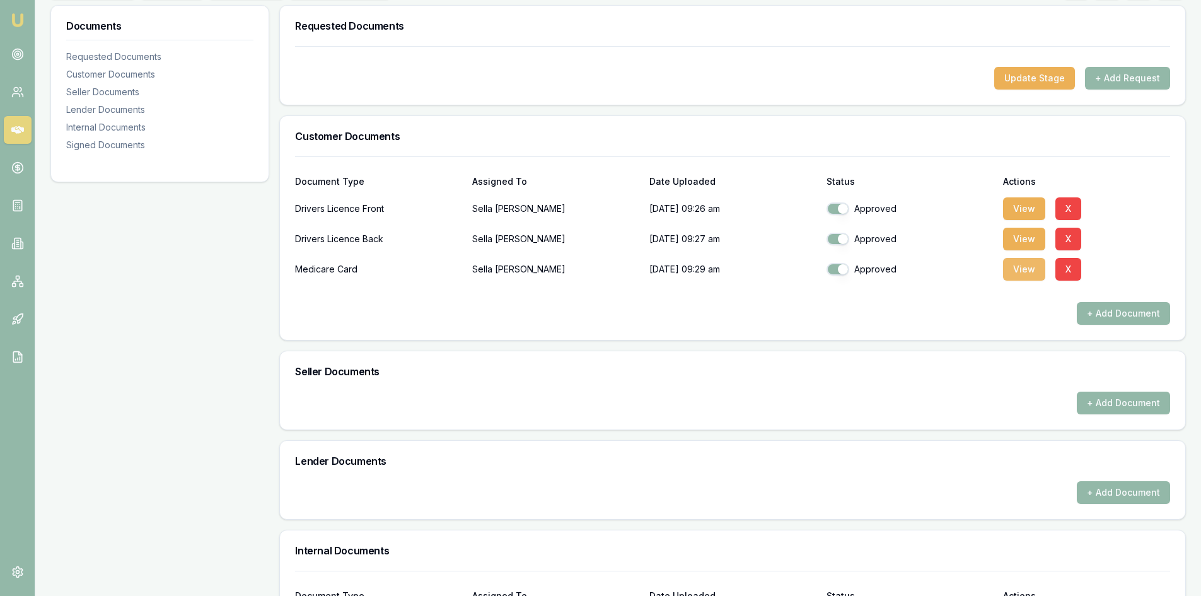
click at [1018, 273] on button "View" at bounding box center [1024, 269] width 42 height 23
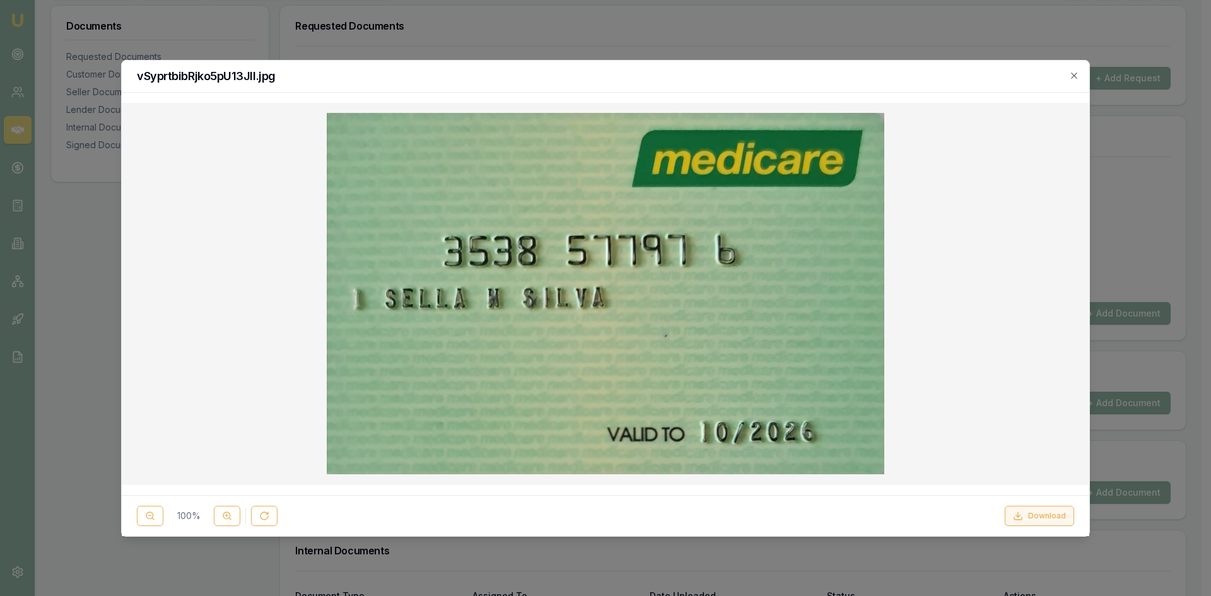
click at [1031, 512] on button "Download" at bounding box center [1038, 516] width 69 height 20
click at [765, 73] on h2 "vSyprtbibRjko5pU13JIl.jpg" at bounding box center [605, 76] width 937 height 11
click at [1068, 74] on h2 "vSyprtbibRjko5pU13JIl.jpg" at bounding box center [605, 76] width 937 height 11
click at [1077, 72] on icon "button" at bounding box center [1074, 76] width 10 height 10
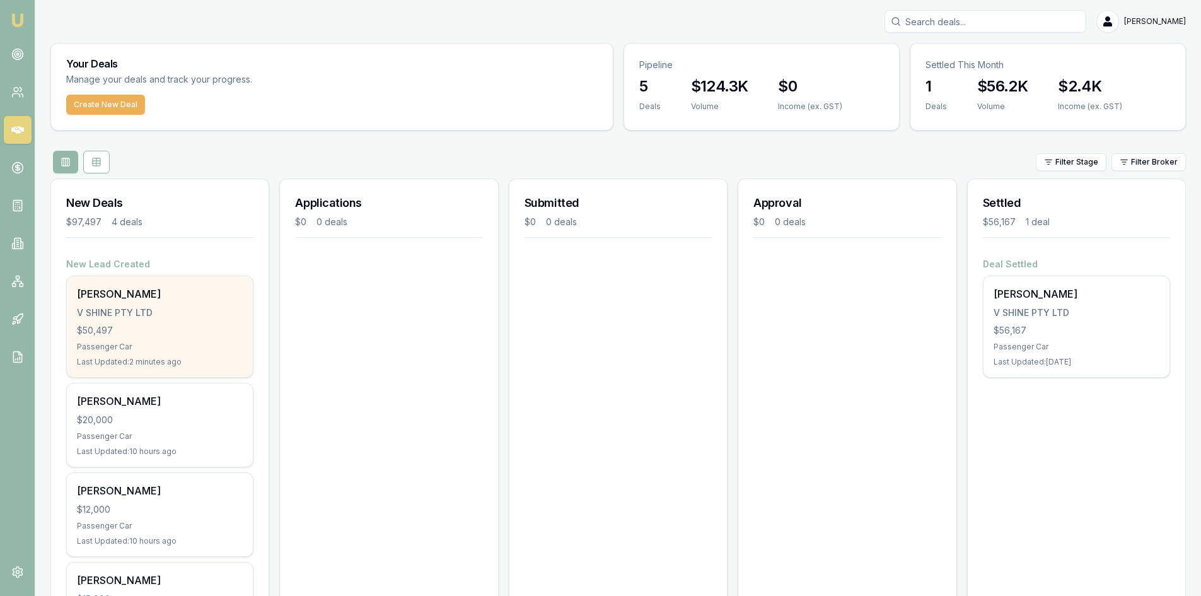
click at [177, 300] on div "[PERSON_NAME]" at bounding box center [160, 293] width 166 height 15
click at [116, 305] on div "Sella Silva V SHINE PTY LTD $50,497 Passenger Car Last Updated: 10 minutes ago" at bounding box center [160, 326] width 186 height 101
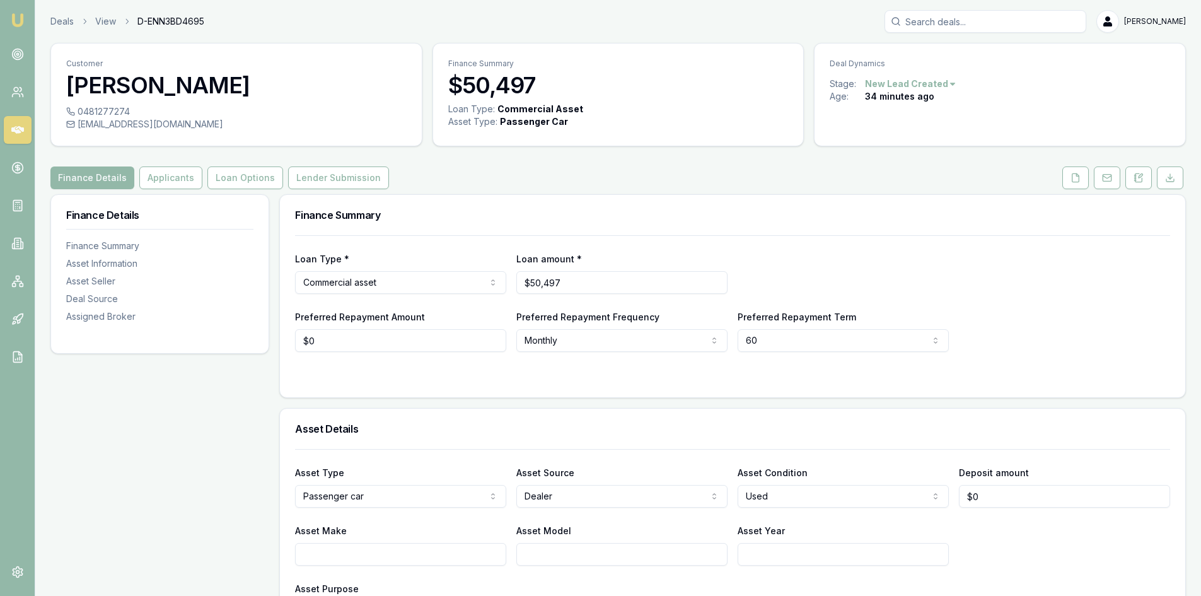
click at [913, 84] on html "Emu Broker Deals View D-ENN3BD4695 Wendy Fonseka Toggle Menu Customer Sella Sil…" at bounding box center [600, 298] width 1201 height 596
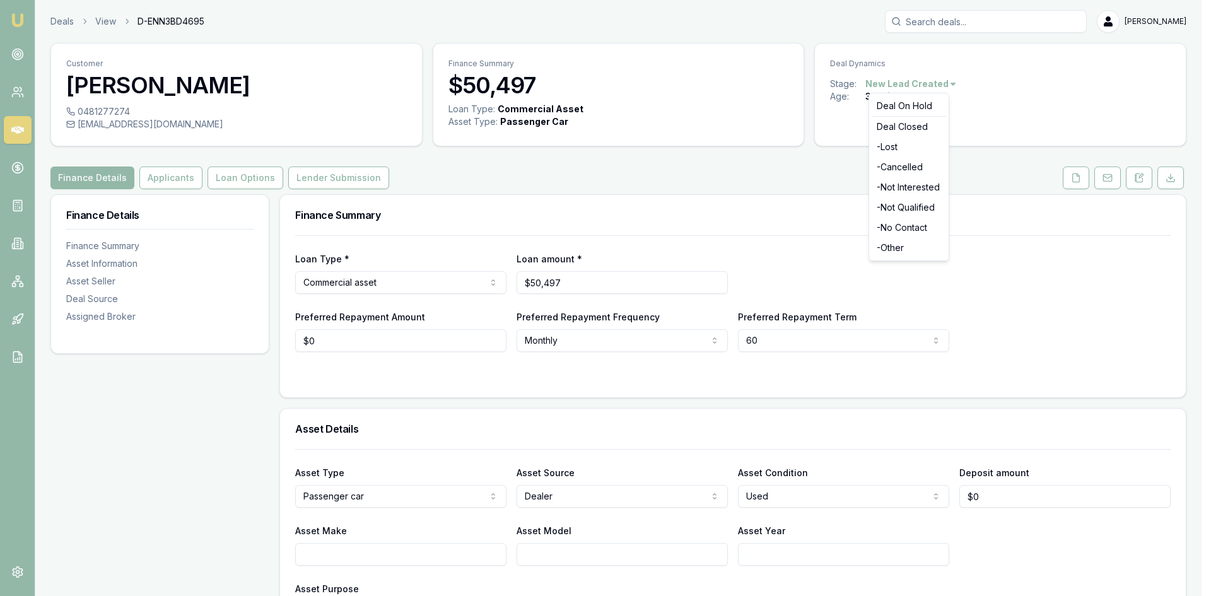
click at [1031, 90] on html "Emu Broker Deals View D-ENN3BD4695 Wendy Fonseka Toggle Menu Customer Sella Sil…" at bounding box center [605, 298] width 1211 height 596
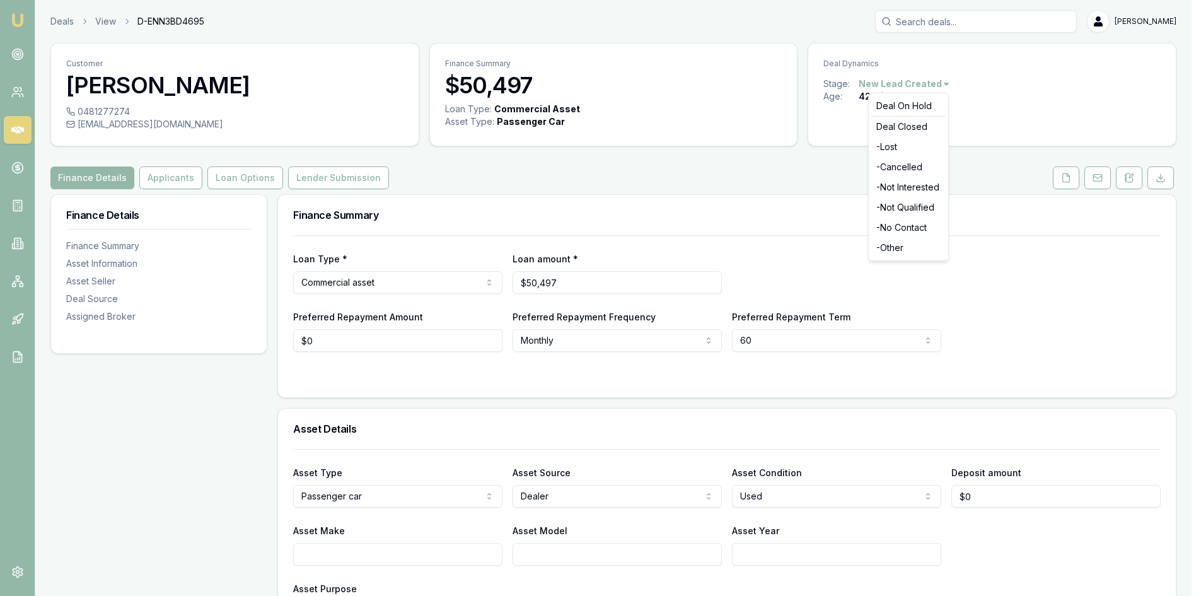
click at [908, 84] on html "Emu Broker Deals View D-ENN3BD4695 [PERSON_NAME] Toggle Menu Customer [PERSON_N…" at bounding box center [600, 298] width 1201 height 596
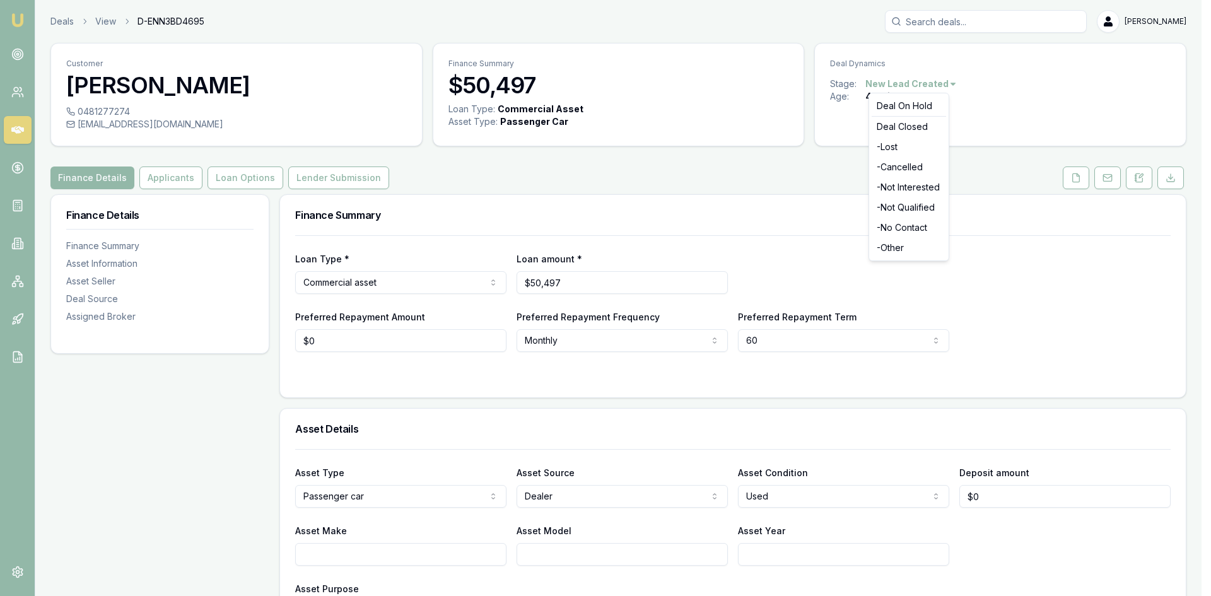
click at [725, 193] on html "Emu Broker Deals View D-ENN3BD4695 Wendy Fonseka Toggle Menu Customer Sella Sil…" at bounding box center [605, 298] width 1211 height 596
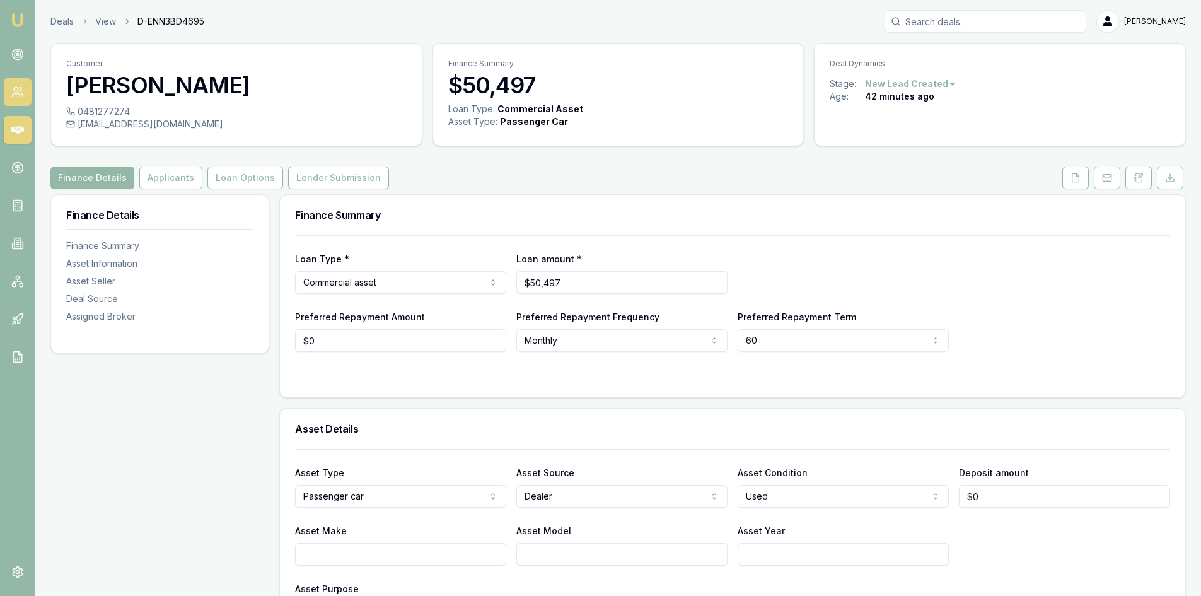
click at [19, 102] on link at bounding box center [18, 92] width 28 height 28
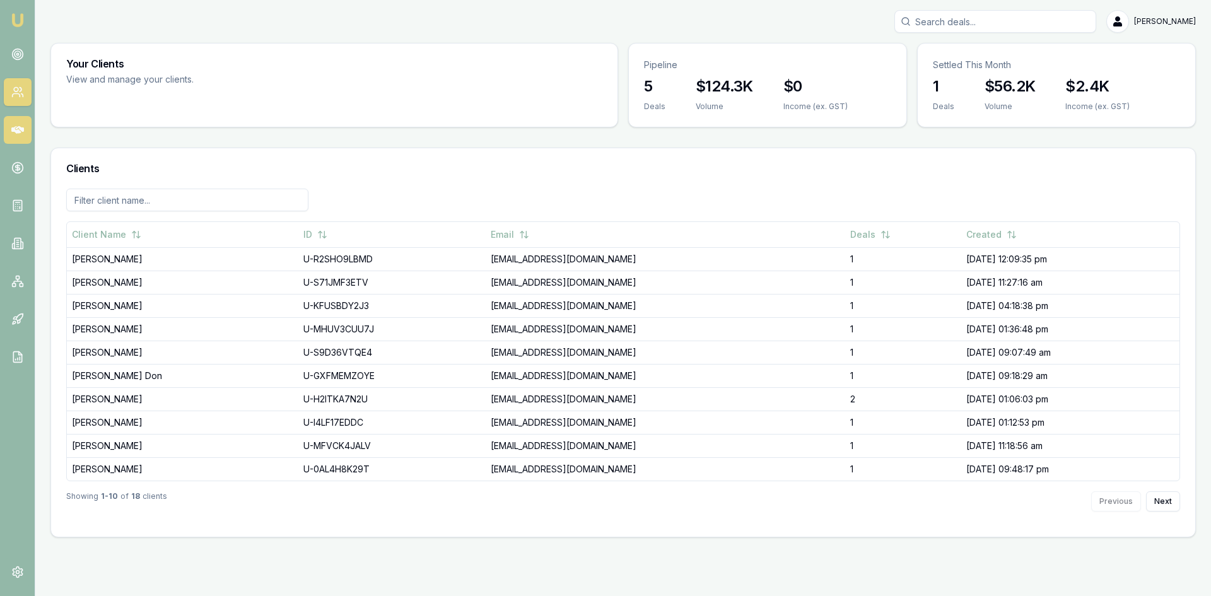
click at [18, 124] on icon at bounding box center [17, 130] width 13 height 13
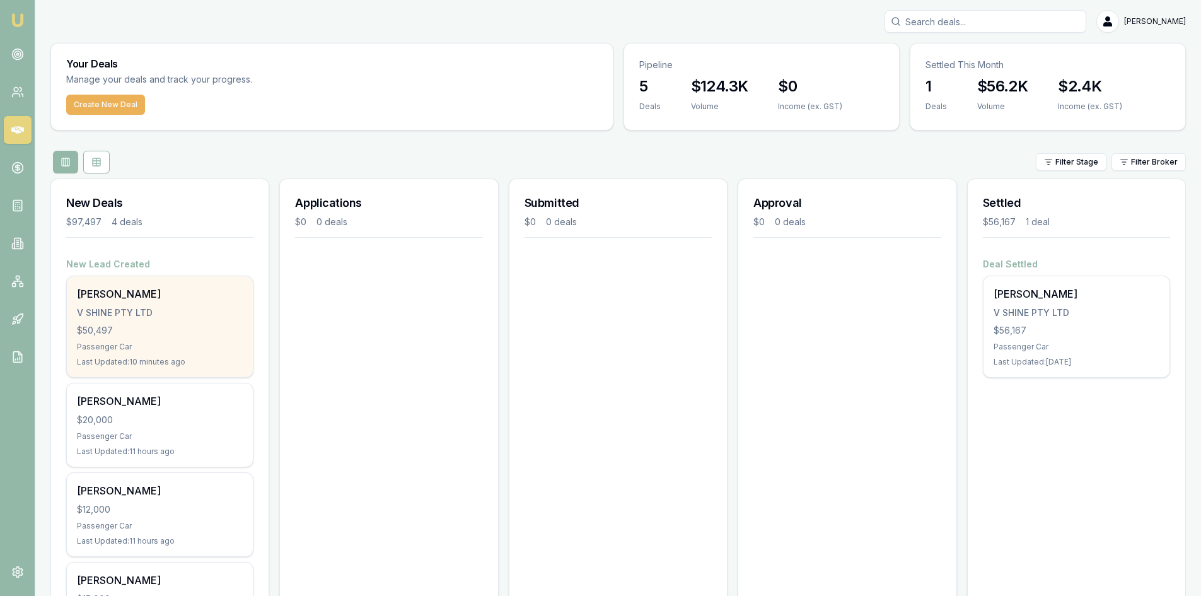
click at [144, 305] on div "Sella Silva V SHINE PTY LTD $50,497 Passenger Car Last Updated: 10 minutes ago" at bounding box center [160, 326] width 186 height 101
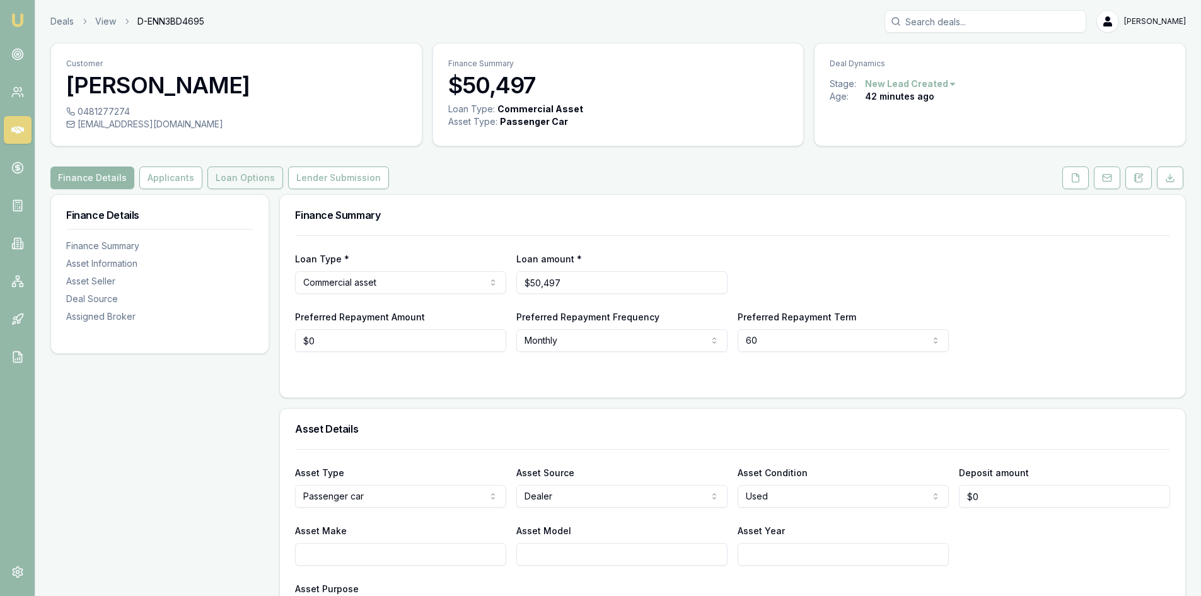
click at [255, 188] on button "Loan Options" at bounding box center [245, 177] width 76 height 23
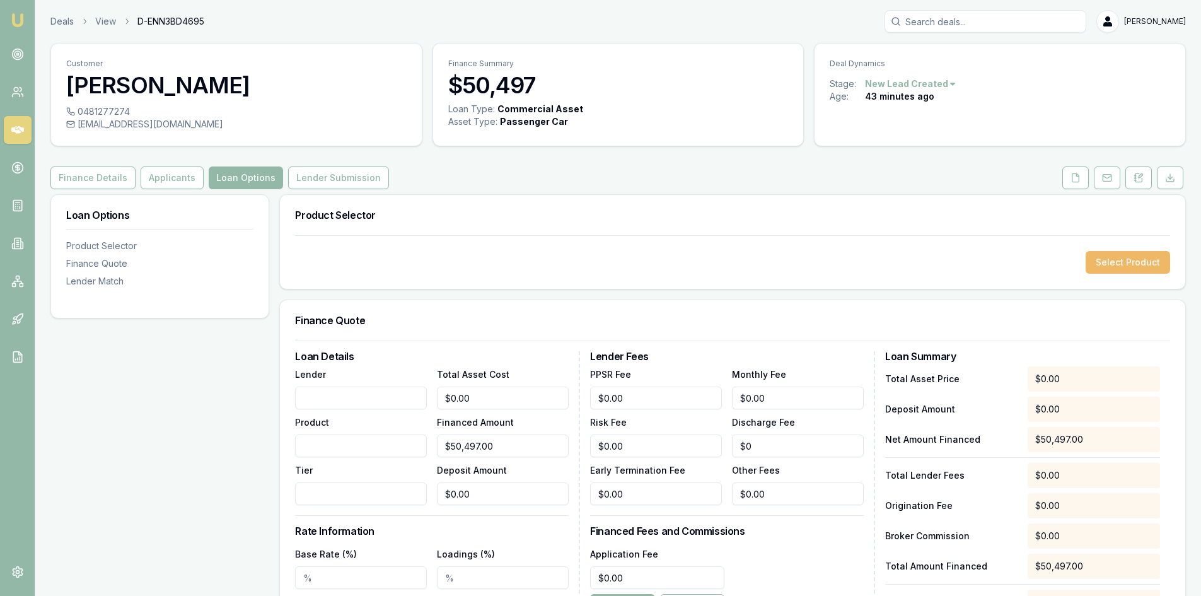
click at [1106, 260] on button "Select Product" at bounding box center [1128, 262] width 84 height 23
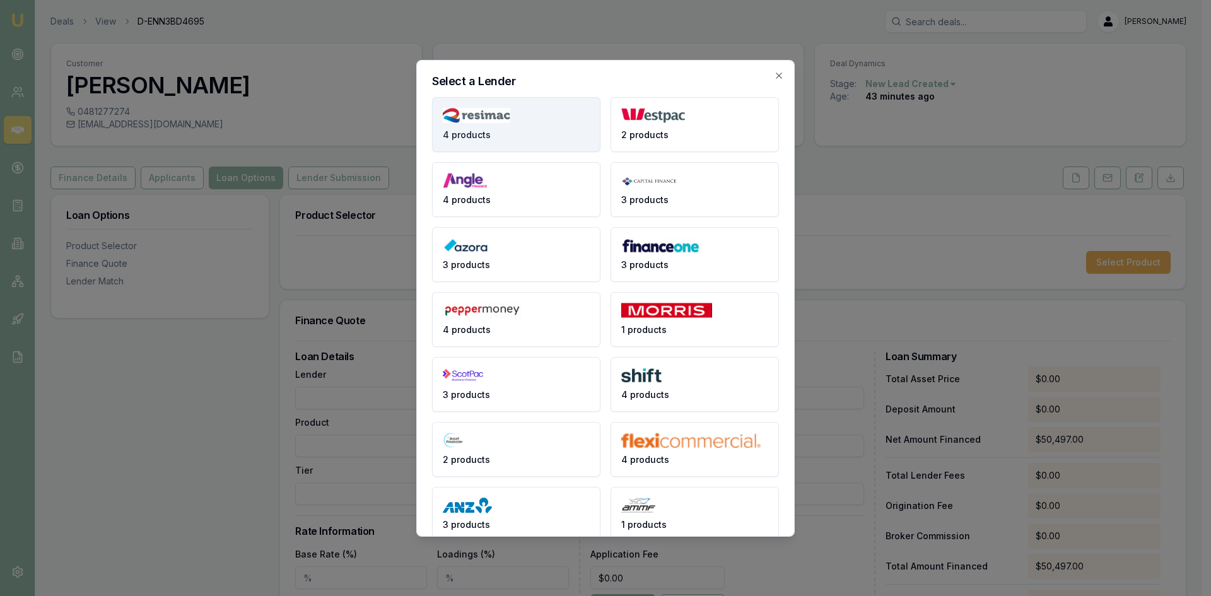
click at [497, 134] on button "4 products" at bounding box center [516, 124] width 168 height 55
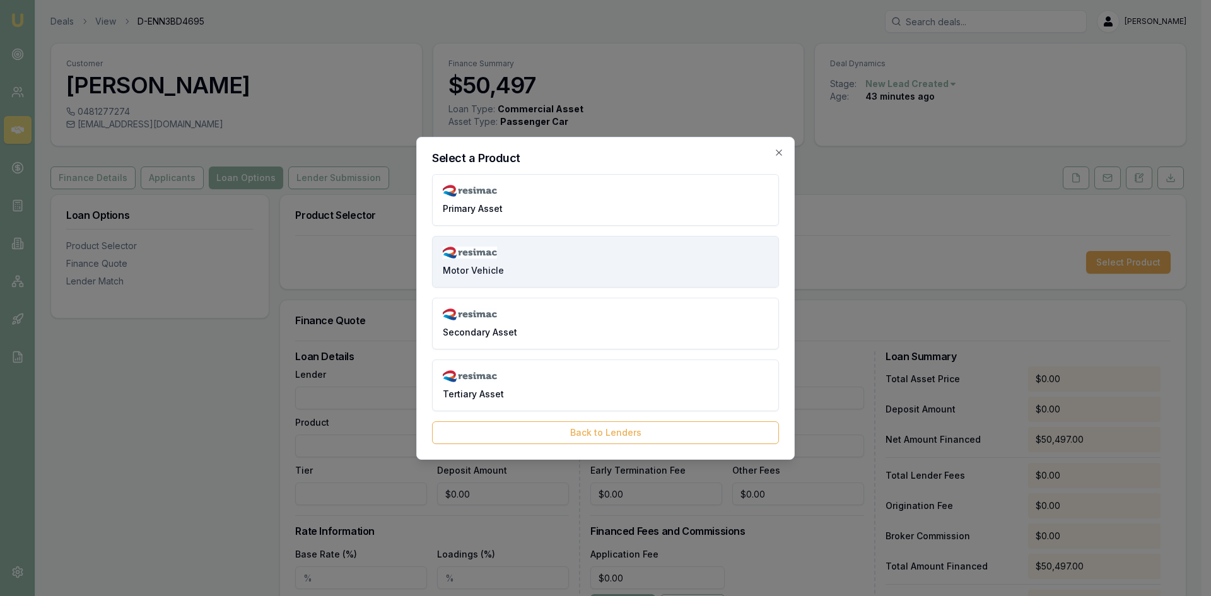
click at [502, 250] on button "Motor Vehicle" at bounding box center [605, 262] width 347 height 52
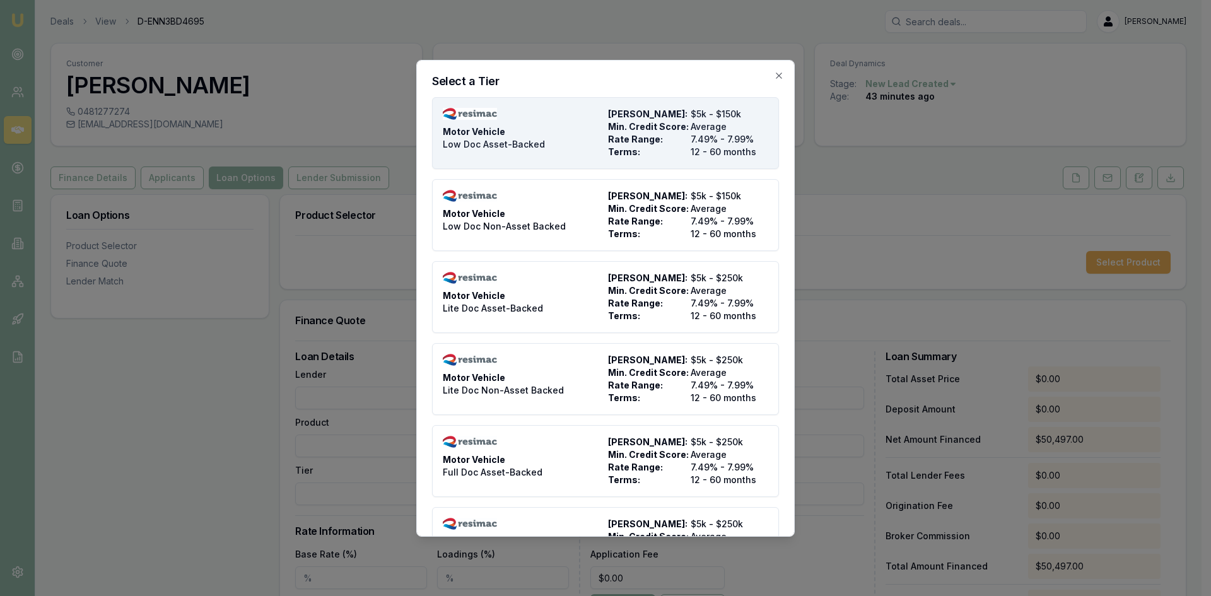
click at [650, 118] on span "Max Loan Amount:" at bounding box center [647, 114] width 78 height 13
type input "Resimac"
type input "Motor Vehicle"
type input "Low Doc Asset-Backed"
type input "7.49"
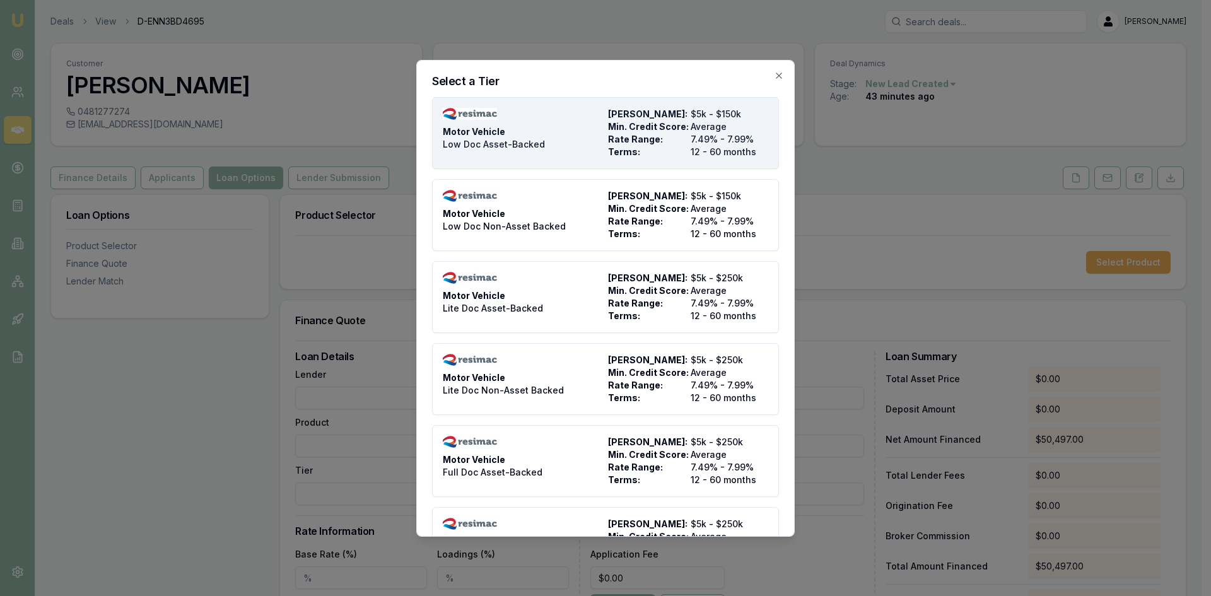
type input "12"
type input "$4.95"
type input "$495.00"
type input "990"
type input "8"
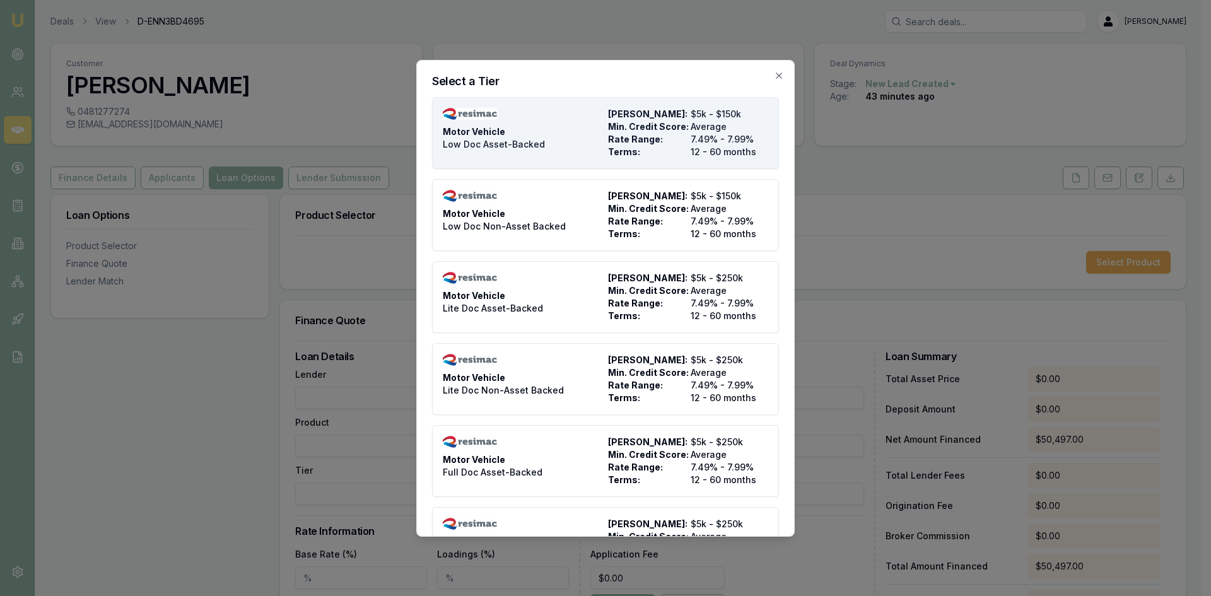
type input "$4,039.76"
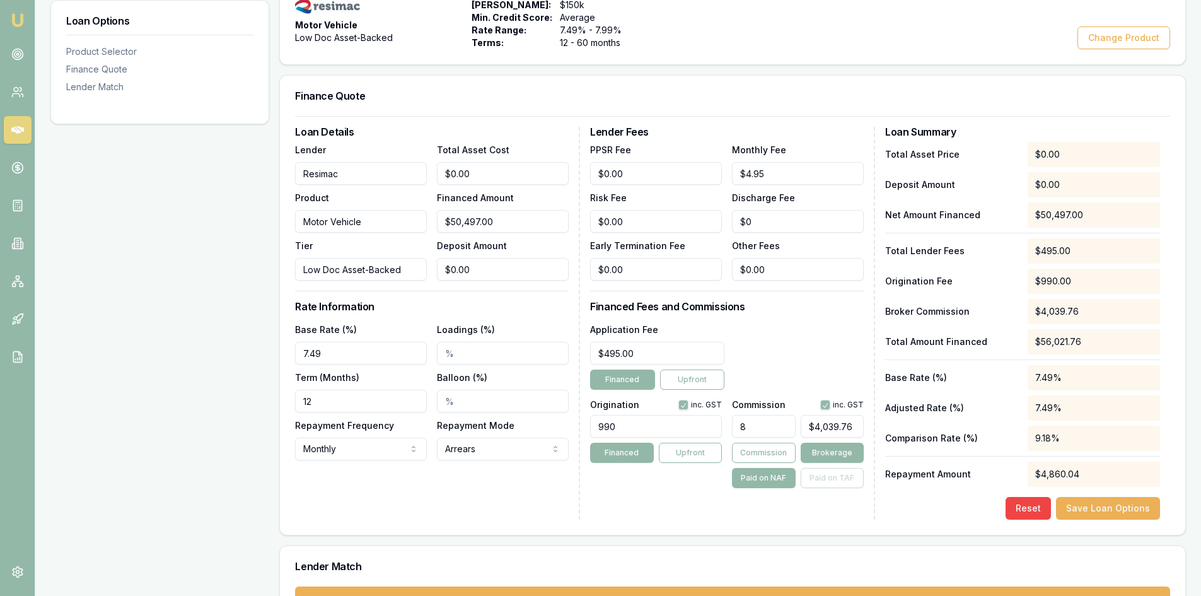
scroll to position [304, 0]
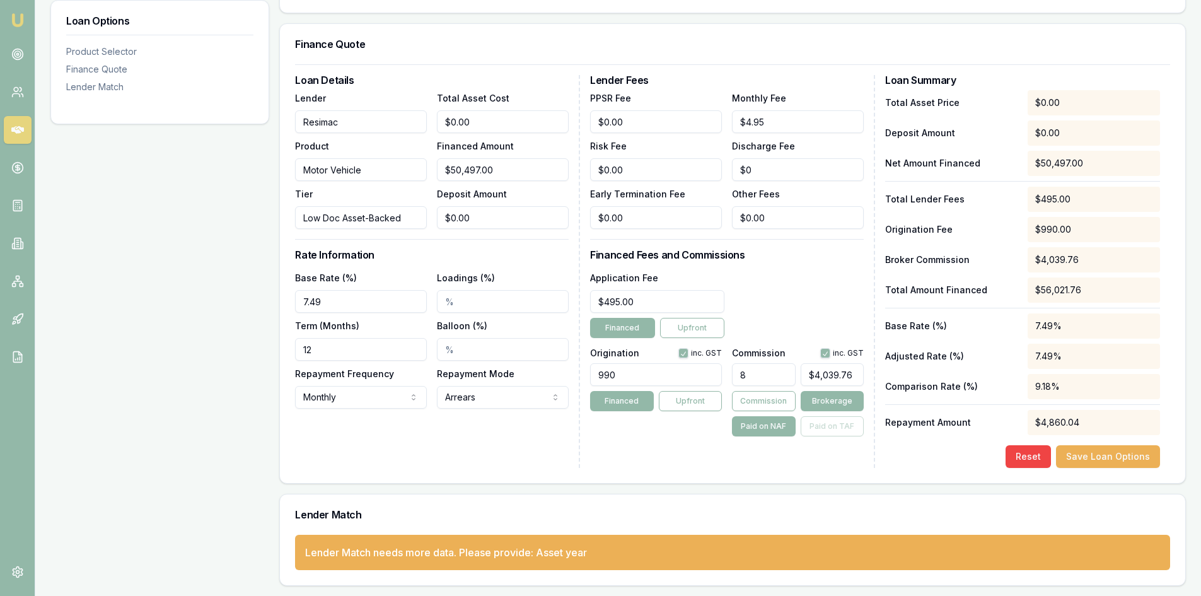
click at [351, 339] on input "12" at bounding box center [361, 349] width 132 height 23
drag, startPoint x: 346, startPoint y: 344, endPoint x: 159, endPoint y: 350, distance: 186.7
click at [159, 350] on div "Loan Options Product Selector Finance Quote Lender Match Product Selector Motor…" at bounding box center [618, 237] width 1136 height 695
type input "60"
click at [764, 375] on input "8" at bounding box center [763, 374] width 63 height 23
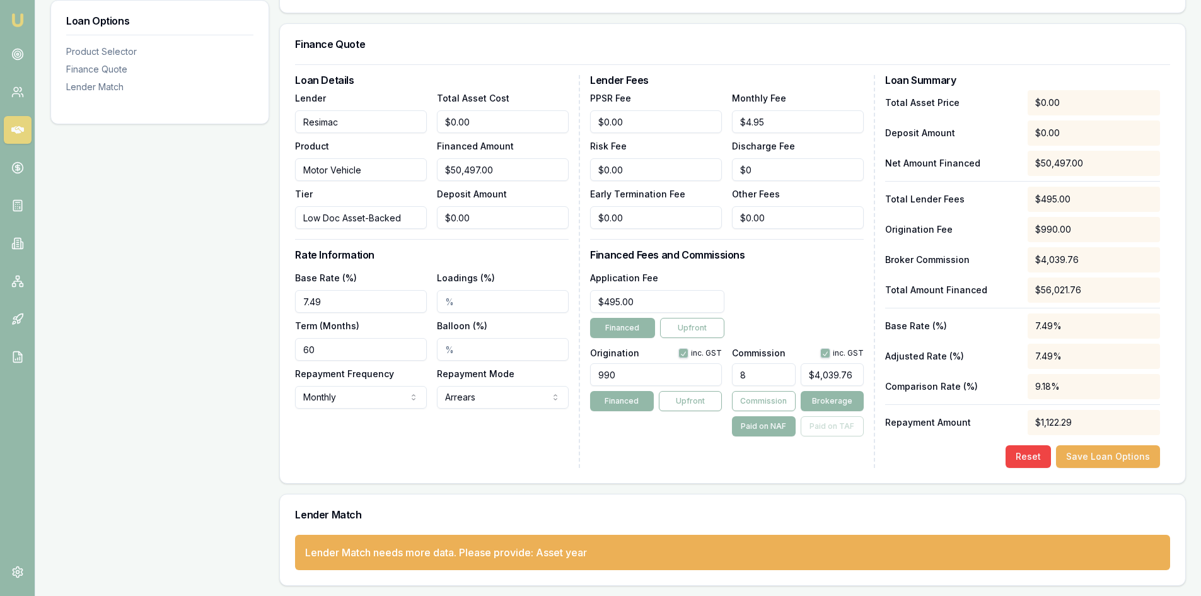
click at [655, 370] on div "Origination inc. GST 990 Financed Upfront Commission inc. GST 8 $4,039.76 Commi…" at bounding box center [727, 389] width 274 height 93
type input "4"
type input "$2,019.88"
type input "4.00%"
click at [647, 433] on div "Origination inc. GST 990 Financed Upfront" at bounding box center [656, 389] width 132 height 93
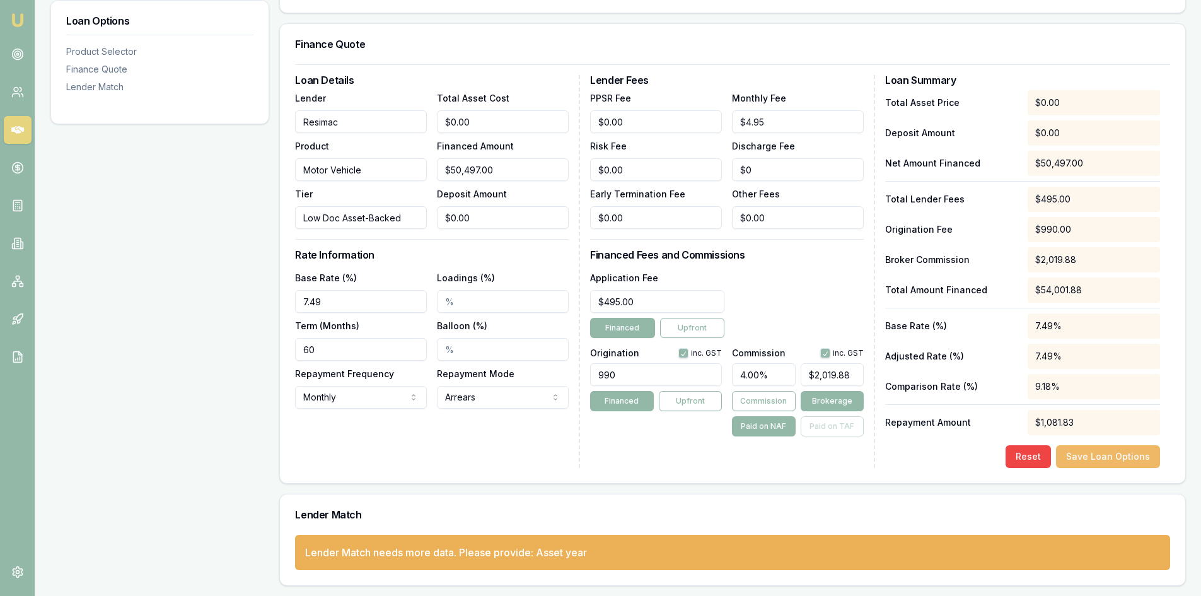
click at [1129, 451] on button "Save Loan Options" at bounding box center [1108, 456] width 104 height 23
click at [779, 405] on button "Commission" at bounding box center [763, 401] width 63 height 20
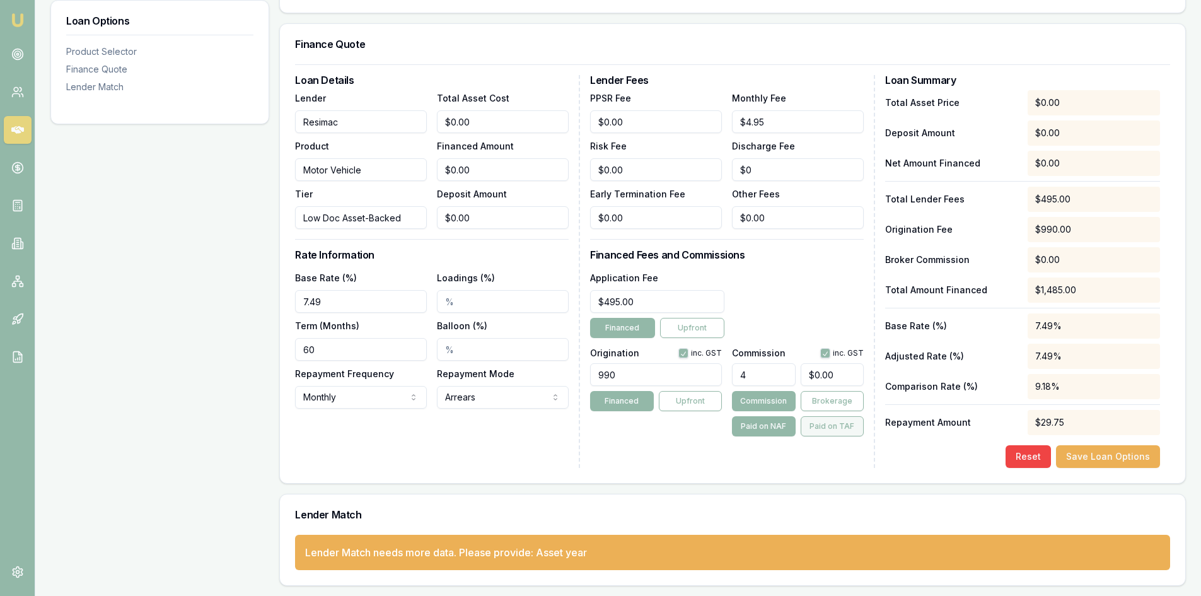
click at [815, 425] on button "Paid on TAF" at bounding box center [832, 426] width 63 height 20
click at [827, 400] on button "Brokerage" at bounding box center [832, 401] width 63 height 20
type input "$0.00"
click at [764, 398] on button "Commission" at bounding box center [763, 401] width 63 height 20
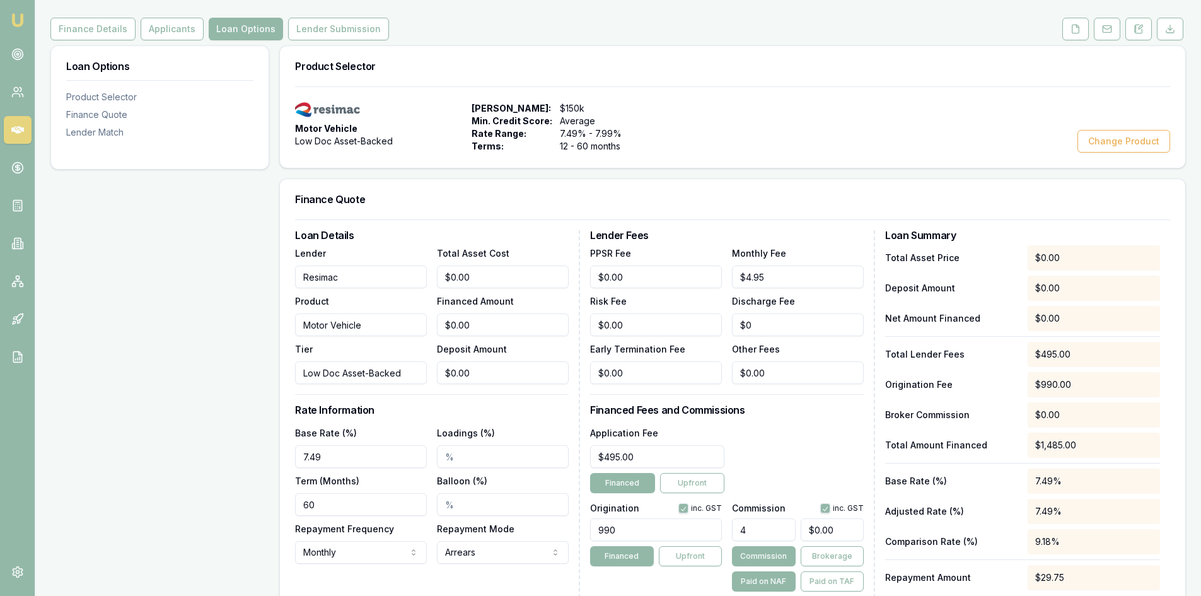
scroll to position [0, 0]
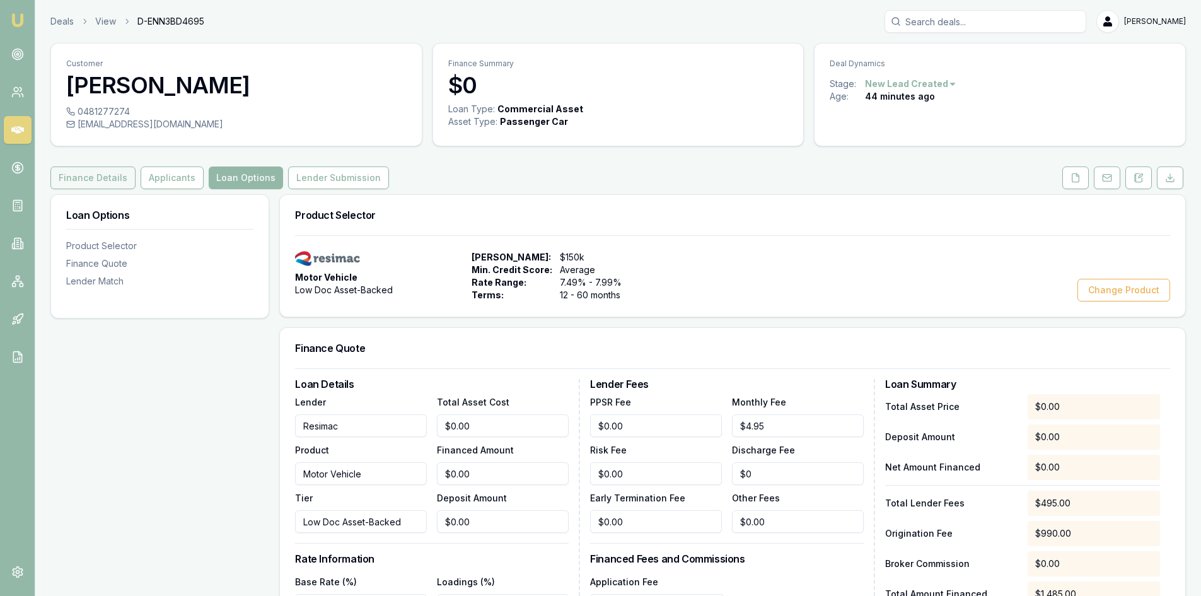
click at [107, 178] on button "Finance Details" at bounding box center [92, 177] width 85 height 23
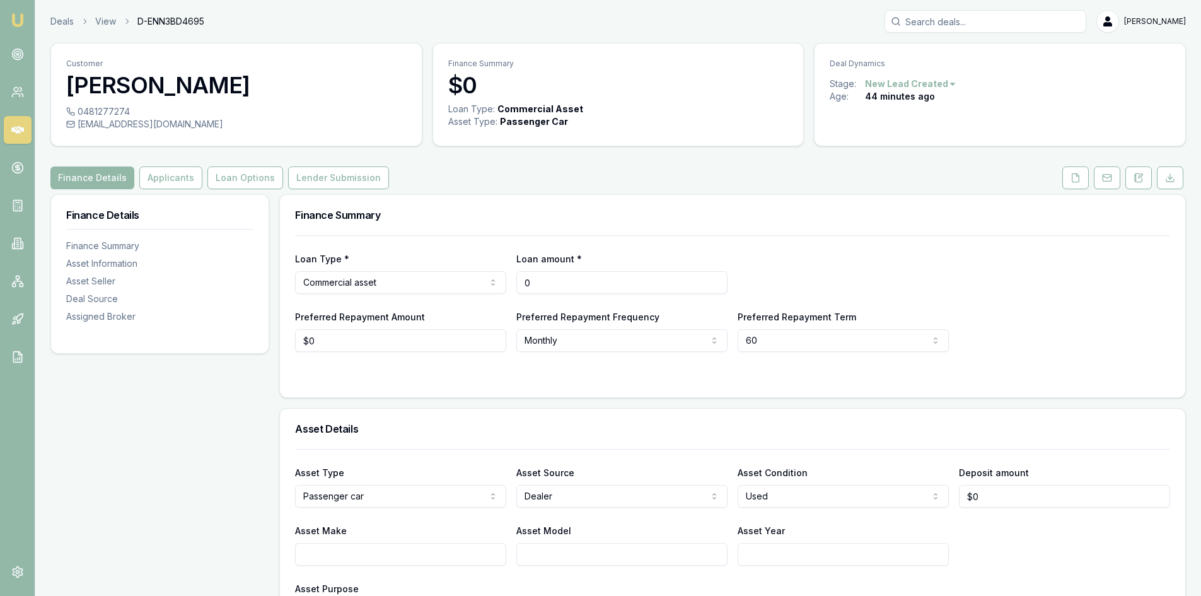
click at [550, 277] on input "0" at bounding box center [621, 282] width 211 height 23
drag, startPoint x: 556, startPoint y: 281, endPoint x: 472, endPoint y: 281, distance: 84.5
click at [472, 281] on div "Loan Type * Commercial asset Consumer loan Consumer asset Commercial loan Comme…" at bounding box center [732, 272] width 875 height 43
type input "$50,497"
click at [798, 264] on div "Loan Type * Commercial asset Consumer loan Consumer asset Commercial loan Comme…" at bounding box center [732, 272] width 875 height 43
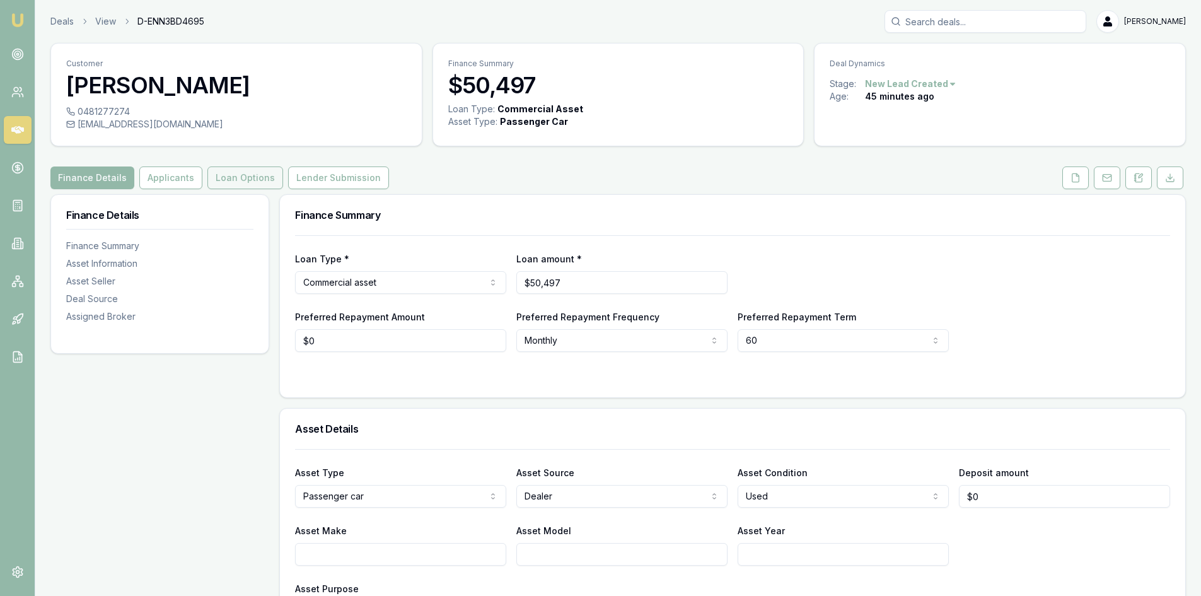
click at [240, 177] on button "Loan Options" at bounding box center [245, 177] width 76 height 23
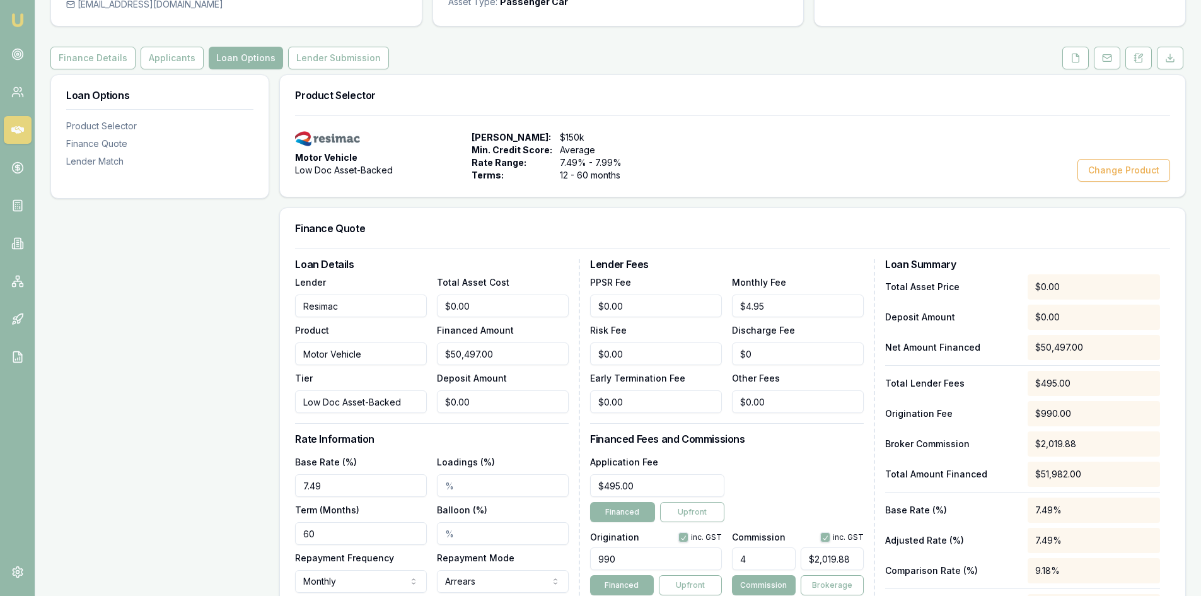
scroll to position [252, 0]
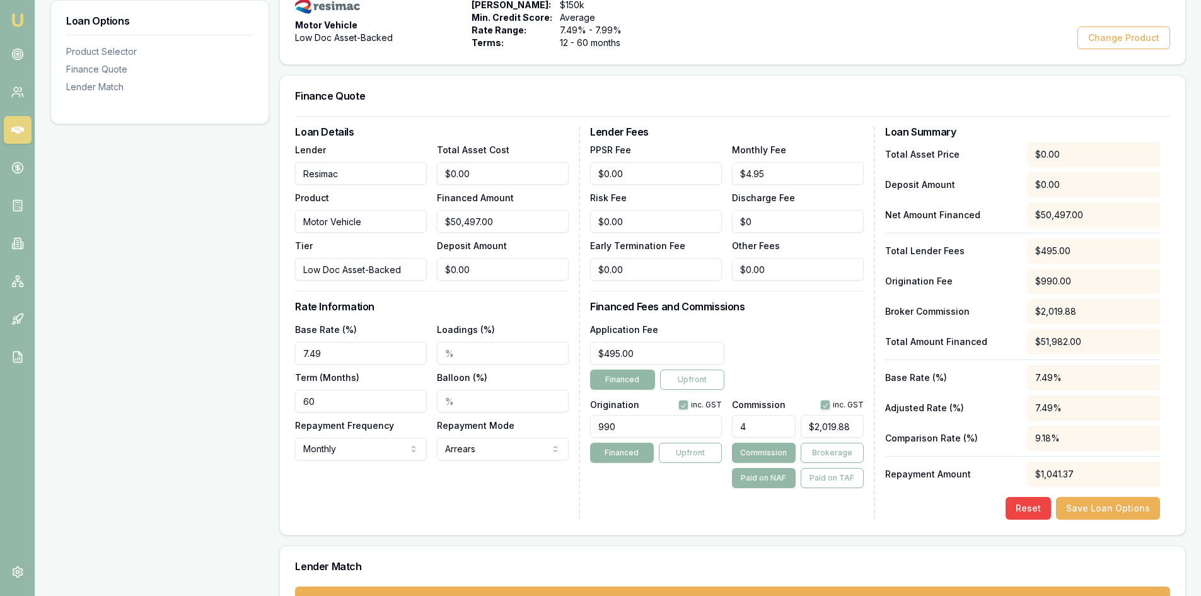
click at [445, 356] on input "Loadings (%)" at bounding box center [503, 353] width 132 height 23
type input "9.15%"
click at [521, 500] on div "Loan Details Lender Resimac Product Motor Vehicle Tier Low Doc Asset-Backed Tot…" at bounding box center [437, 323] width 285 height 393
click at [1061, 378] on div "7.49%" at bounding box center [1094, 377] width 132 height 25
click at [1082, 407] on div "16.64%" at bounding box center [1094, 407] width 132 height 25
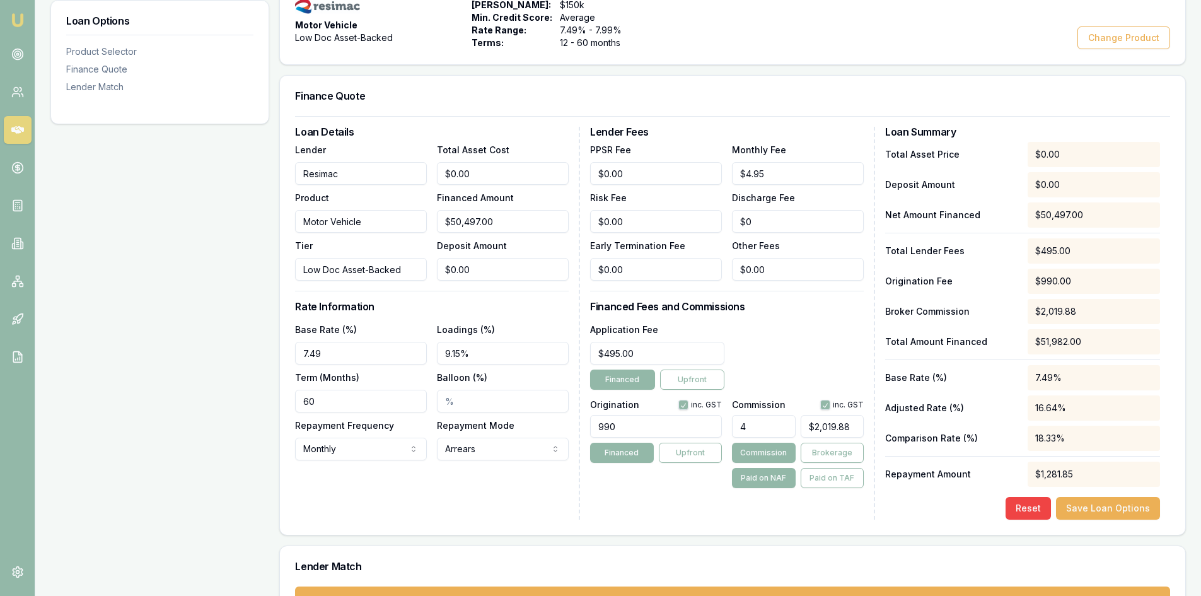
click at [1073, 405] on div "16.64%" at bounding box center [1094, 407] width 132 height 25
click at [772, 421] on input "4" at bounding box center [763, 426] width 63 height 23
type input "4.5"
type input "$2,272.37"
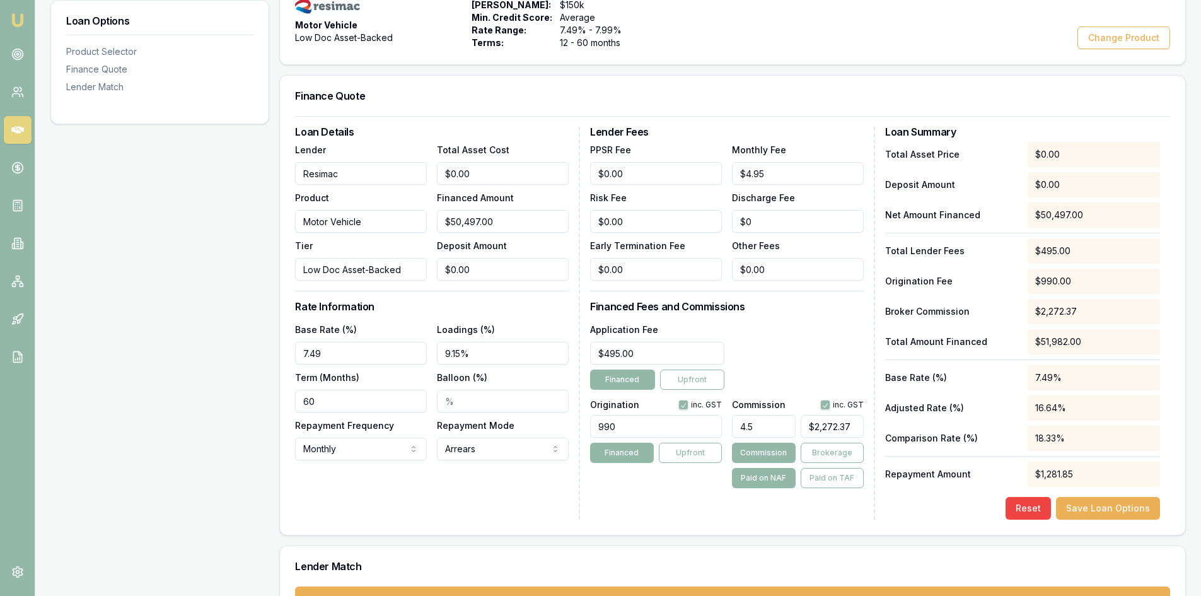
type input "4.50%"
click at [701, 484] on div "Origination inc. GST 990 Financed Upfront" at bounding box center [656, 441] width 132 height 93
click at [825, 455] on button "Brokerage" at bounding box center [832, 453] width 63 height 20
click at [462, 347] on input "9.15%" at bounding box center [503, 353] width 132 height 23
drag, startPoint x: 462, startPoint y: 353, endPoint x: 435, endPoint y: 355, distance: 26.5
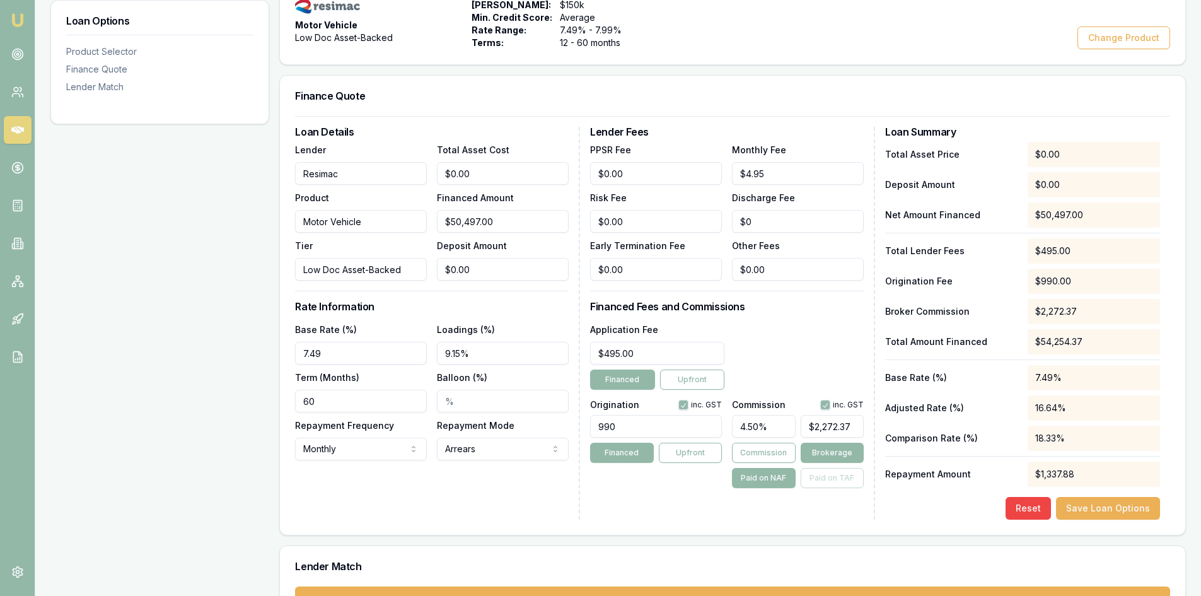
click at [435, 355] on div "Base Rate (%) 7.49 Loadings (%) 9.15% Term (Months) 60 Balloon (%) Repayment Fr…" at bounding box center [432, 391] width 274 height 139
type input "1.66%"
click at [434, 496] on div "Loan Details Lender Resimac Product Motor Vehicle Tier Low Doc Asset-Backed Tot…" at bounding box center [437, 323] width 285 height 393
click at [435, 487] on div "Loan Details Lender Resimac Product Motor Vehicle Tier Low Doc Asset-Backed Tot…" at bounding box center [437, 323] width 285 height 393
type input "2272"
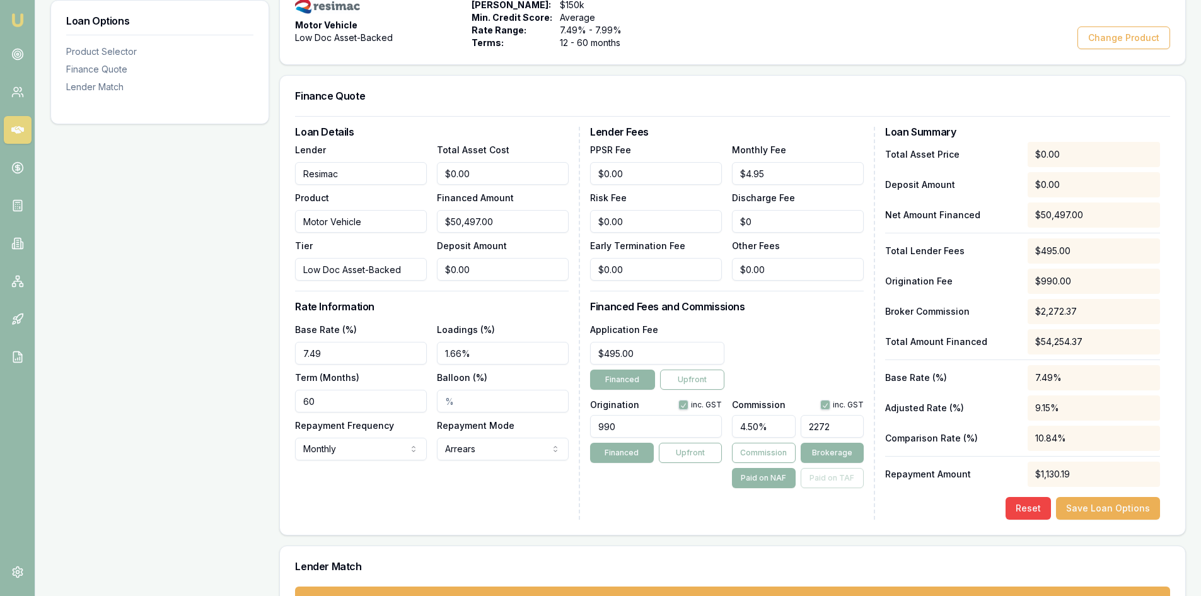
drag, startPoint x: 852, startPoint y: 426, endPoint x: 707, endPoint y: 421, distance: 144.5
click at [707, 421] on div "Origination inc. GST 990 Financed Upfront Commission inc. GST 4.50% 2272 Commis…" at bounding box center [727, 441] width 274 height 93
type input "0.003960631324633147"
type input "2"
type input "0.04752757589559776"
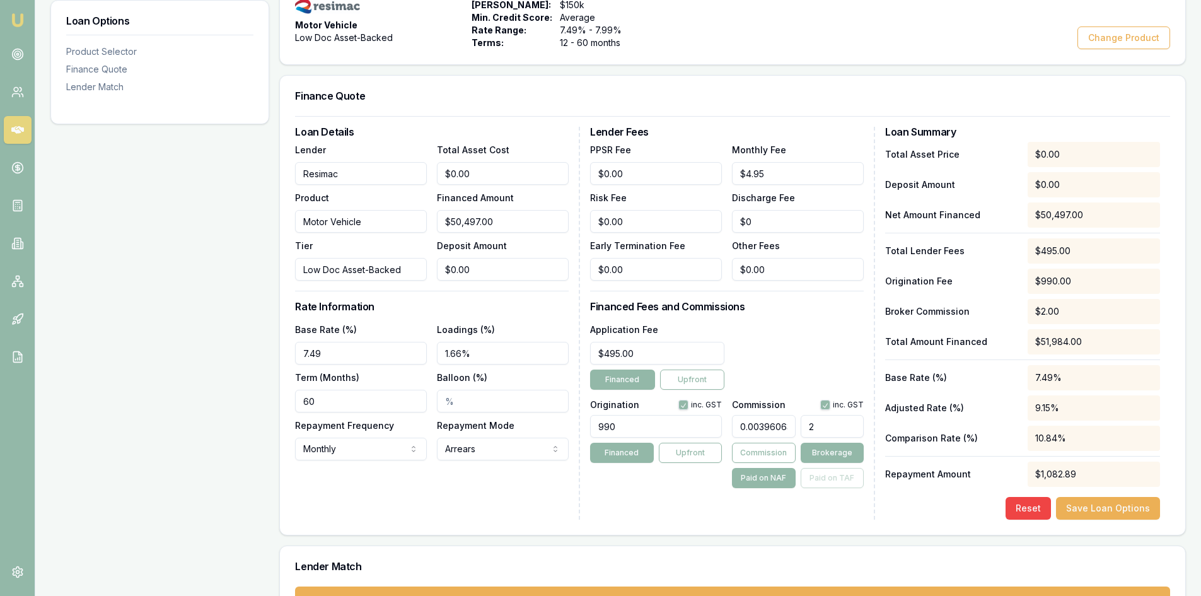
type input "24"
type input "0.4930985999168268"
type input "249"
type input "4.948808840129117"
type input "2499"
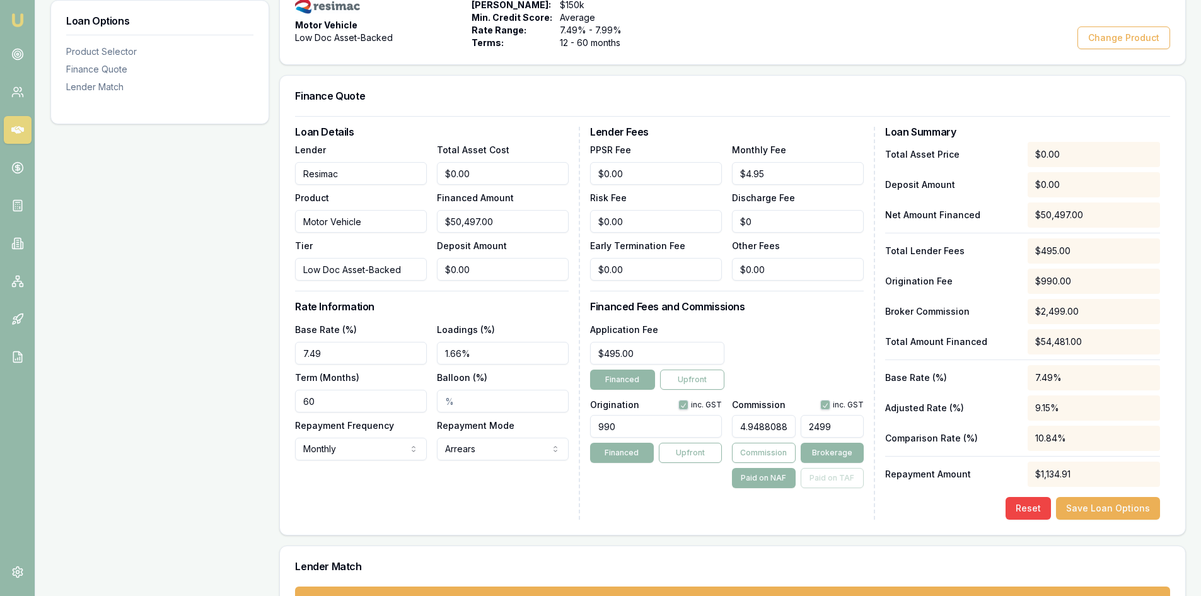
type input "49.49402934827812"
type input "24993"
type input "4.948808840129117"
type input "2499."
type input "4.949997029526506"
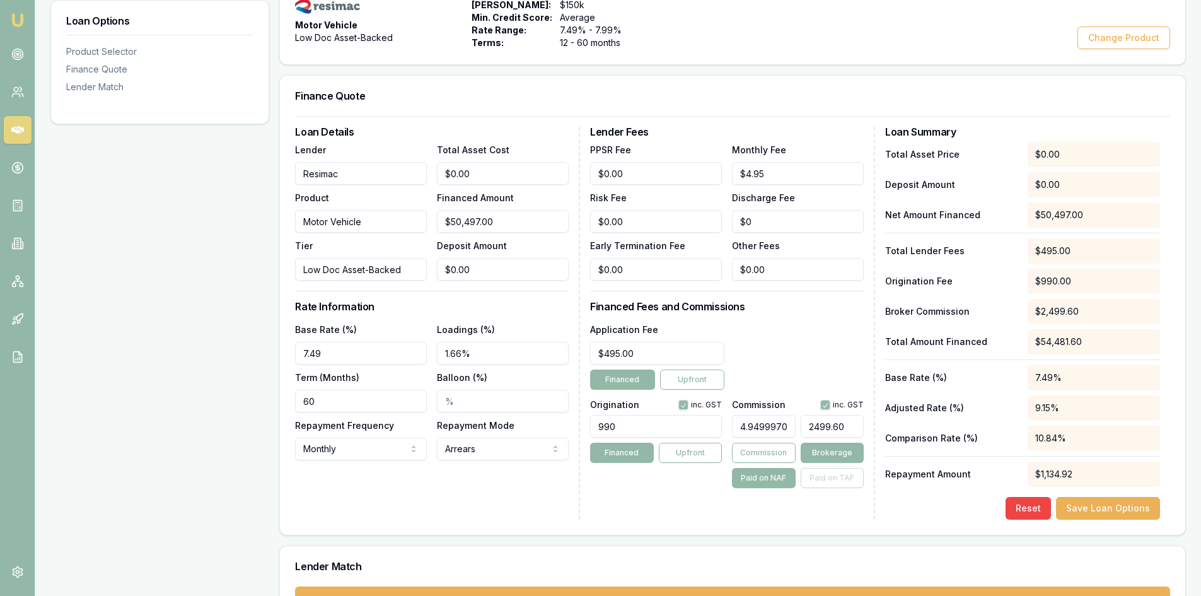
type input "$2,499.60"
click at [673, 489] on div "Lender Fees PPSR Fee $0.00 Monthly Fee $4.95 Risk Fee $0.00 Discharge Fee $0 Ea…" at bounding box center [732, 323] width 285 height 393
click at [825, 515] on div "Lender Fees PPSR Fee $0.00 Monthly Fee $4.95 Risk Fee $0.00 Discharge Fee $0 Ea…" at bounding box center [732, 323] width 285 height 393
click at [1124, 504] on button "Save Loan Options" at bounding box center [1108, 508] width 104 height 23
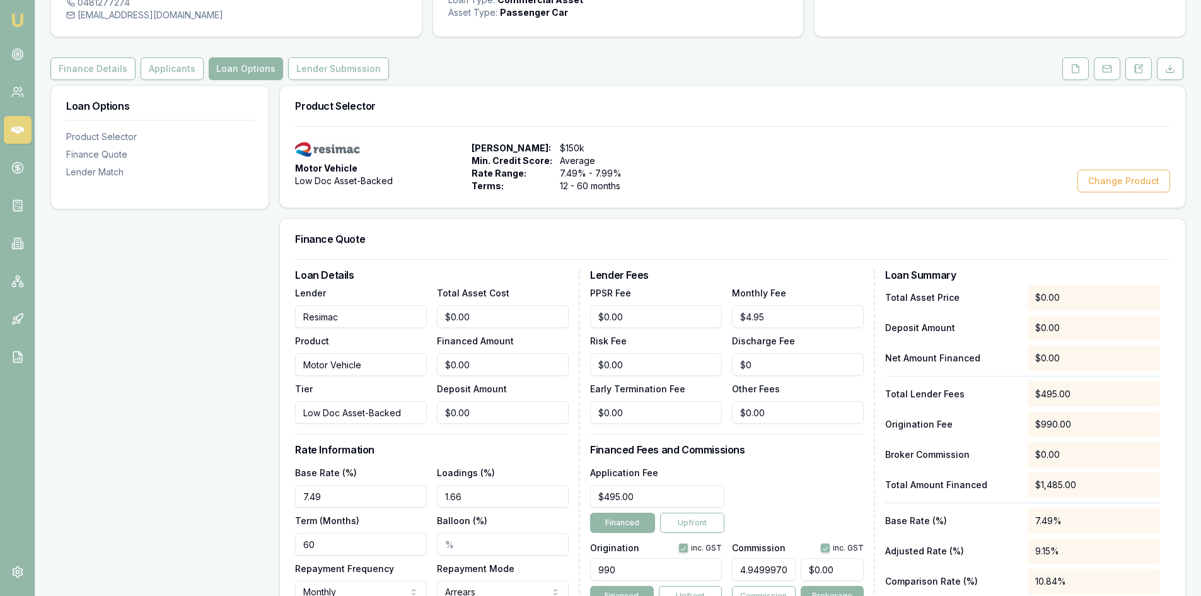
scroll to position [0, 0]
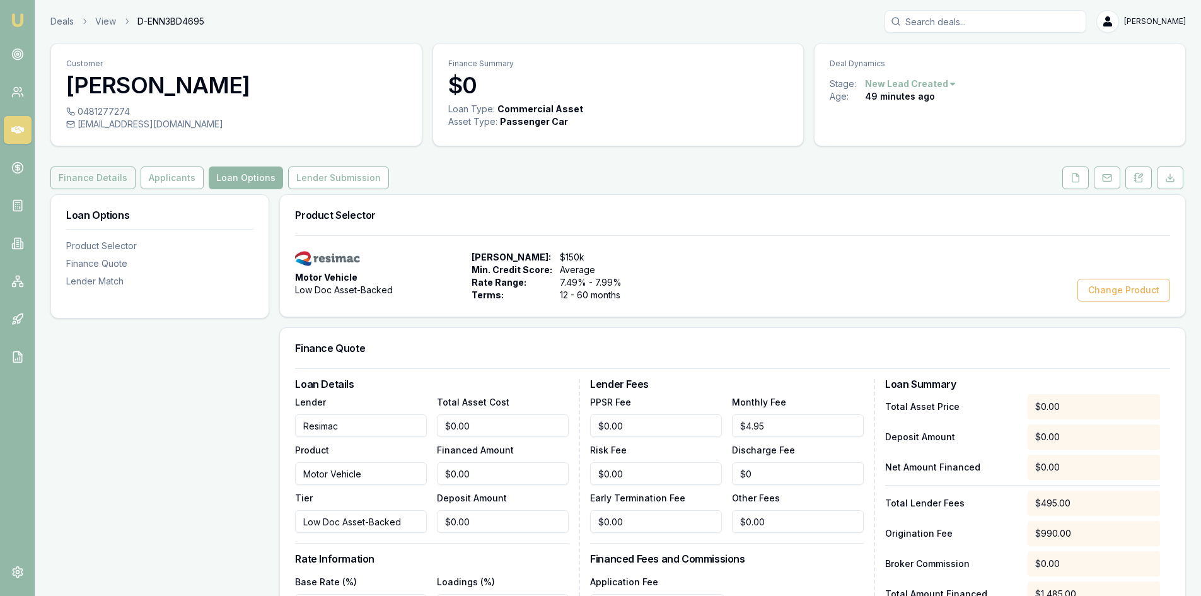
click at [108, 175] on button "Finance Details" at bounding box center [92, 177] width 85 height 23
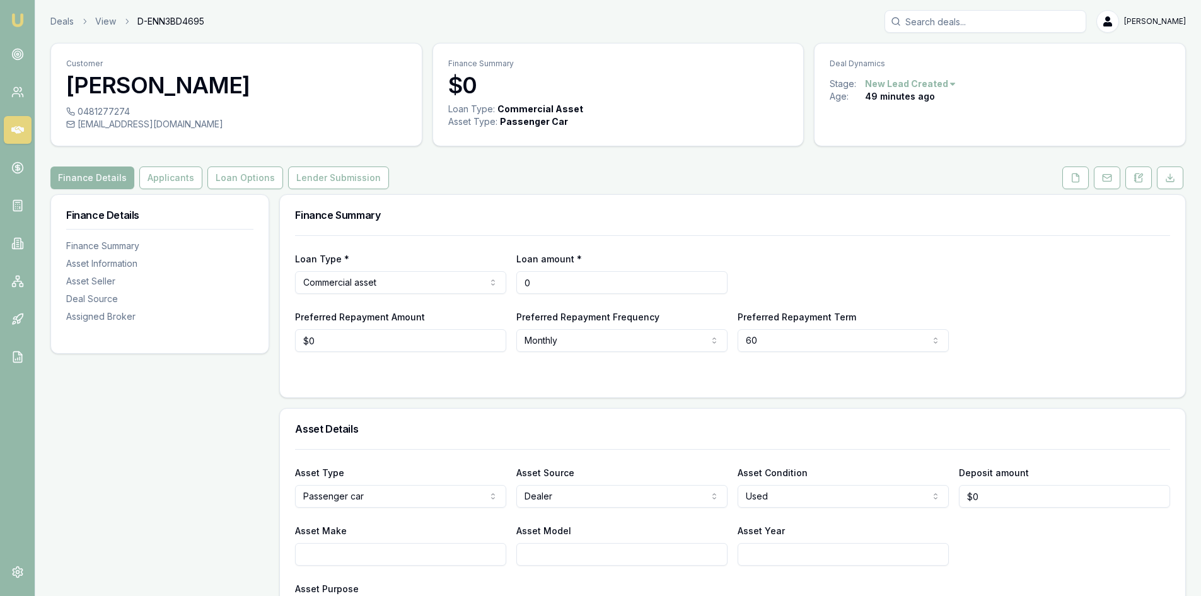
drag, startPoint x: 561, startPoint y: 282, endPoint x: 349, endPoint y: 286, distance: 211.9
click at [455, 289] on div "Loan Type * Commercial asset Consumer loan Consumer asset Commercial loan Comme…" at bounding box center [732, 272] width 875 height 43
type input "$50,497"
click at [240, 175] on button "Loan Options" at bounding box center [245, 177] width 76 height 23
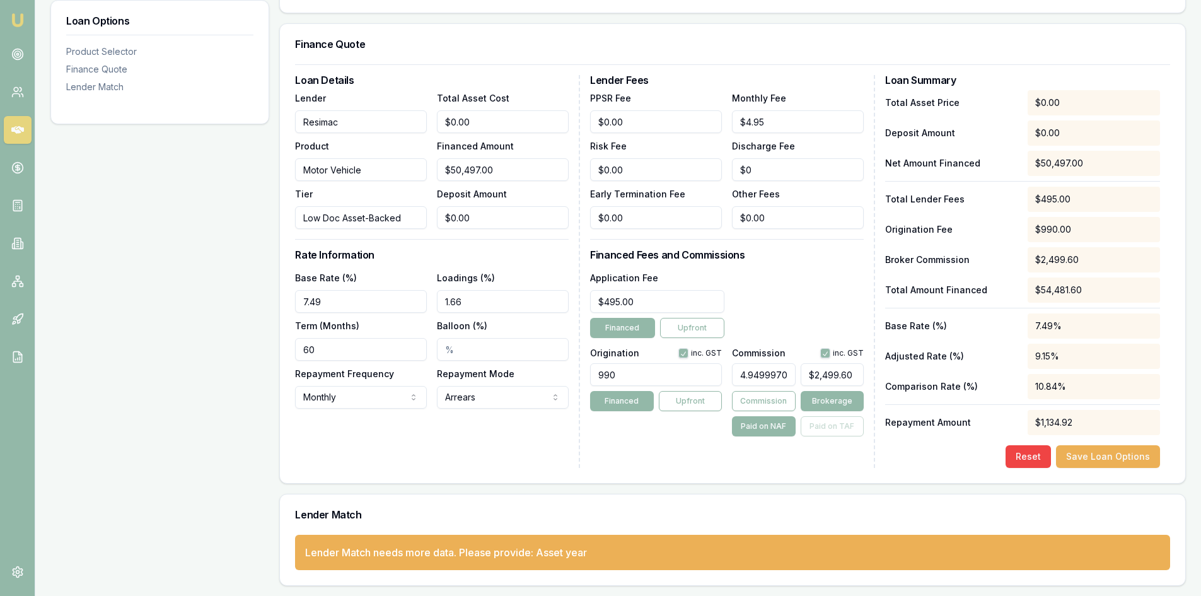
scroll to position [0, 42]
drag, startPoint x: 739, startPoint y: 371, endPoint x: 799, endPoint y: 374, distance: 60.0
click at [799, 374] on div "4.949997029526506 $2,499.60" at bounding box center [798, 372] width 132 height 28
type input "5"
type input "$2,524.85"
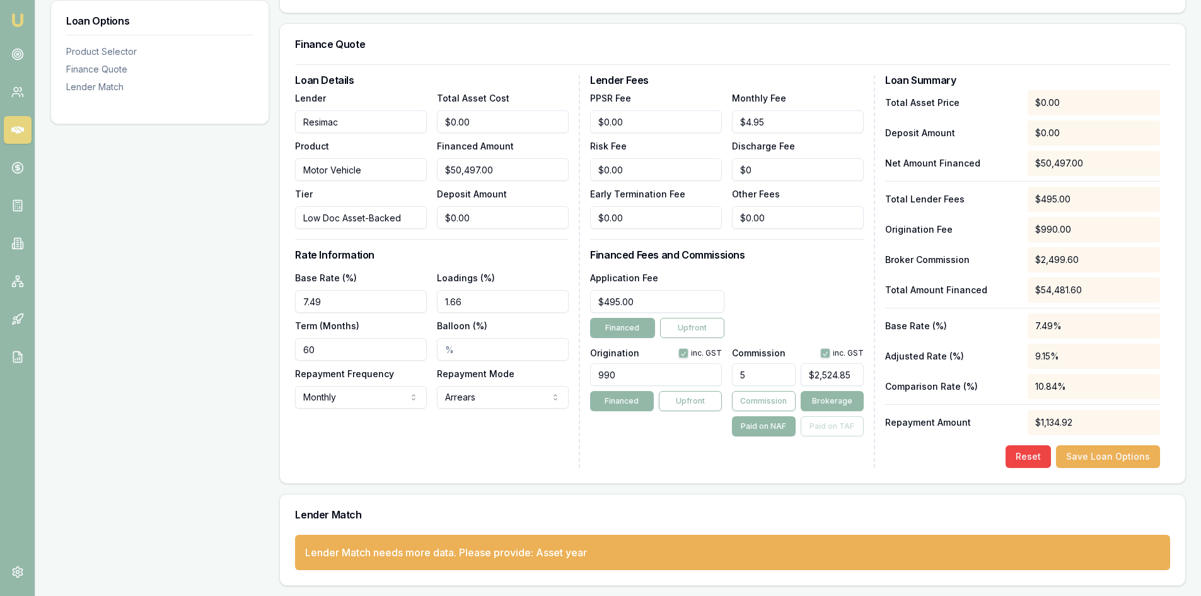
scroll to position [0, 0]
click at [702, 460] on div "Lender Fees PPSR Fee $0.00 Monthly Fee $4.95 Risk Fee $0.00 Discharge Fee $0 Ea…" at bounding box center [732, 271] width 285 height 393
drag, startPoint x: 759, startPoint y: 378, endPoint x: 733, endPoint y: 376, distance: 25.9
click at [733, 376] on input "5.00%" at bounding box center [763, 374] width 63 height 23
type input "4"
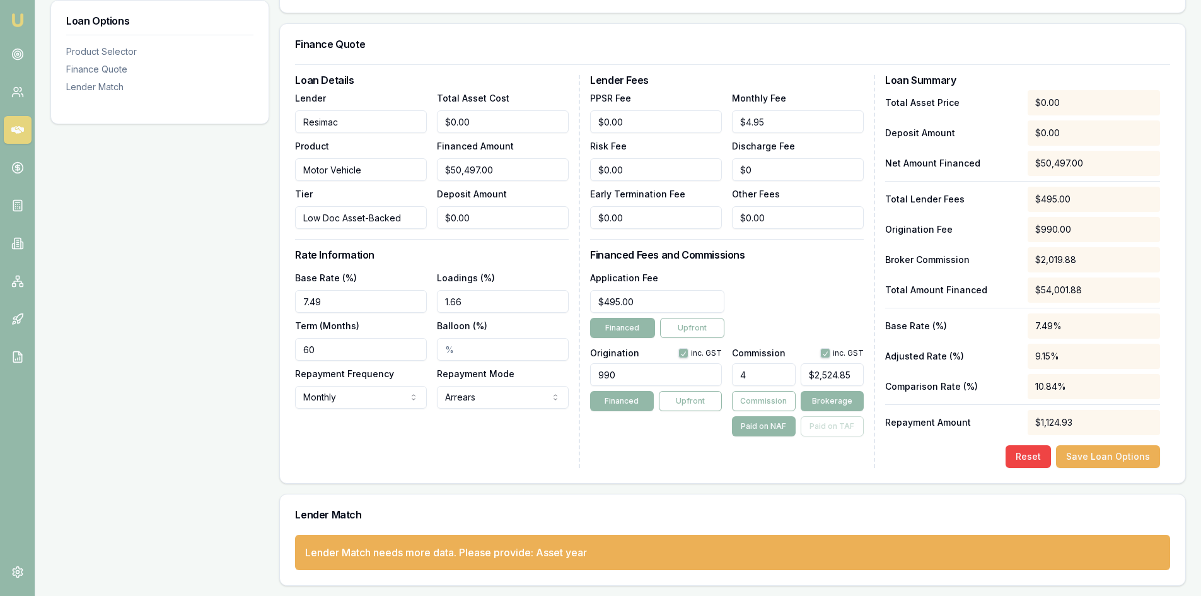
type input "$2,019.88"
type input "4.5"
type input "$2,272.37"
type input "4.50%"
click at [682, 450] on div "Lender Fees PPSR Fee $0.00 Monthly Fee $4.95 Risk Fee $0.00 Discharge Fee $0 Ea…" at bounding box center [732, 271] width 285 height 393
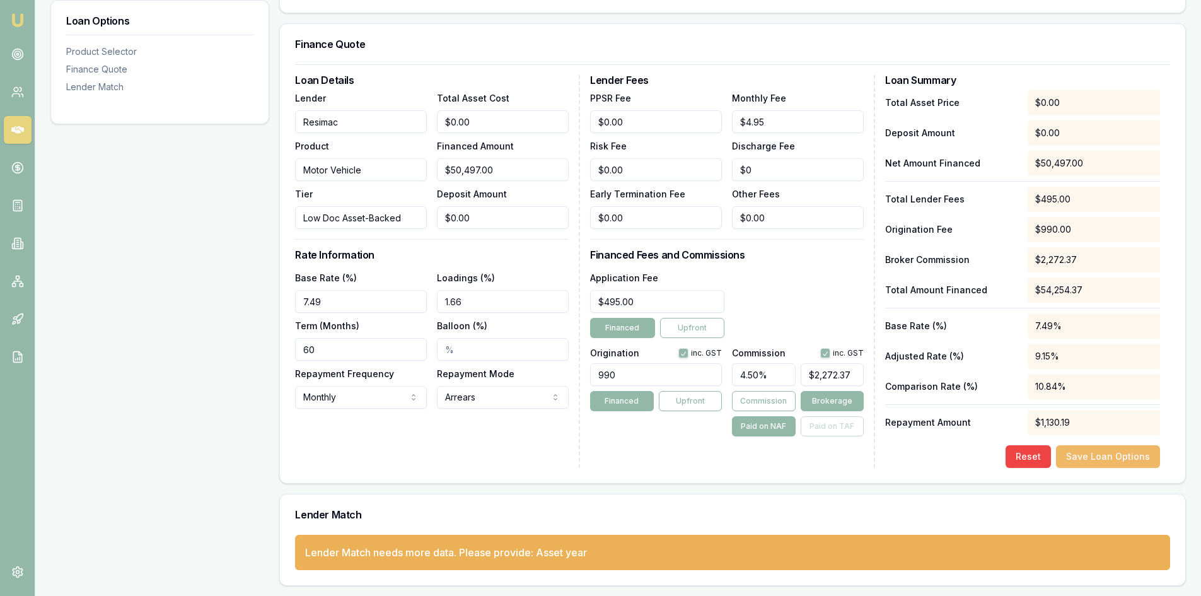
click at [1081, 450] on button "Save Loan Options" at bounding box center [1108, 456] width 104 height 23
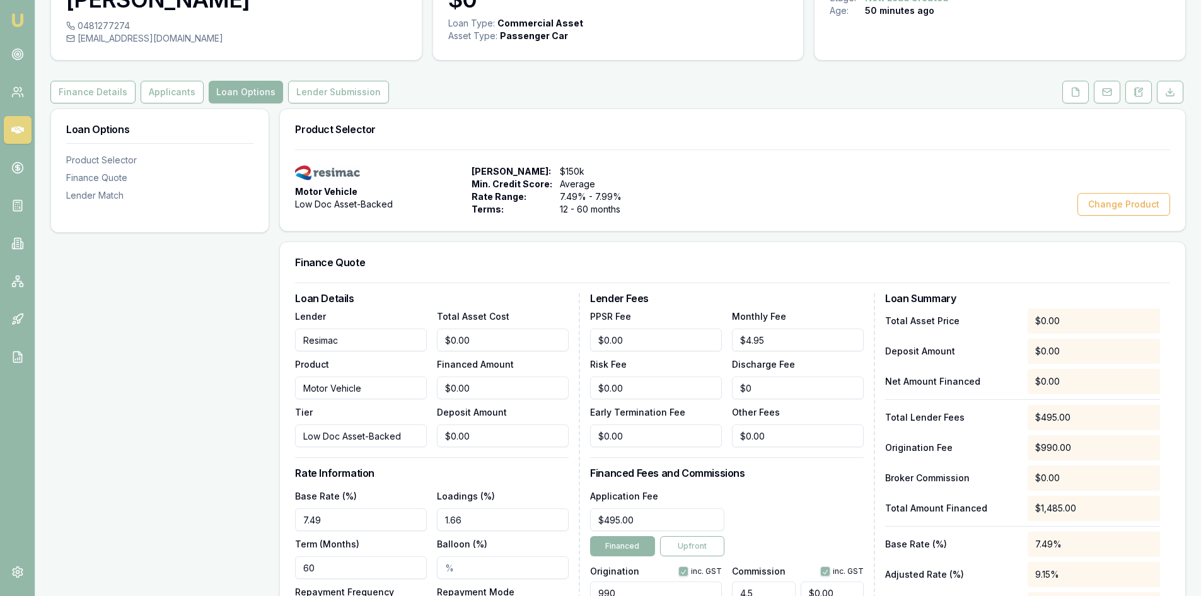
scroll to position [115, 0]
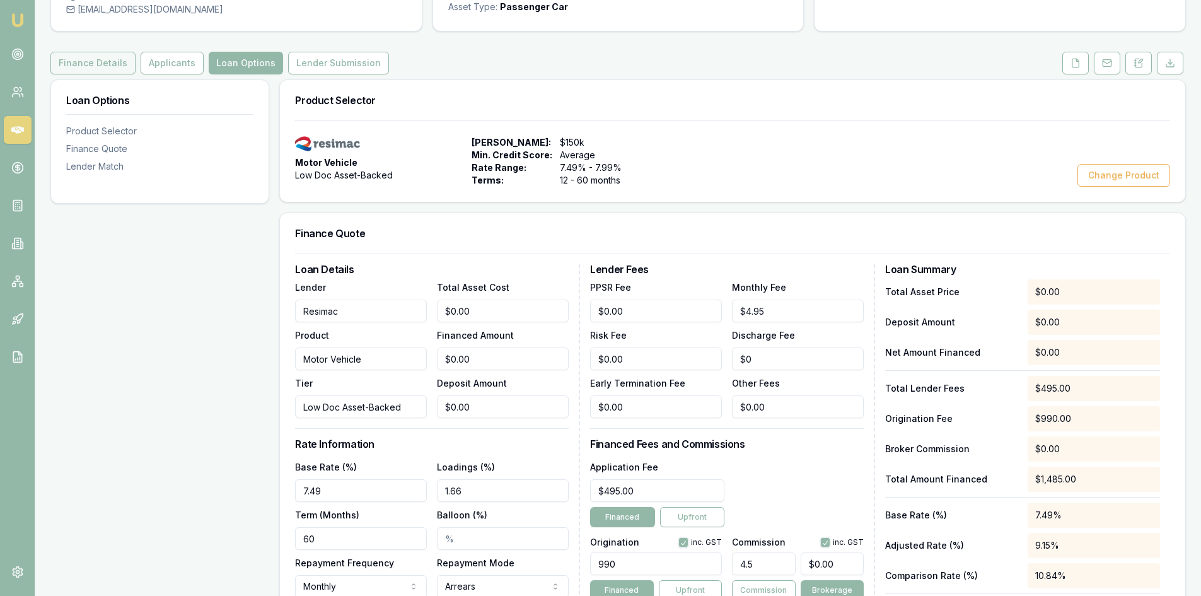
click at [104, 69] on button "Finance Details" at bounding box center [92, 63] width 85 height 23
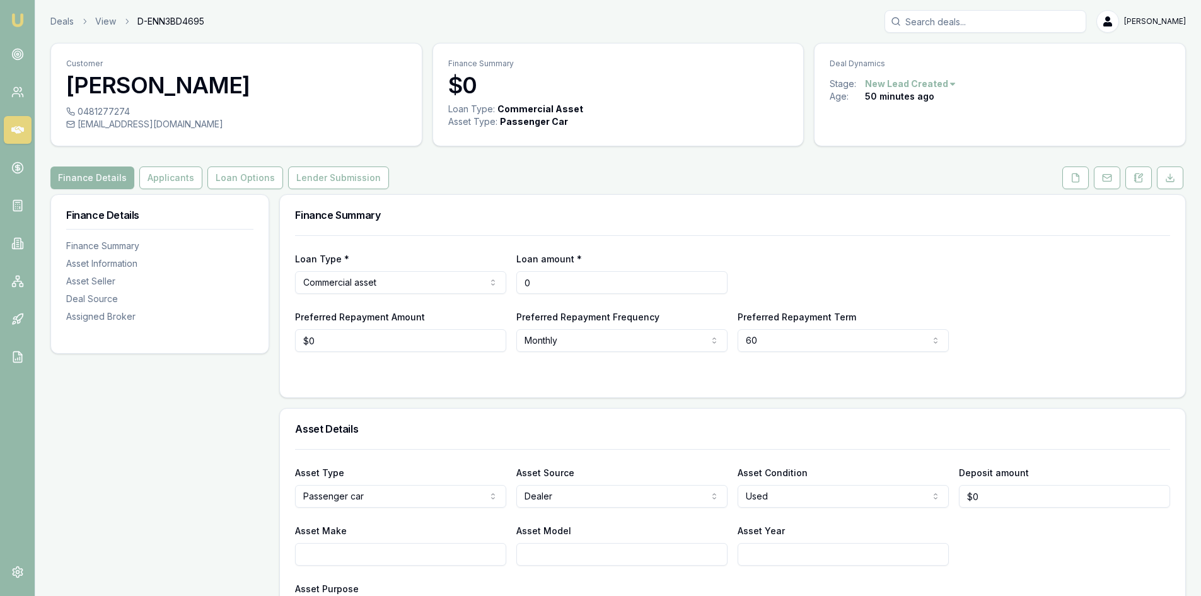
click at [584, 276] on input "0" at bounding box center [621, 282] width 211 height 23
drag, startPoint x: 564, startPoint y: 280, endPoint x: 475, endPoint y: 278, distance: 89.6
click at [504, 281] on div "Loan Type * Commercial asset Consumer loan Consumer asset Commercial loan Comme…" at bounding box center [732, 272] width 875 height 43
type input "$50,497"
click at [856, 359] on form "Loan Type * Commercial asset Consumer loan Consumer asset Commercial loan Comme…" at bounding box center [732, 308] width 875 height 147
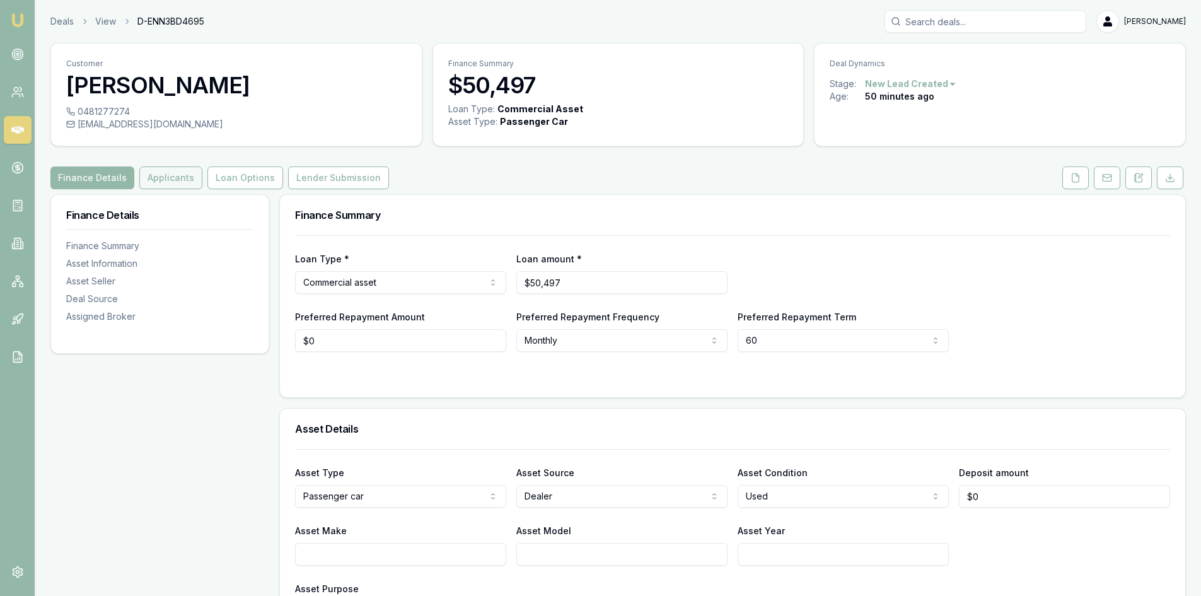
click at [187, 182] on button "Applicants" at bounding box center [170, 177] width 63 height 23
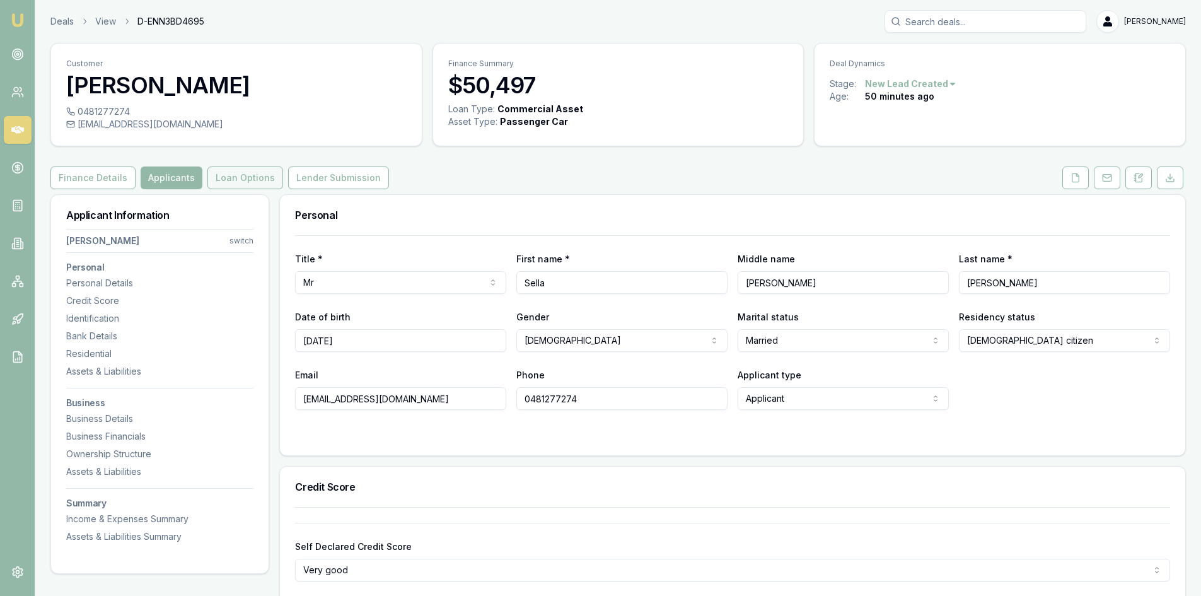
click at [217, 187] on button "Loan Options" at bounding box center [245, 177] width 76 height 23
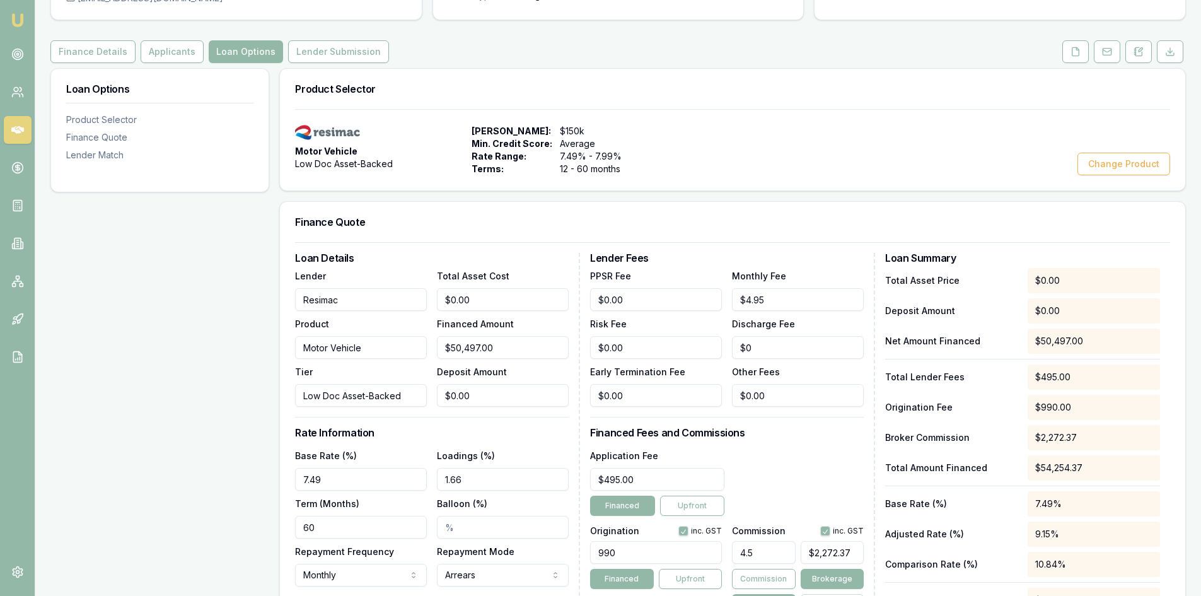
scroll to position [304, 0]
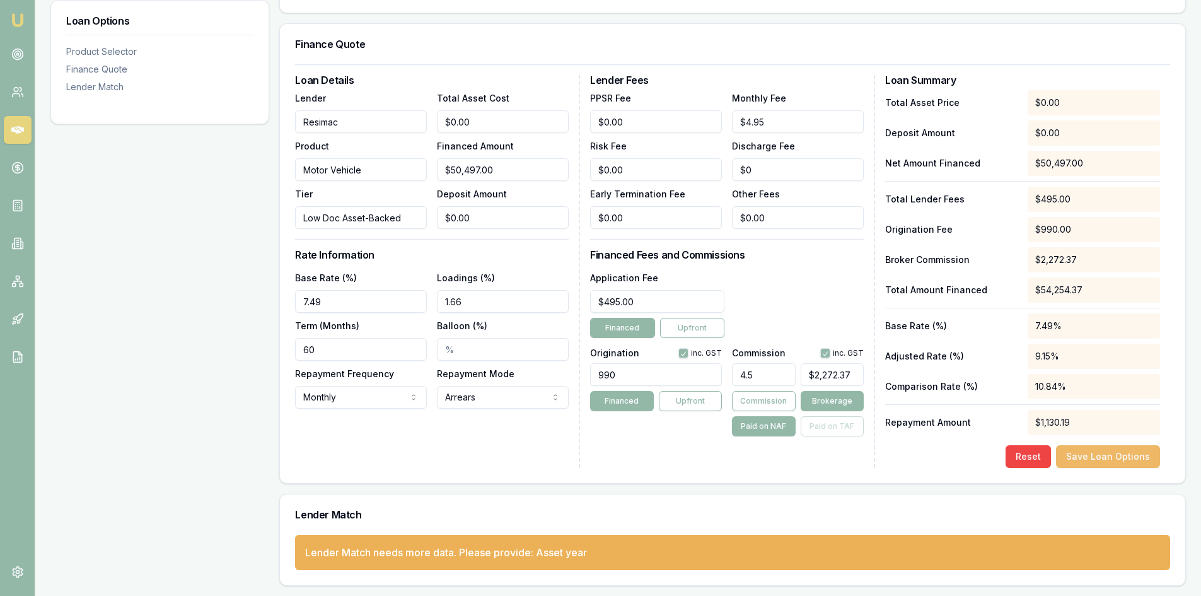
click at [1096, 456] on button "Save Loan Options" at bounding box center [1108, 456] width 104 height 23
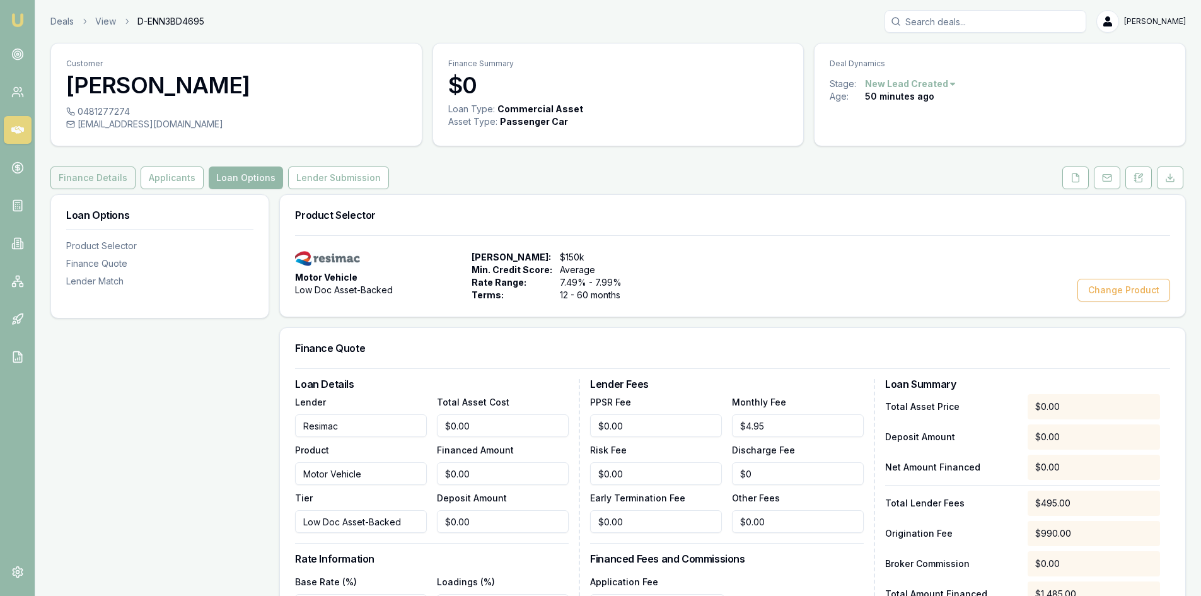
click at [114, 180] on button "Finance Details" at bounding box center [92, 177] width 85 height 23
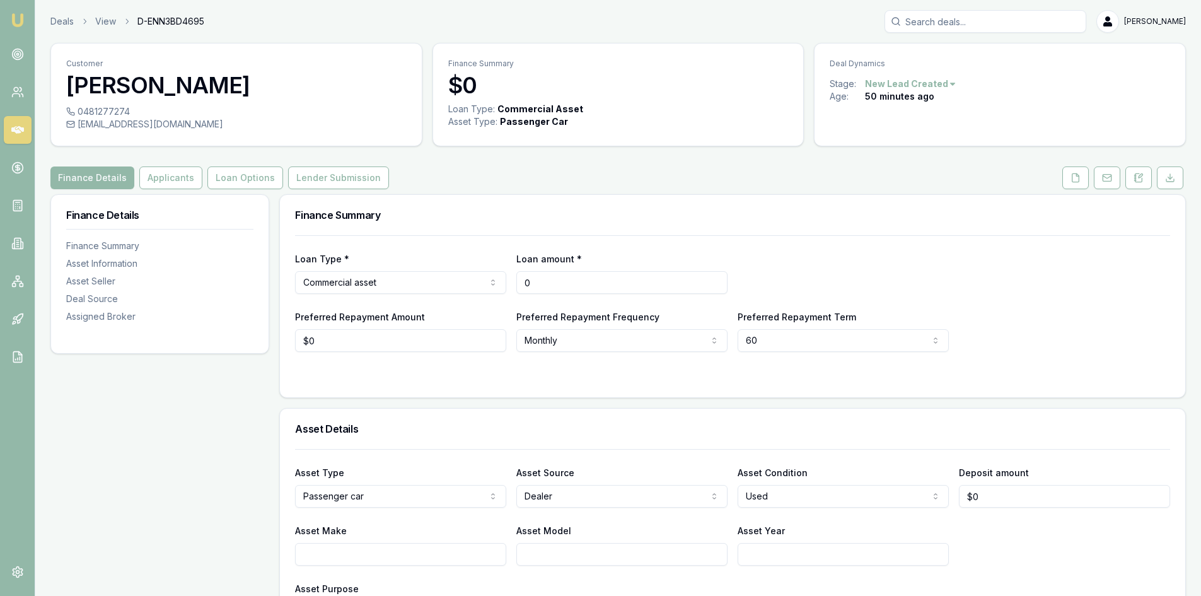
drag, startPoint x: 553, startPoint y: 288, endPoint x: 517, endPoint y: 288, distance: 35.9
click at [517, 288] on input "0" at bounding box center [621, 282] width 211 height 23
type input "$50,497"
click at [475, 384] on div "Loan Type * Commercial asset Consumer loan Consumer asset Commercial loan Comme…" at bounding box center [732, 316] width 905 height 162
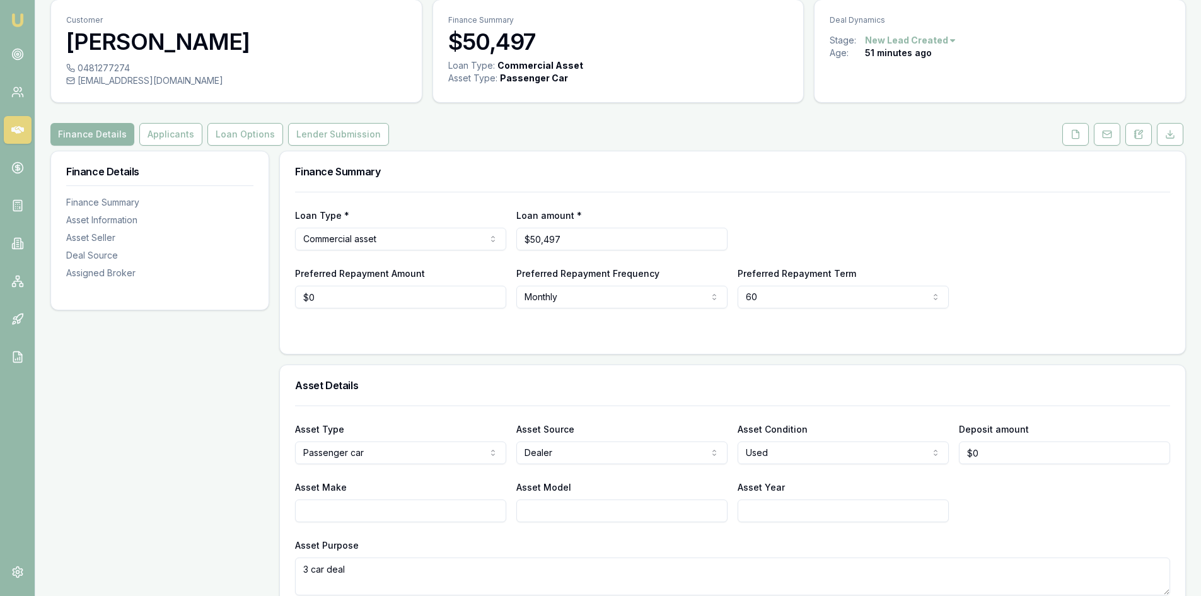
scroll to position [63, 0]
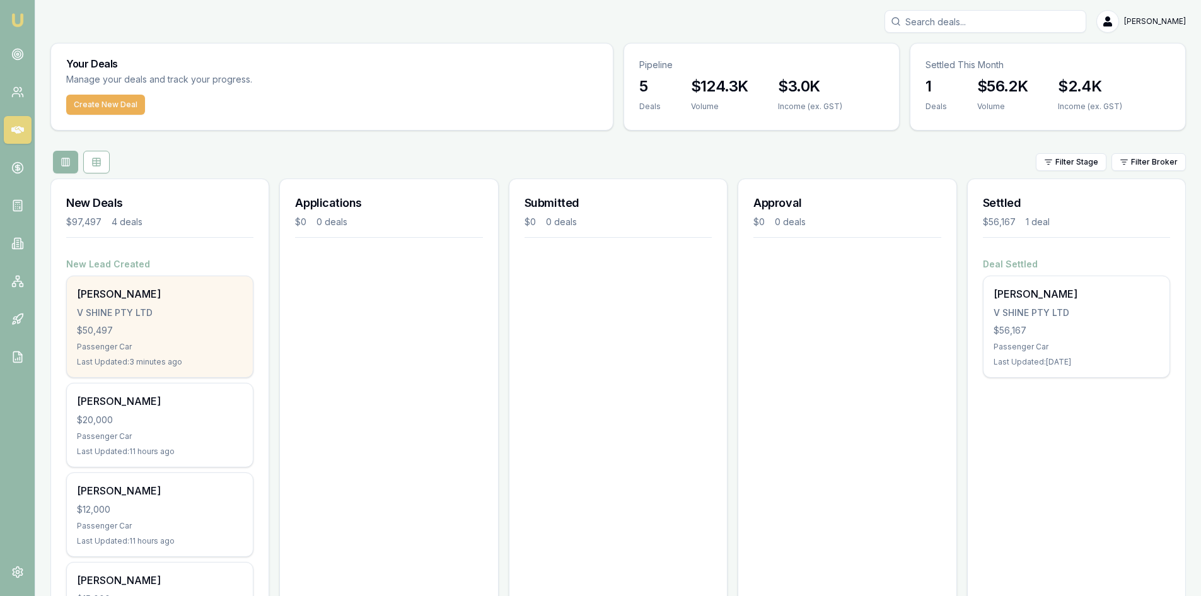
click at [151, 327] on div "$50,497" at bounding box center [160, 330] width 166 height 13
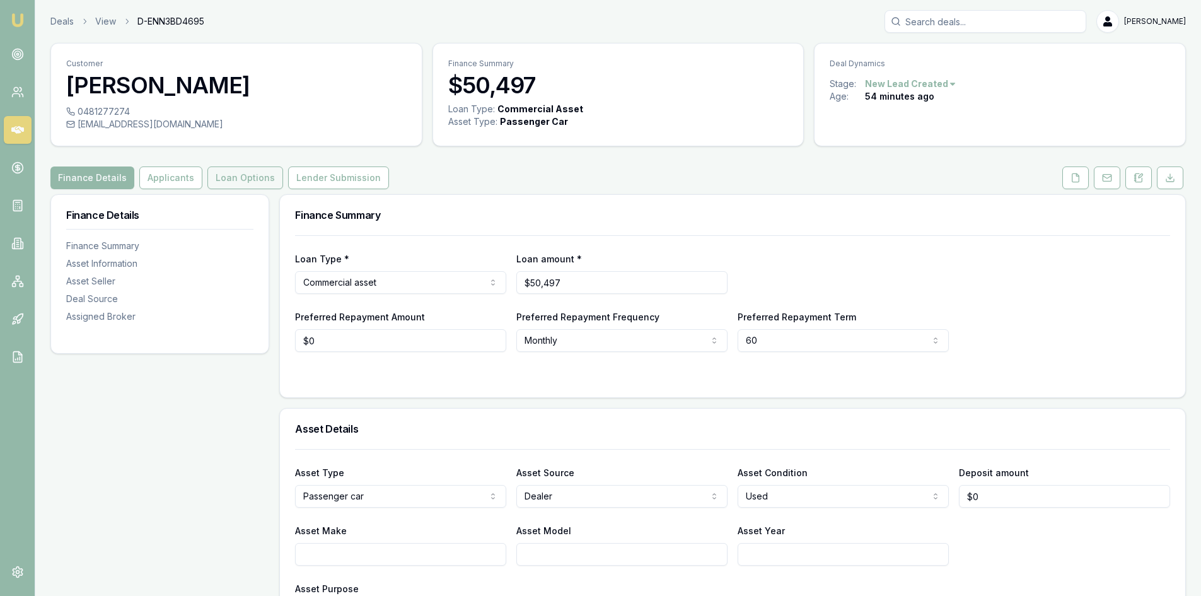
drag, startPoint x: 220, startPoint y: 182, endPoint x: 229, endPoint y: 181, distance: 8.8
click at [220, 181] on button "Loan Options" at bounding box center [245, 177] width 76 height 23
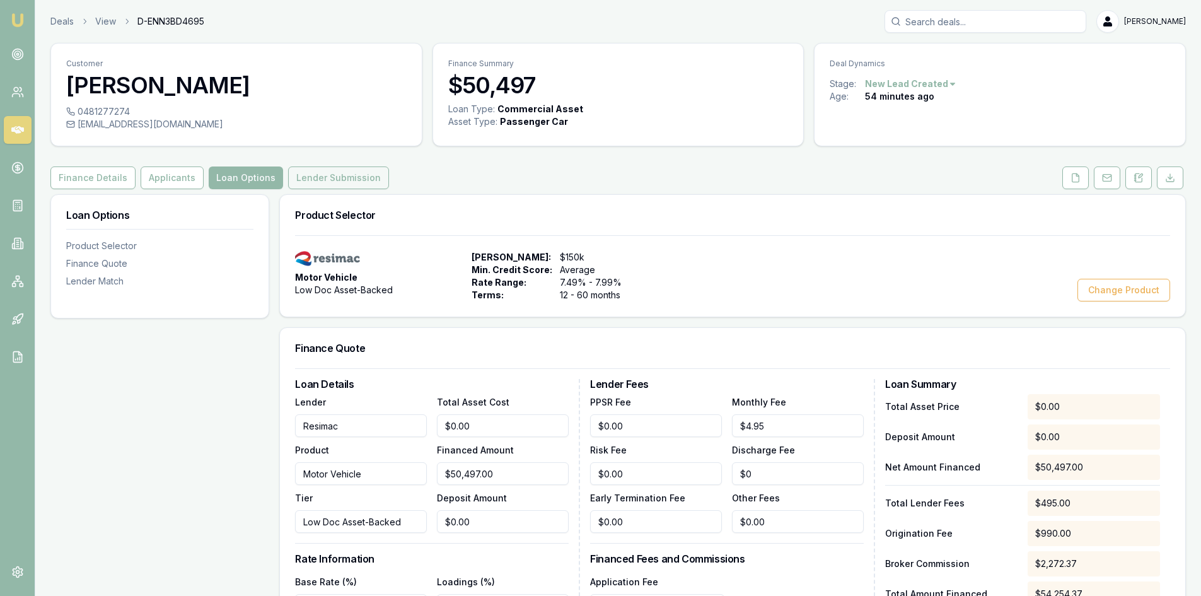
click at [316, 178] on button "Lender Submission" at bounding box center [338, 177] width 101 height 23
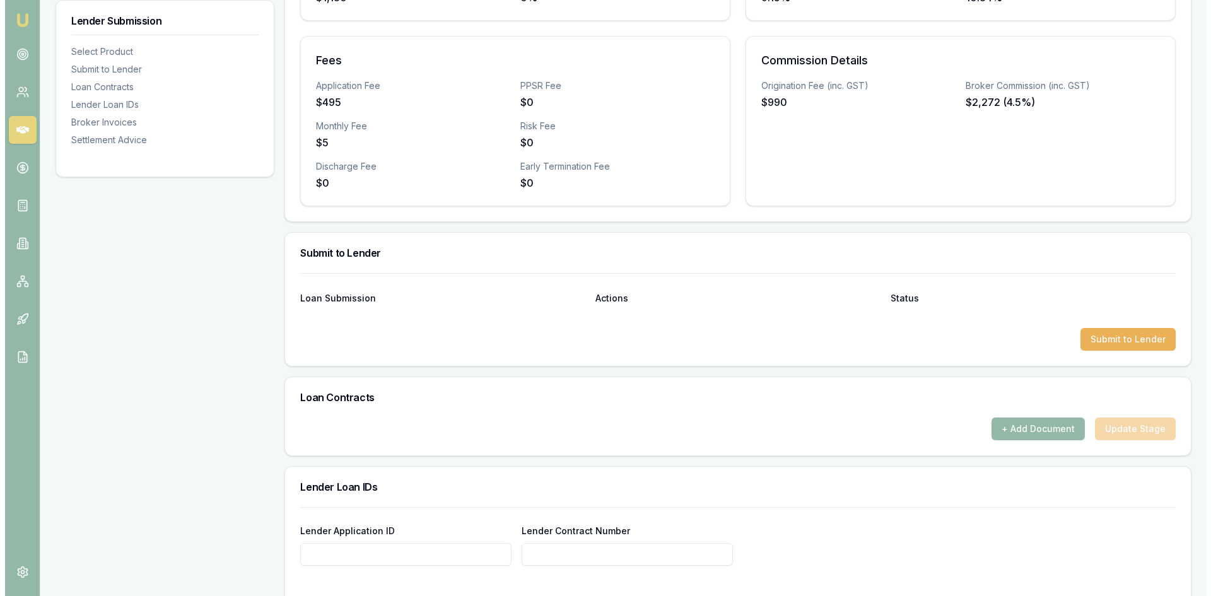
scroll to position [441, 0]
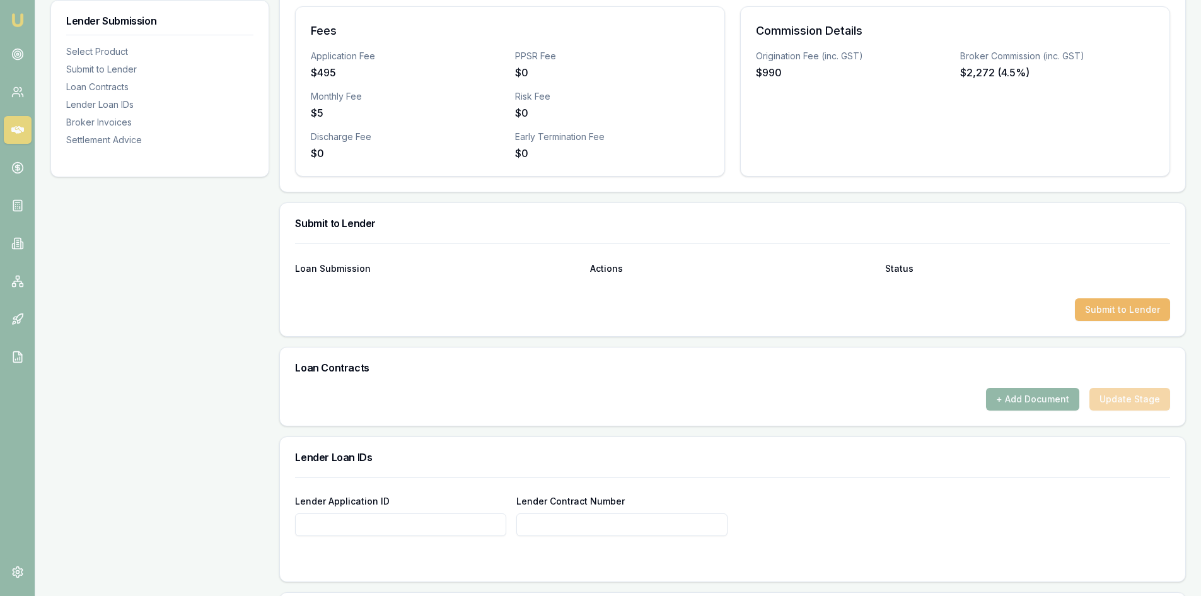
click at [1095, 317] on button "Submit to Lender" at bounding box center [1122, 309] width 95 height 23
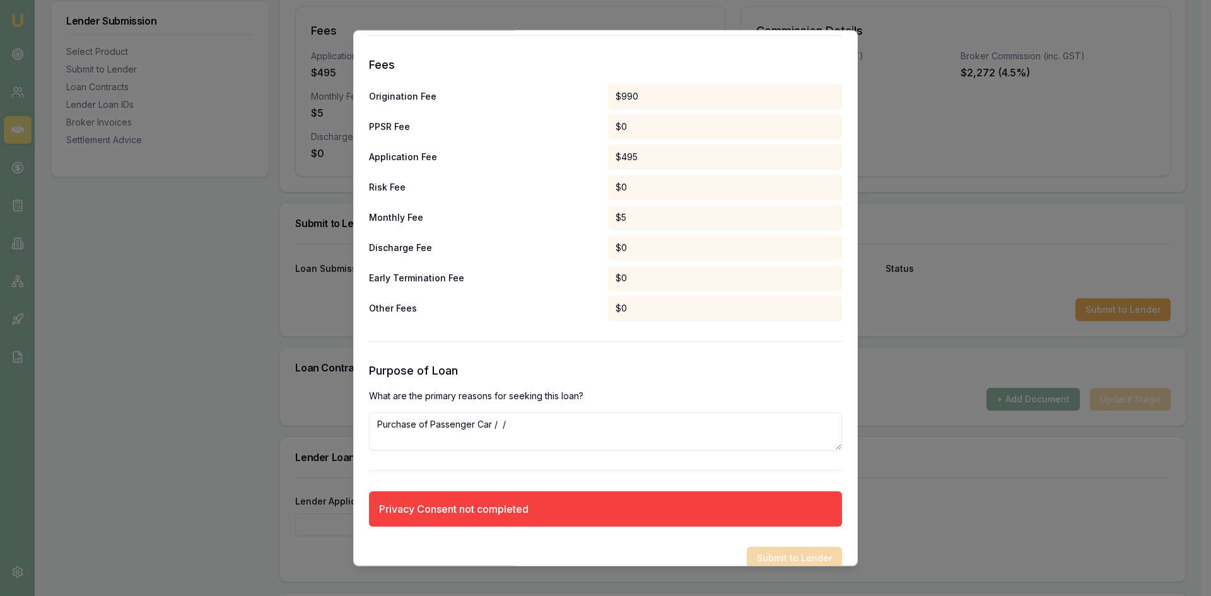
scroll to position [625, 0]
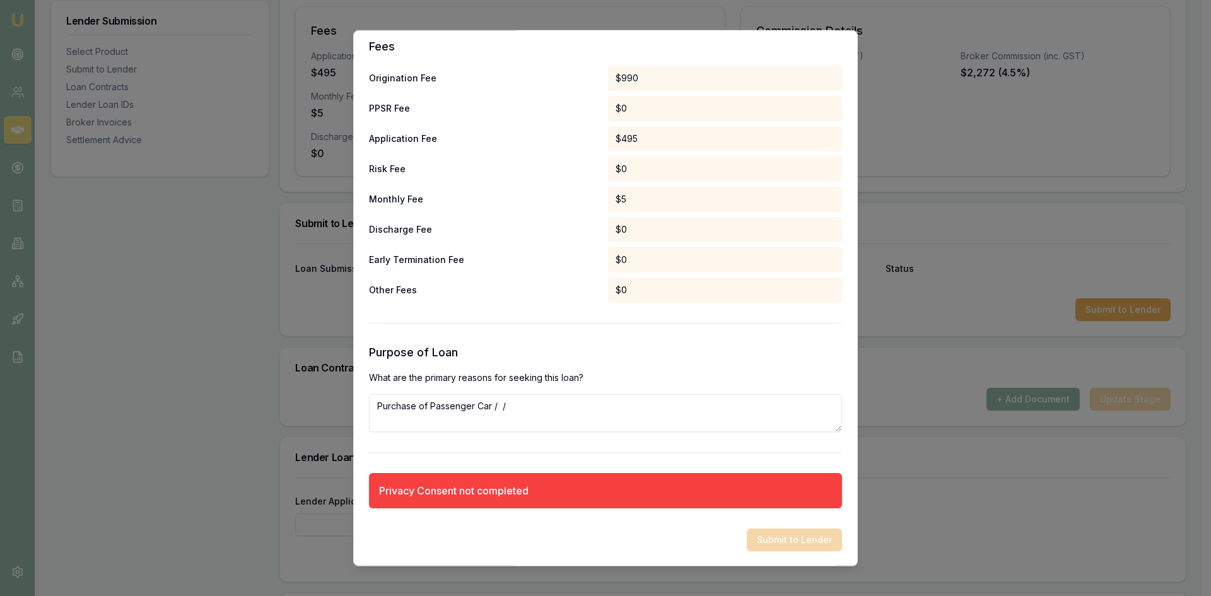
click at [528, 419] on textarea "Purchase of Passenger Car / /" at bounding box center [605, 412] width 473 height 38
drag, startPoint x: 515, startPoint y: 412, endPoint x: 243, endPoint y: 405, distance: 272.5
click at [518, 412] on textarea "Purchase of Passenger Car / /" at bounding box center [605, 412] width 473 height 38
drag, startPoint x: 518, startPoint y: 408, endPoint x: 172, endPoint y: 417, distance: 345.7
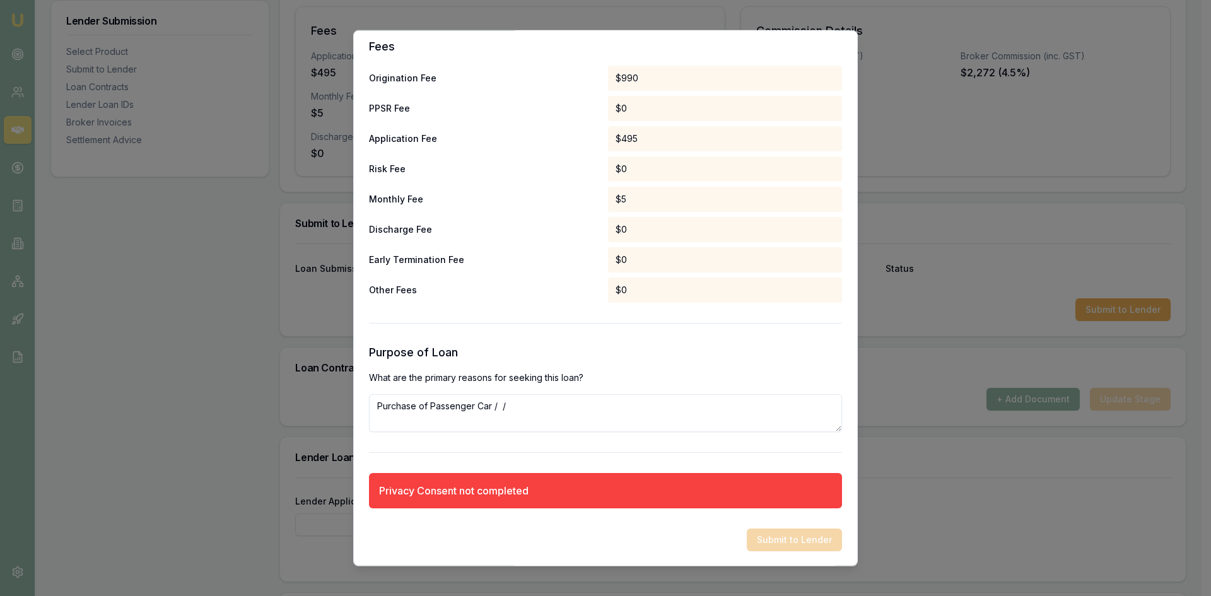
paste textarea "ourism – transporting tourists to various attractions and sightseeing locations…"
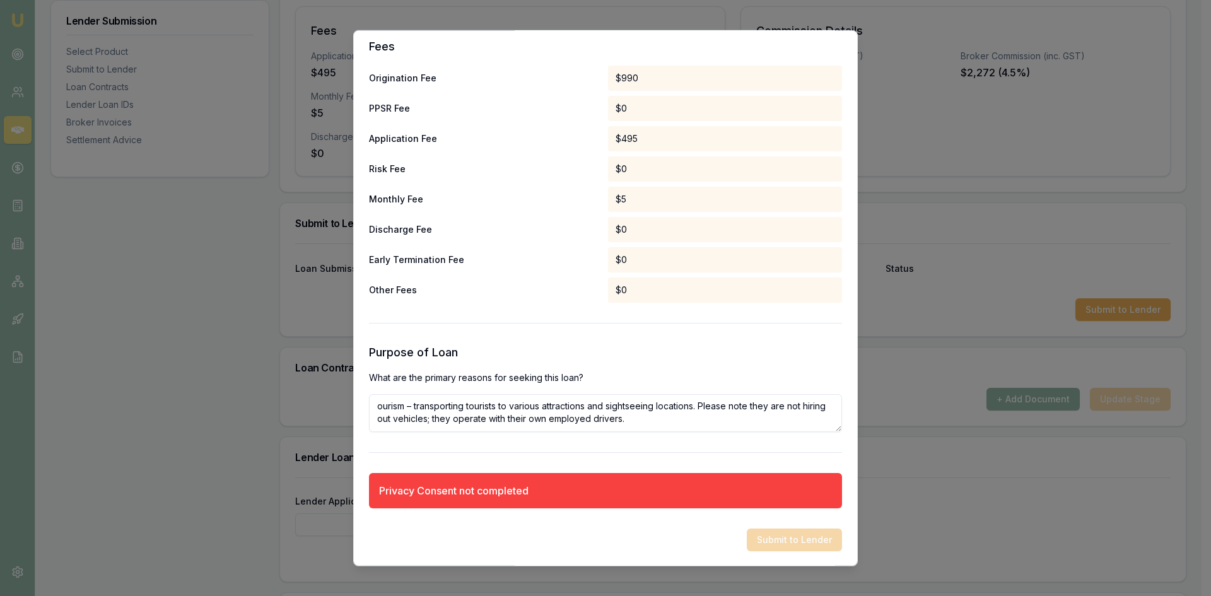
click at [377, 409] on textarea "ourism – transporting tourists to various attractions and sightseeing locations…" at bounding box center [605, 412] width 473 height 38
click at [663, 410] on textarea "Tourism – transporting tourists to various attractions and sightseeing location…" at bounding box center [605, 412] width 473 height 38
click at [658, 420] on textarea "Tourism – transporting tourists to various attractions and sightseeing location…" at bounding box center [605, 412] width 473 height 38
click at [378, 406] on textarea "Tourism – transporting tourists to various attractions and sightseeing location…" at bounding box center [605, 412] width 473 height 38
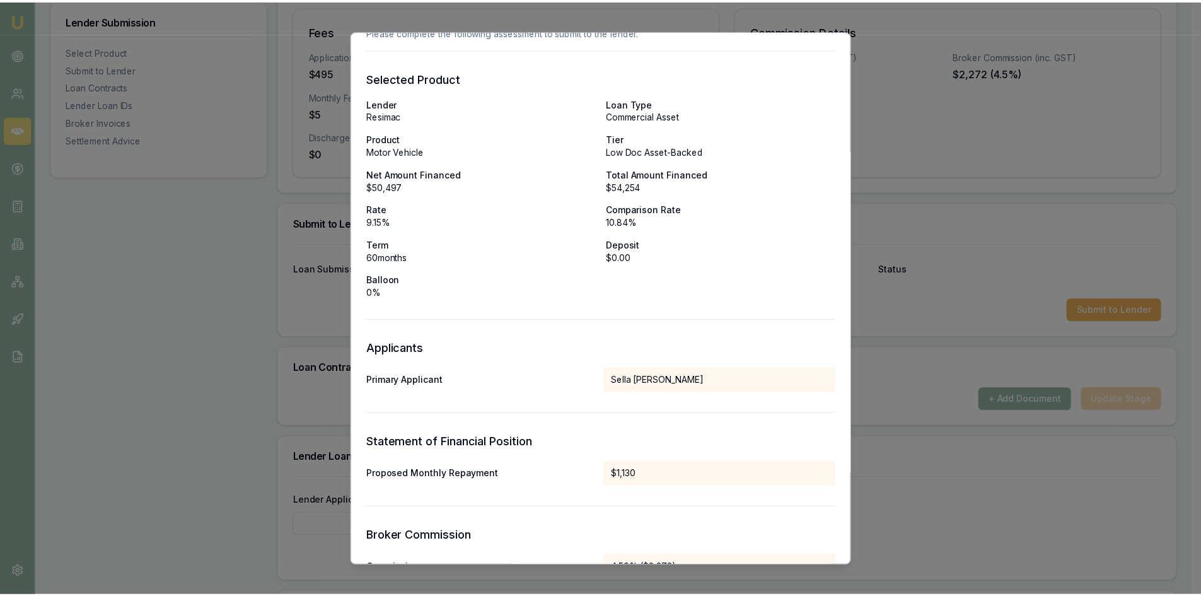
scroll to position [0, 0]
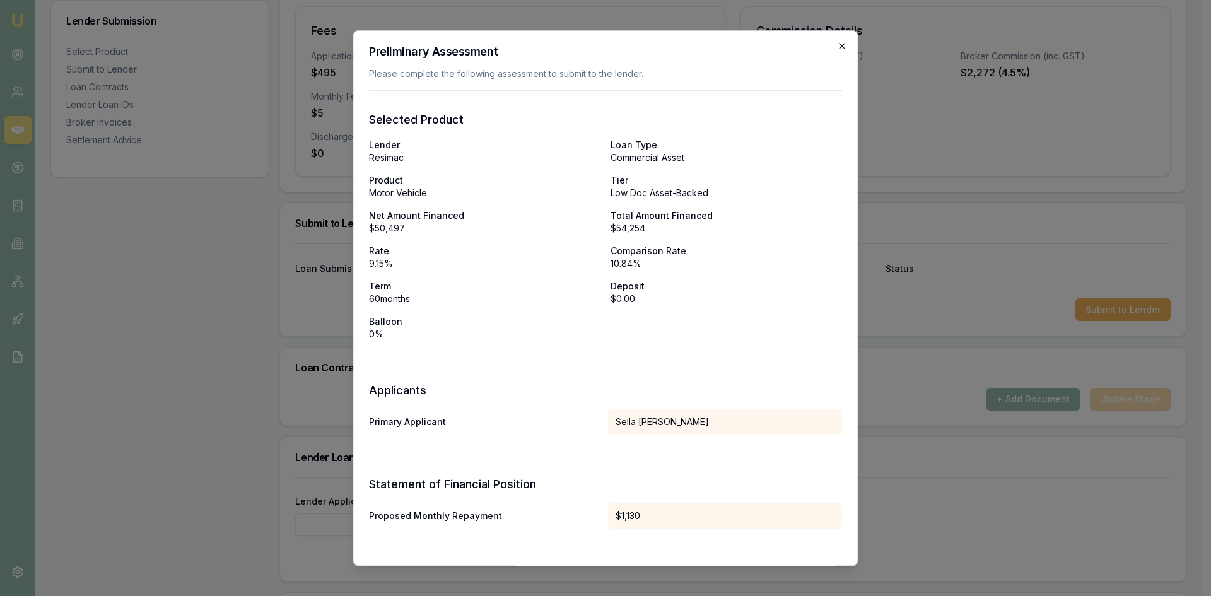
type textarea "Seeking 3 vehicles for Tourism – transporting tourists to various attractions a…"
click at [839, 44] on icon "button" at bounding box center [842, 46] width 6 height 6
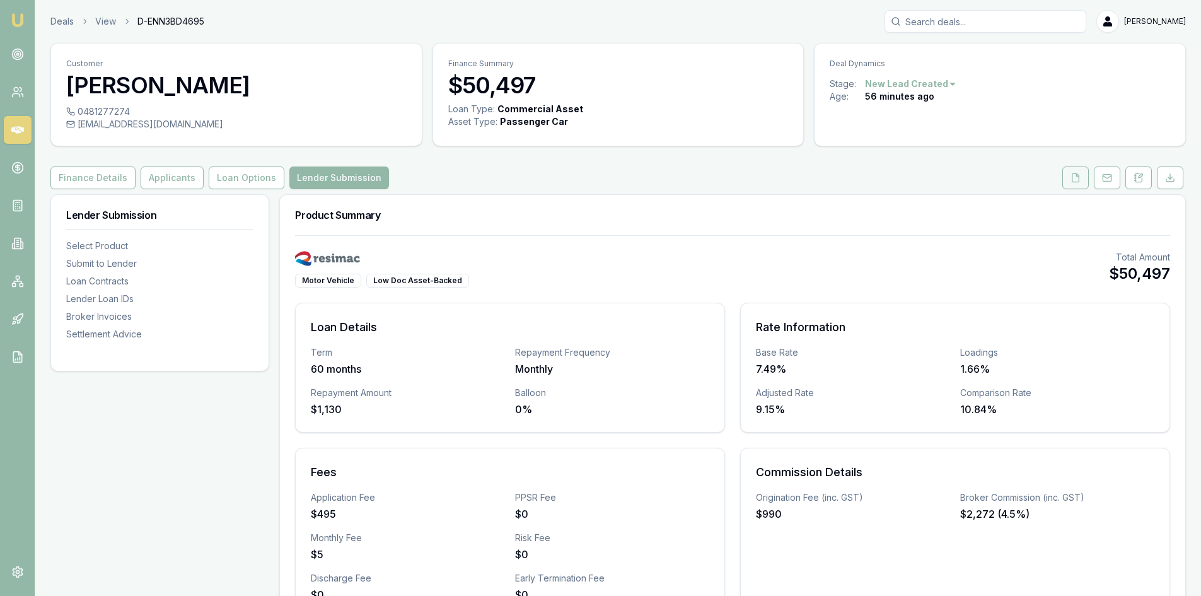
click at [1076, 178] on icon at bounding box center [1076, 178] width 10 height 10
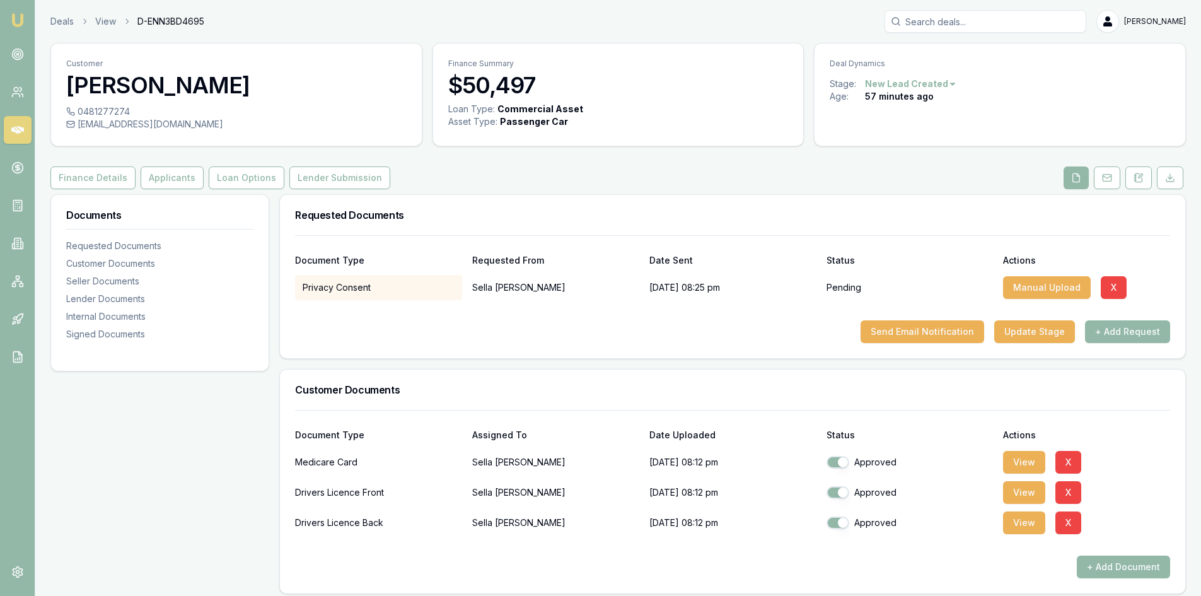
scroll to position [63, 0]
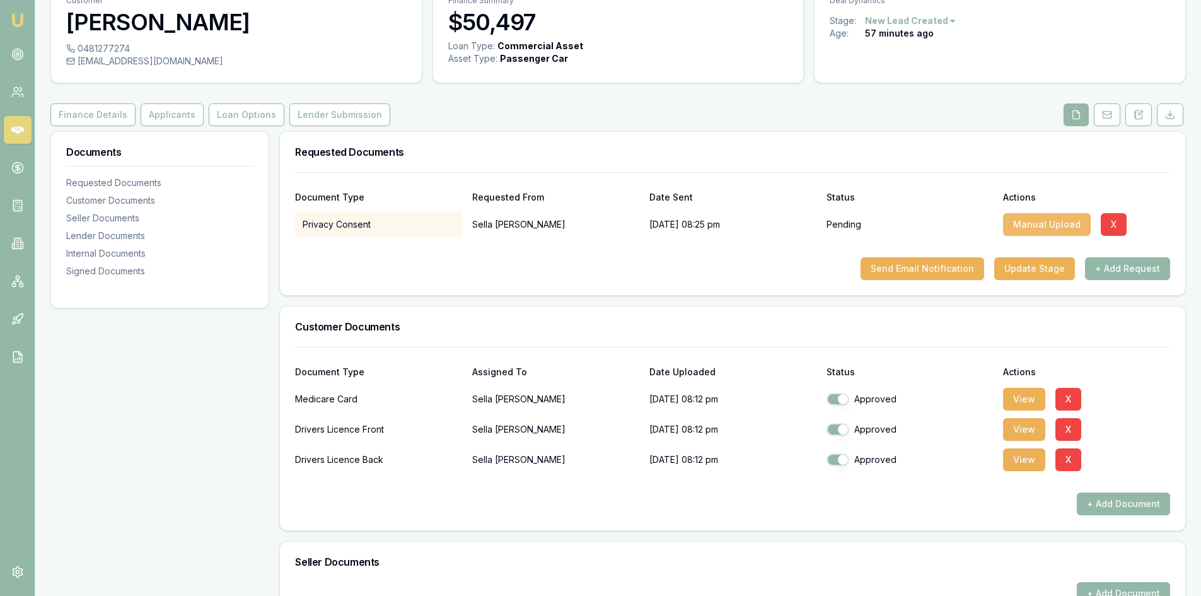
click at [1027, 221] on button "Manual Upload" at bounding box center [1047, 224] width 88 height 23
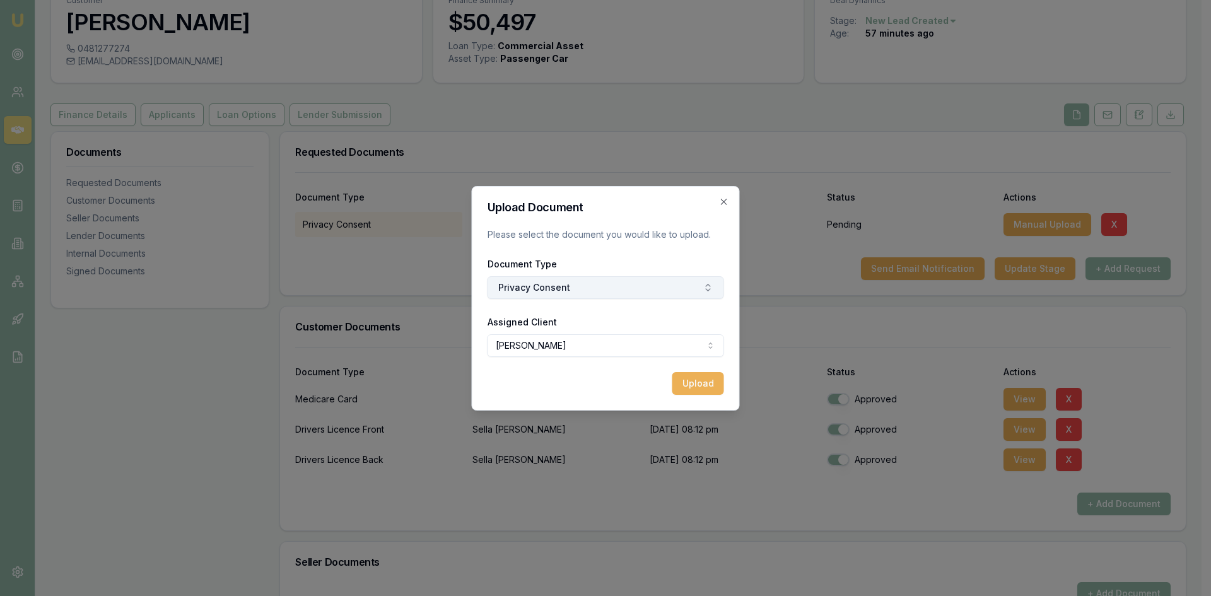
click at [557, 289] on button "Privacy Consent" at bounding box center [605, 287] width 236 height 23
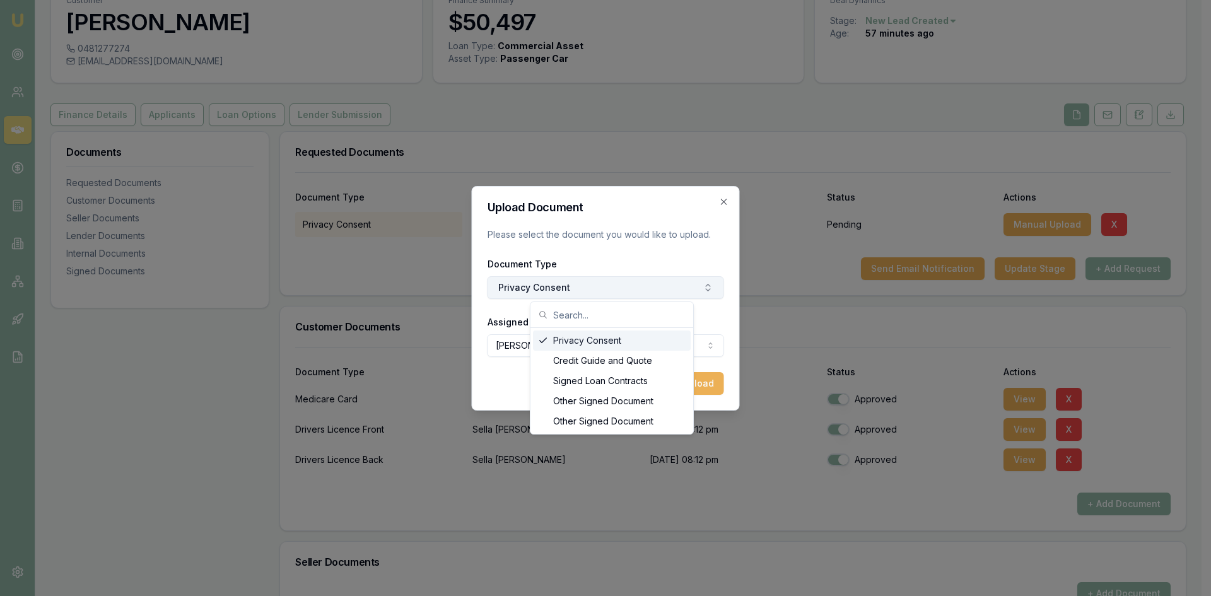
click at [555, 291] on button "Privacy Consent" at bounding box center [605, 287] width 236 height 23
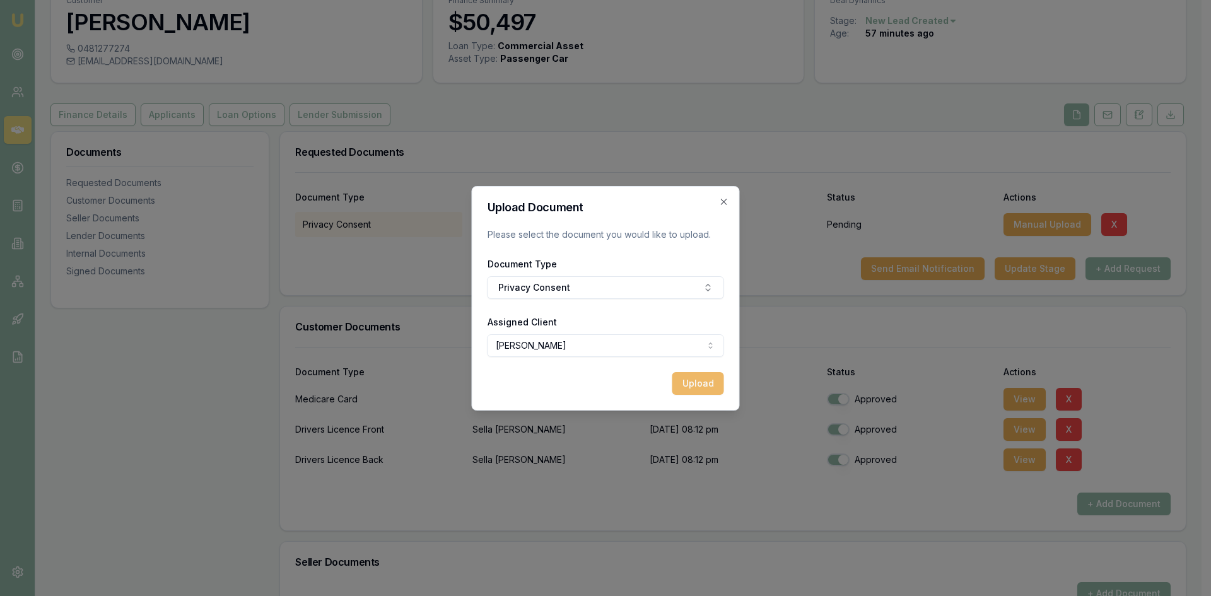
click at [699, 383] on button "Upload" at bounding box center [698, 383] width 52 height 23
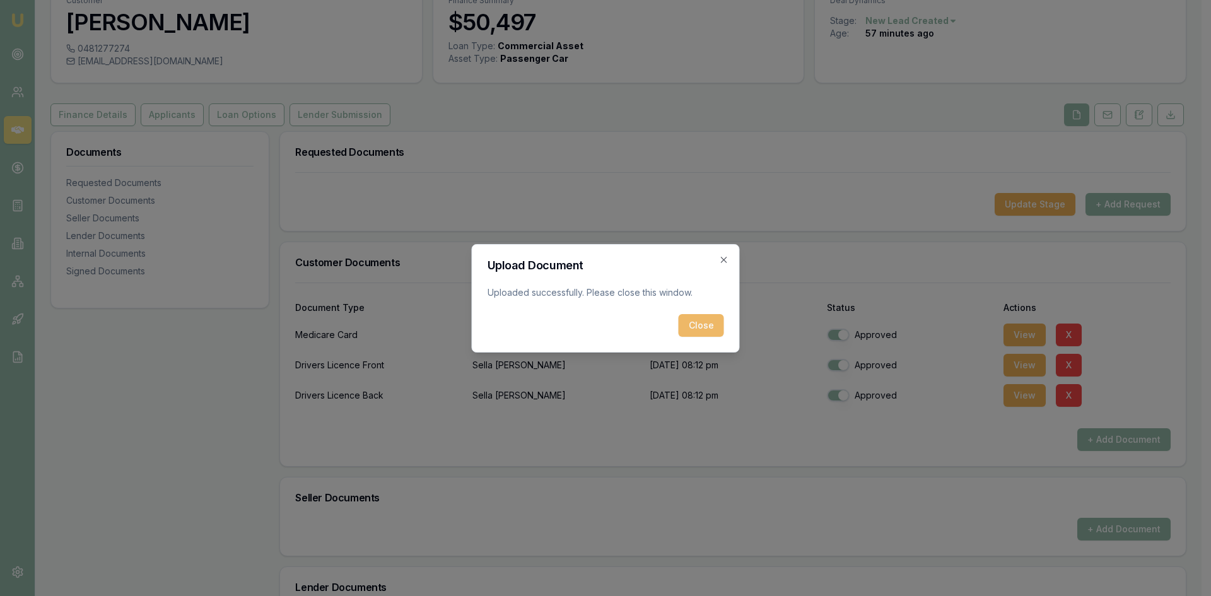
click at [697, 324] on button "Close" at bounding box center [700, 325] width 45 height 23
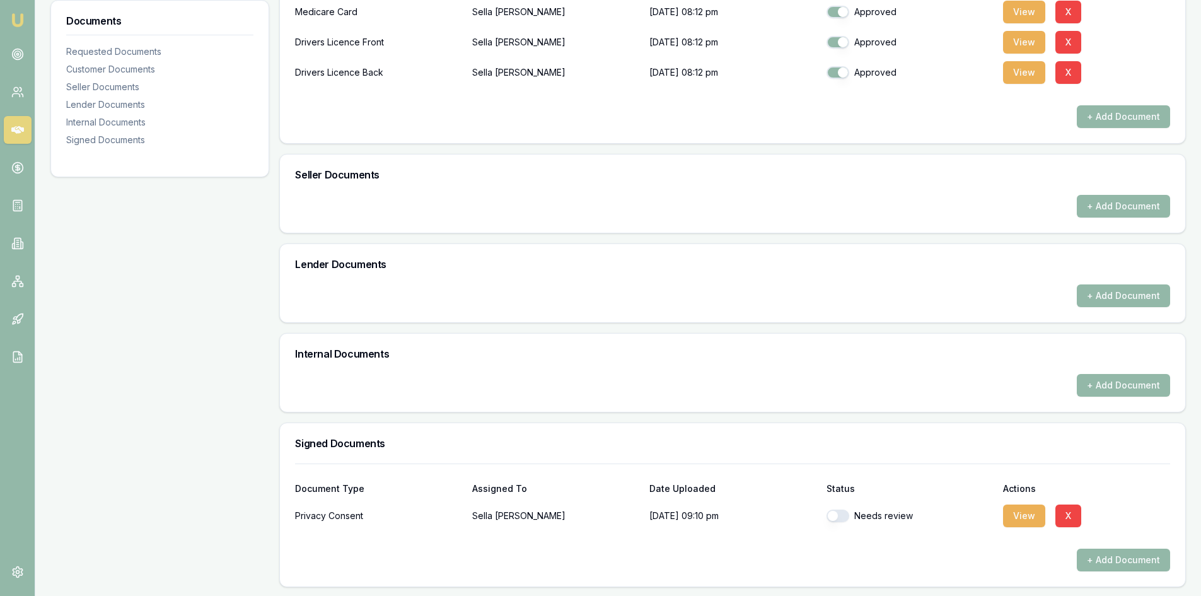
scroll to position [387, 0]
click at [1019, 516] on button "View" at bounding box center [1024, 514] width 42 height 23
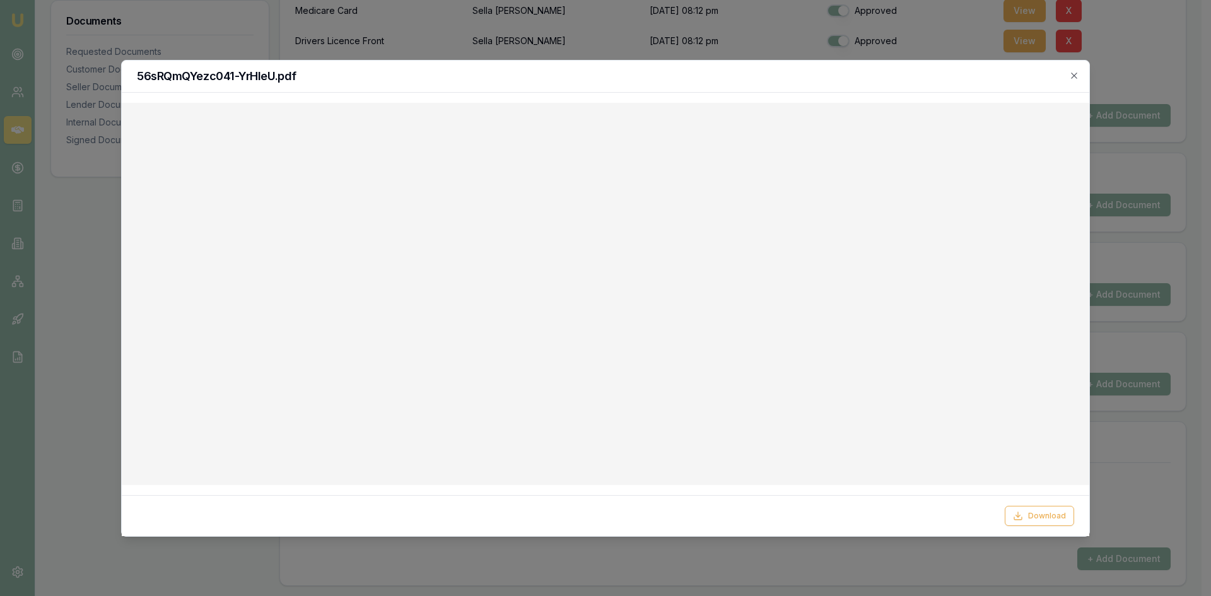
click at [1073, 83] on div "56sRQmQYezc041-YrHleU.pdf" at bounding box center [605, 77] width 967 height 32
click at [1071, 71] on icon "button" at bounding box center [1074, 76] width 10 height 10
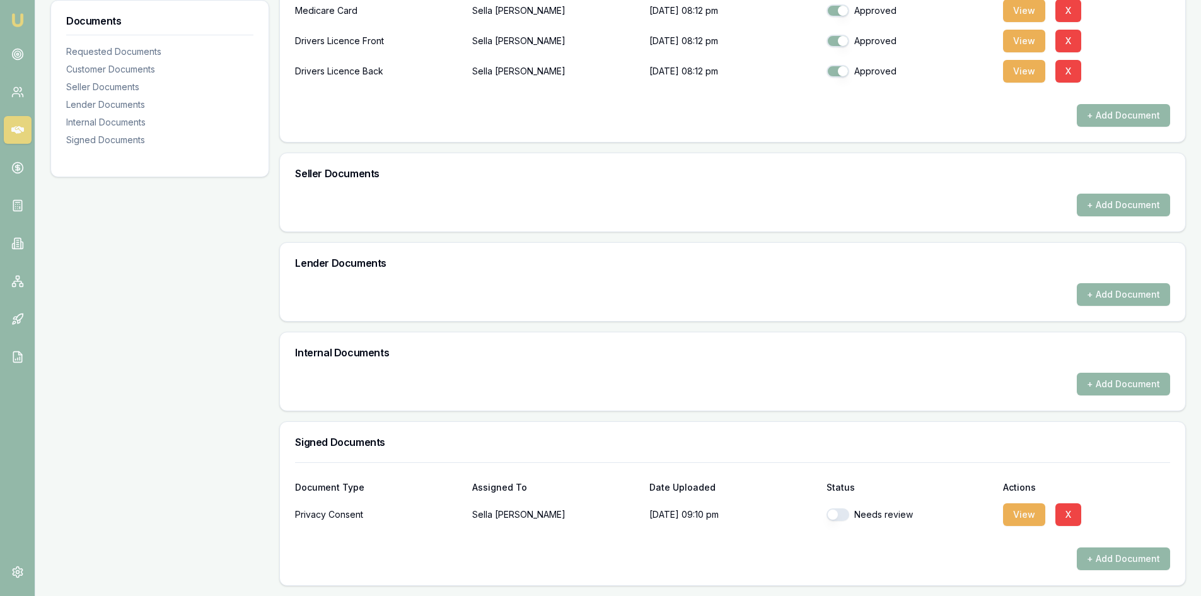
click at [862, 513] on div "Needs review" at bounding box center [910, 514] width 167 height 13
click at [847, 515] on button "button" at bounding box center [838, 514] width 23 height 13
checkbox input "true"
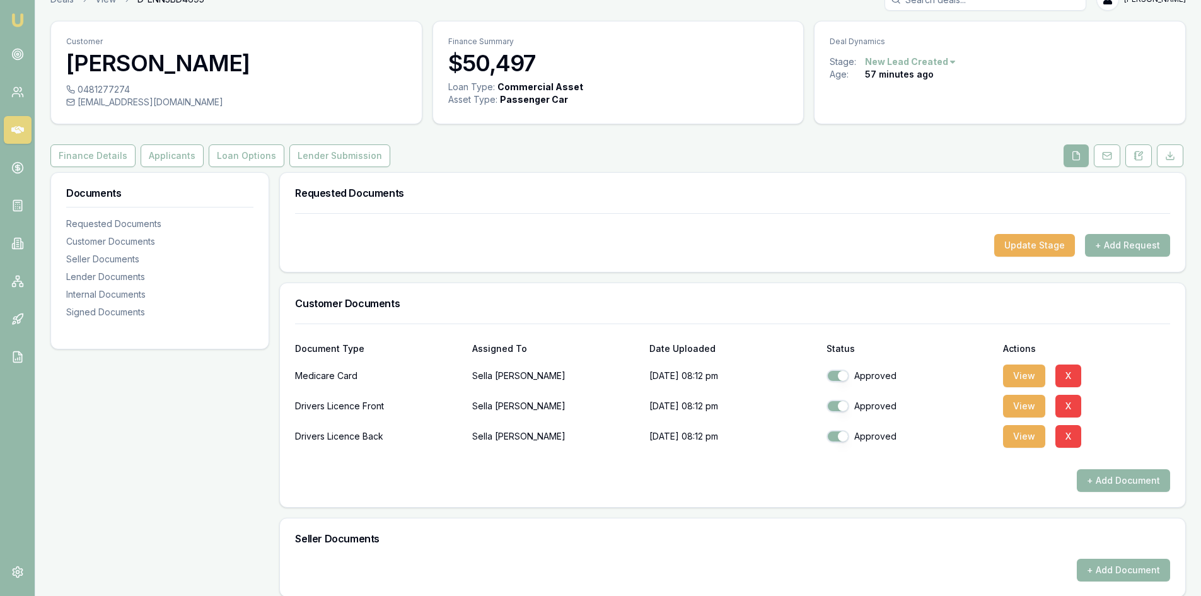
scroll to position [0, 0]
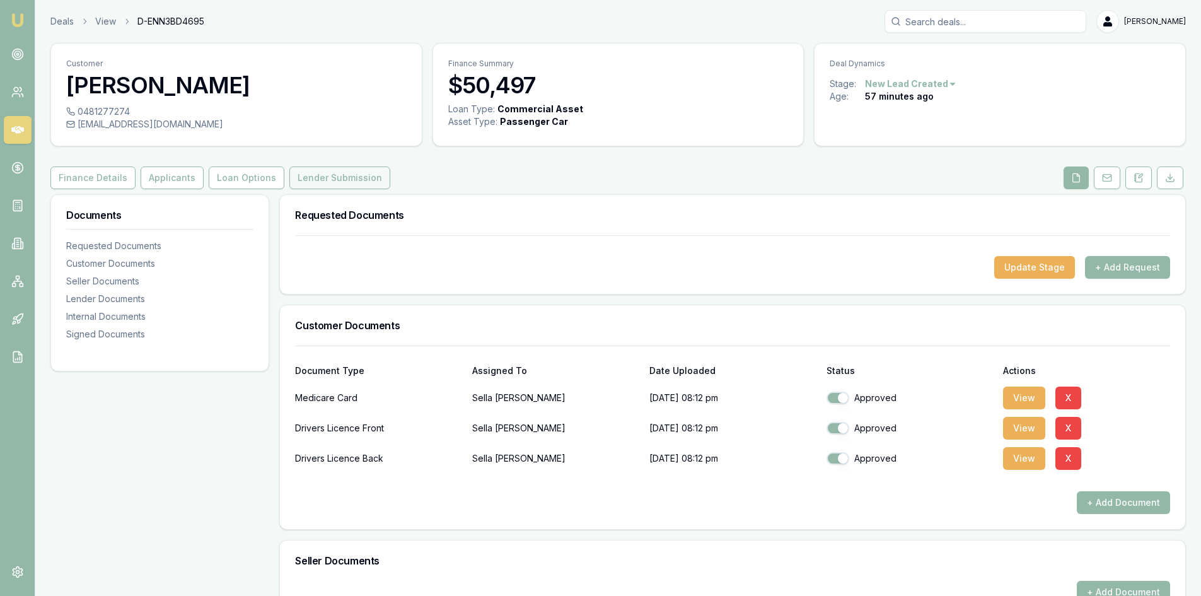
click at [320, 177] on button "Lender Submission" at bounding box center [339, 177] width 101 height 23
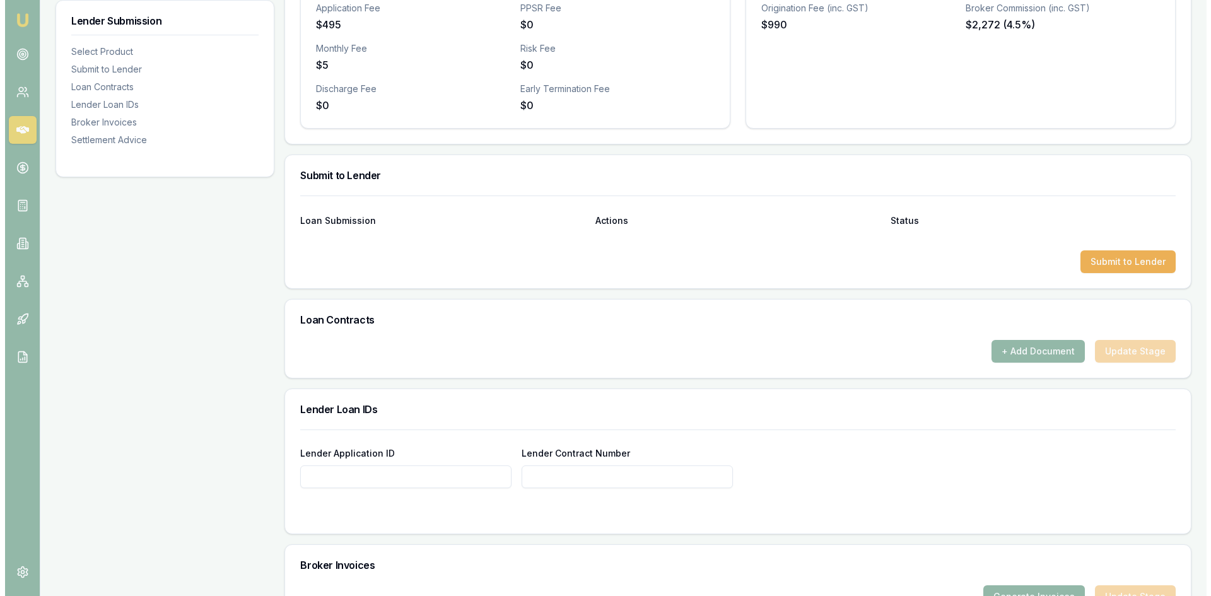
scroll to position [504, 0]
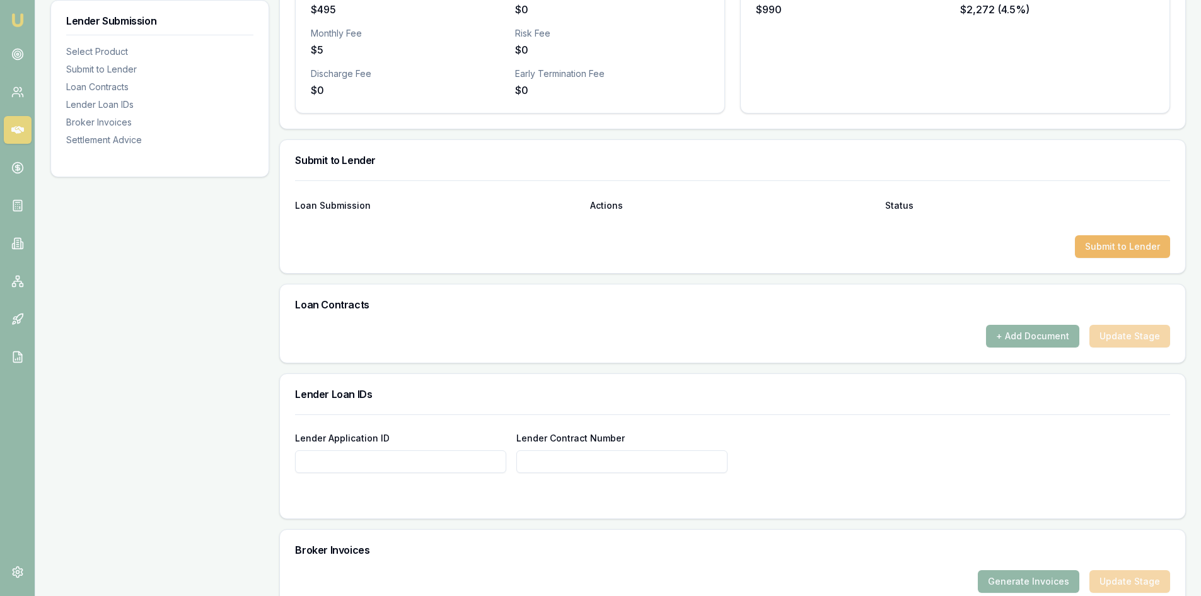
click at [1094, 253] on button "Submit to Lender" at bounding box center [1122, 246] width 95 height 23
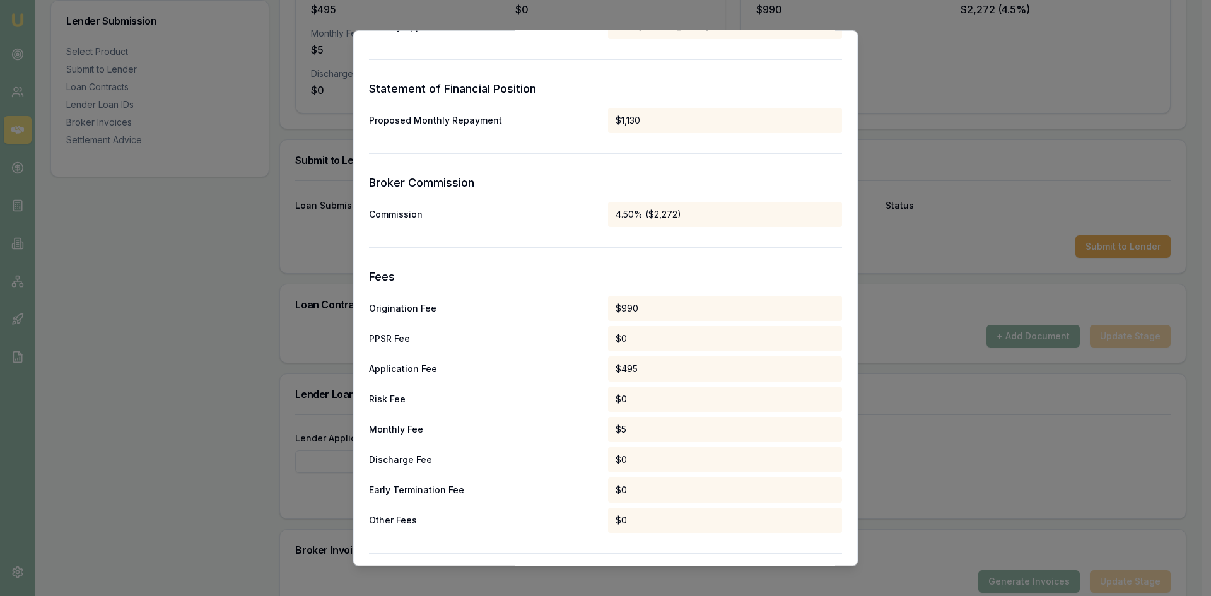
scroll to position [570, 0]
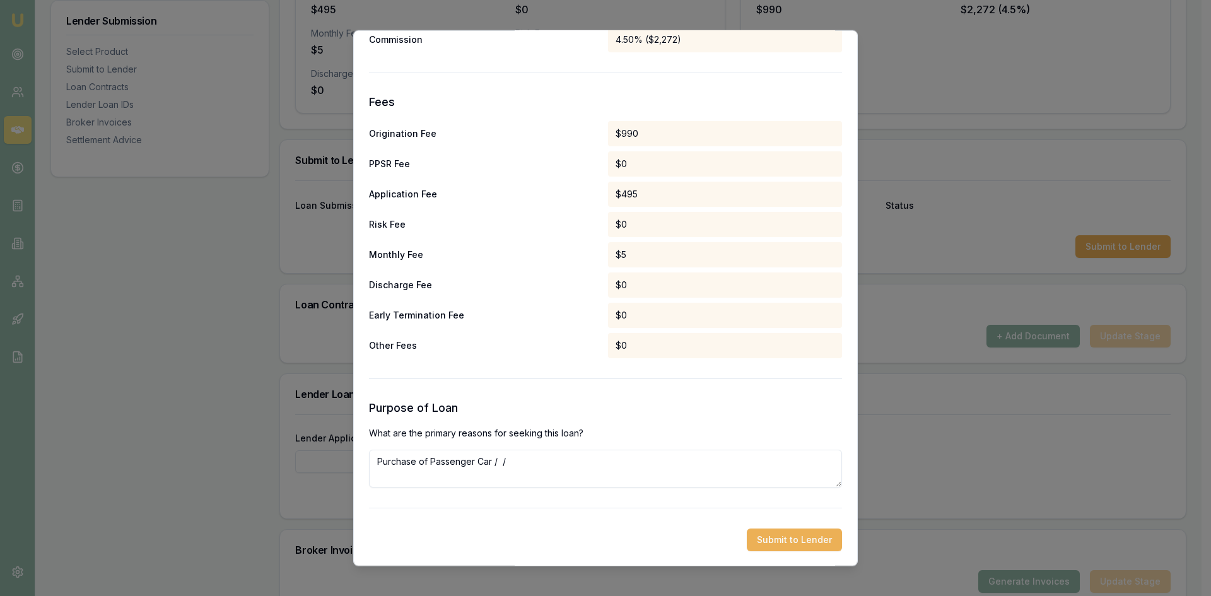
click at [540, 477] on textarea "Purchase of Passenger Car / /" at bounding box center [605, 468] width 473 height 38
drag, startPoint x: 525, startPoint y: 462, endPoint x: 107, endPoint y: 448, distance: 418.9
click at [380, 457] on textarea "ourism – transporting tourists to various attractions and sightseeing locations…" at bounding box center [605, 468] width 473 height 38
click at [379, 462] on textarea "ourism – transporting tourists to various attractions and sightseeing locations…" at bounding box center [605, 468] width 473 height 38
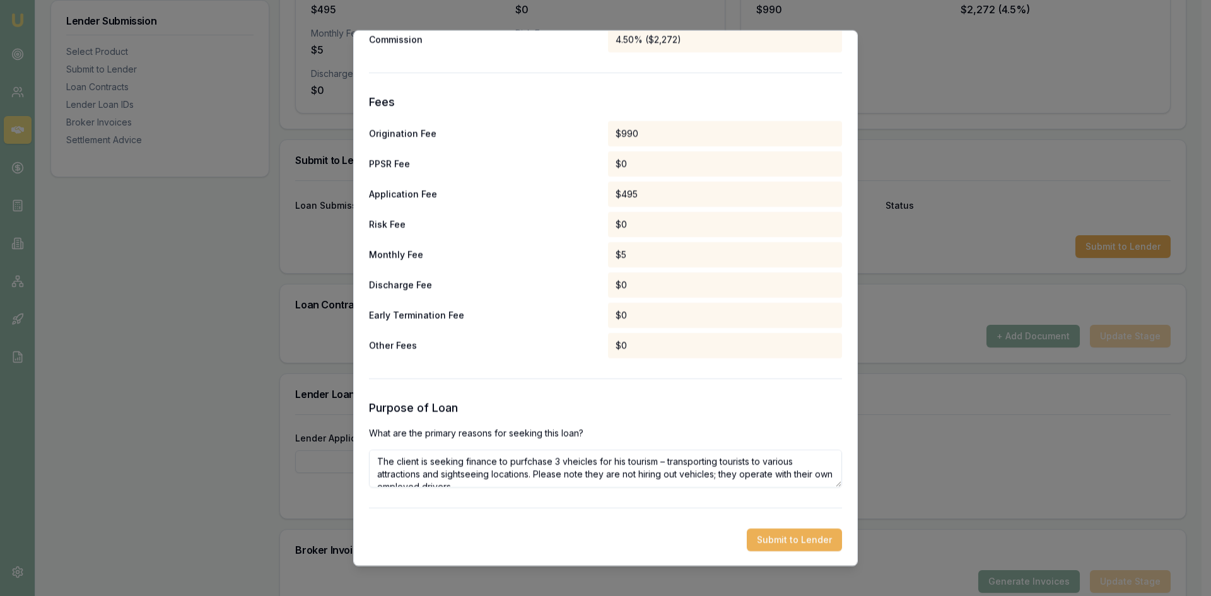
click at [658, 461] on textarea "The client is seeking finance to purfchase 3 vheicles for his tourism – transpo…" at bounding box center [605, 468] width 473 height 38
type textarea "The client is seeking finance to purchase 3 vehicles for his tourism business –…"
click at [757, 535] on button "Submit to Lender" at bounding box center [794, 539] width 95 height 23
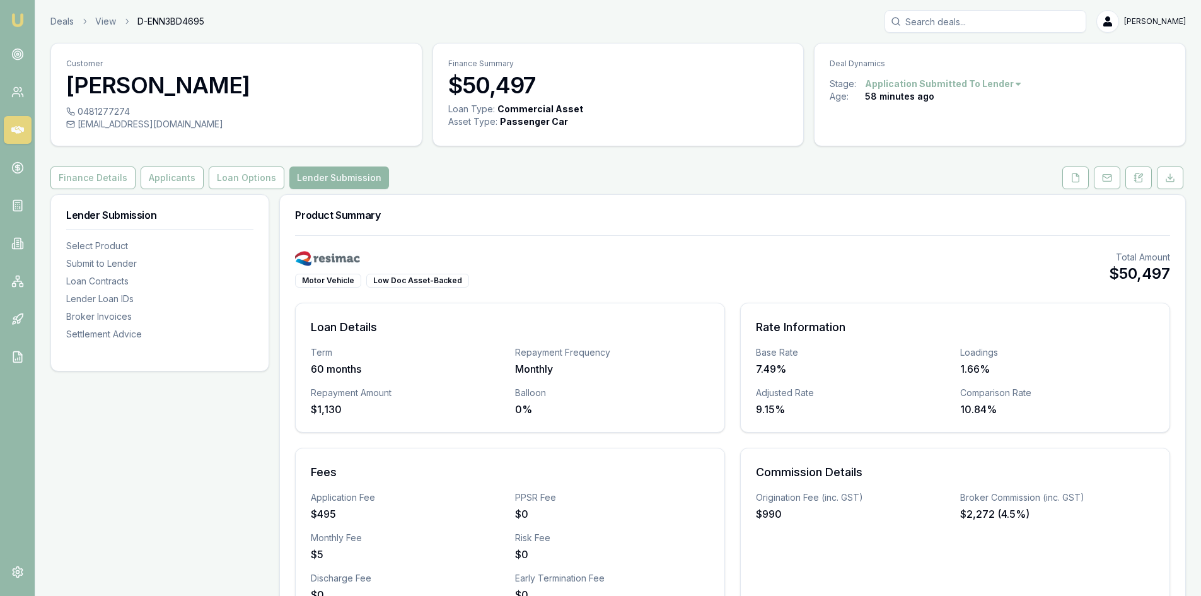
click at [303, 180] on button "Lender Submission" at bounding box center [339, 177] width 100 height 23
